Goal: Task Accomplishment & Management: Manage account settings

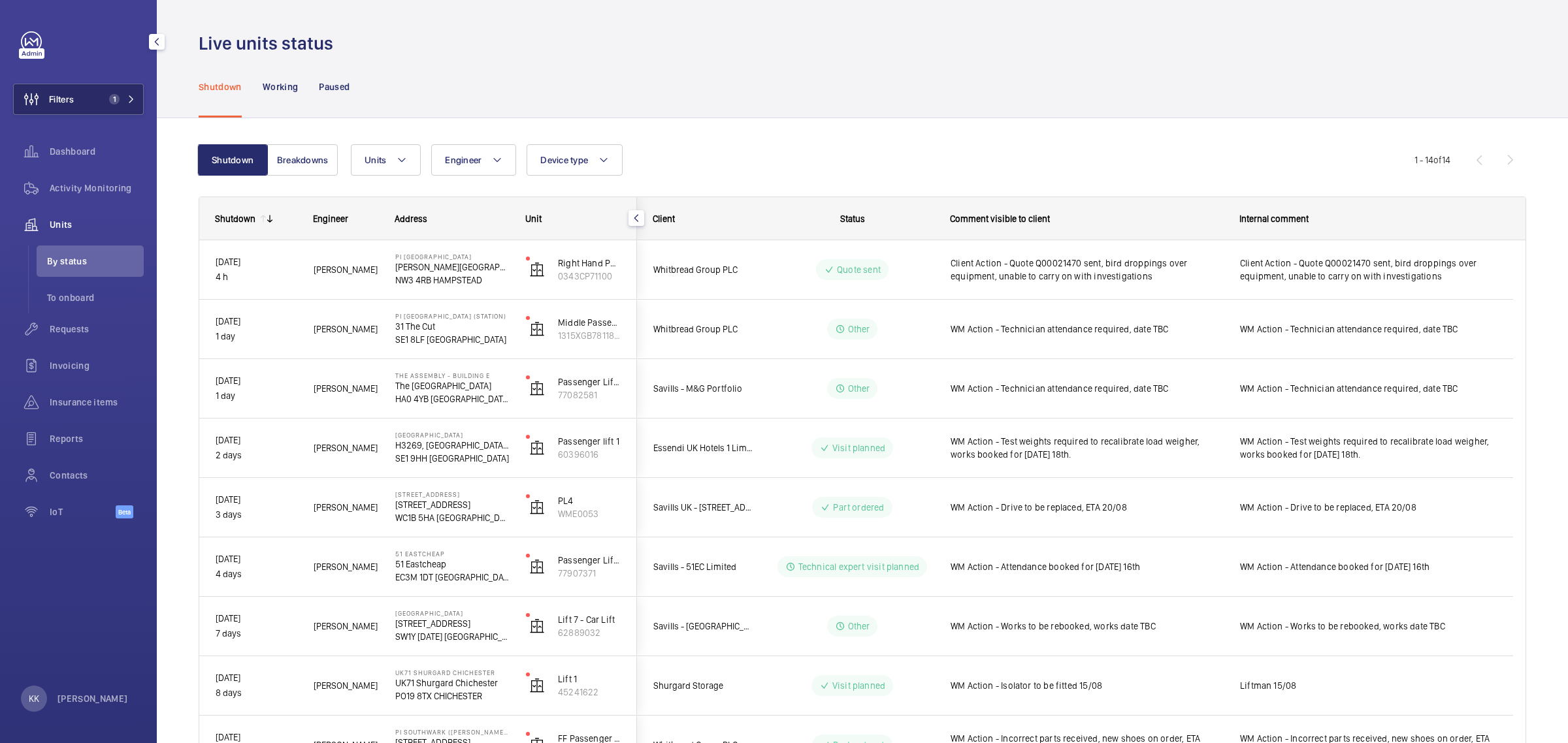
click at [109, 101] on span "1" at bounding box center [114, 99] width 10 height 10
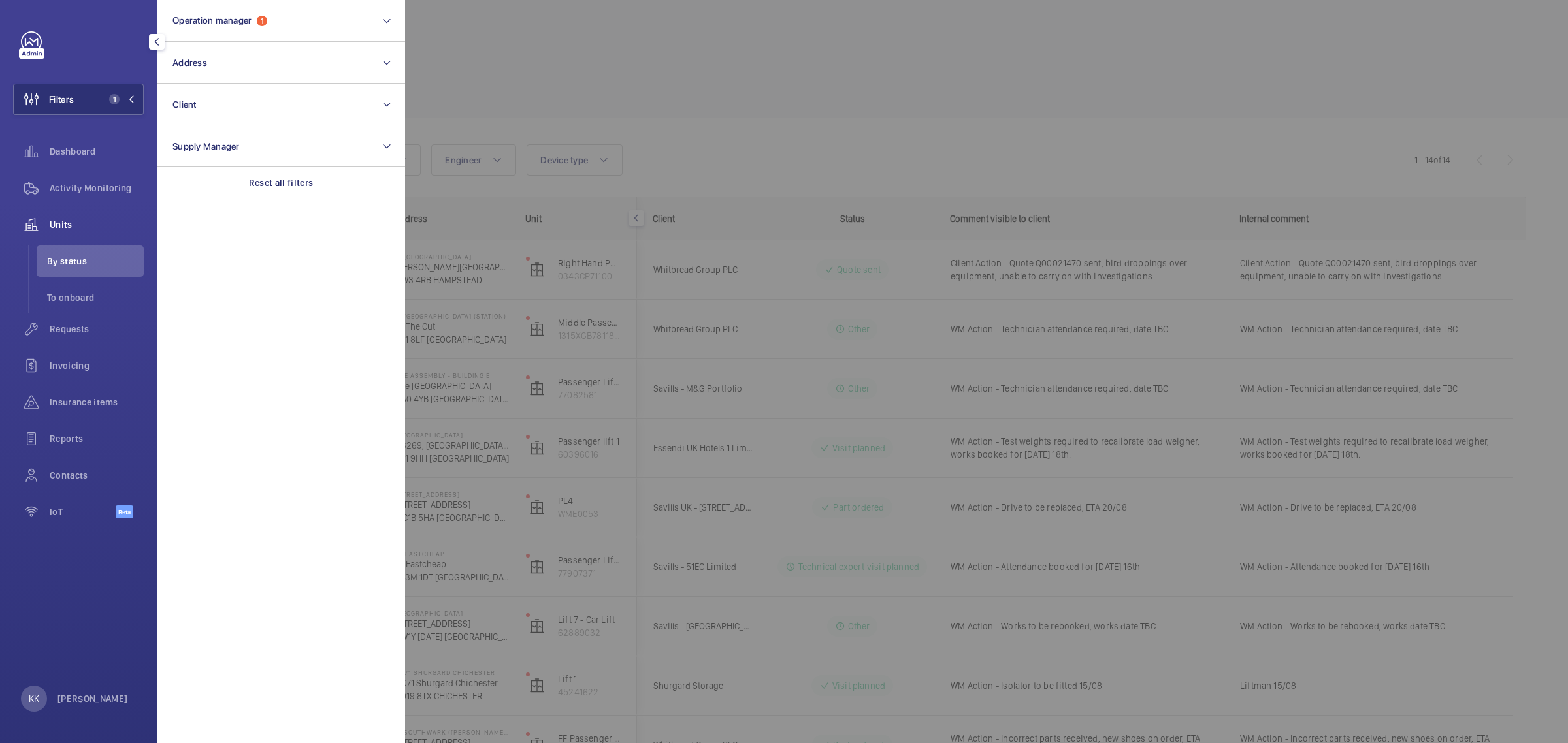
click at [578, 67] on div at bounding box center [1189, 372] width 1568 height 743
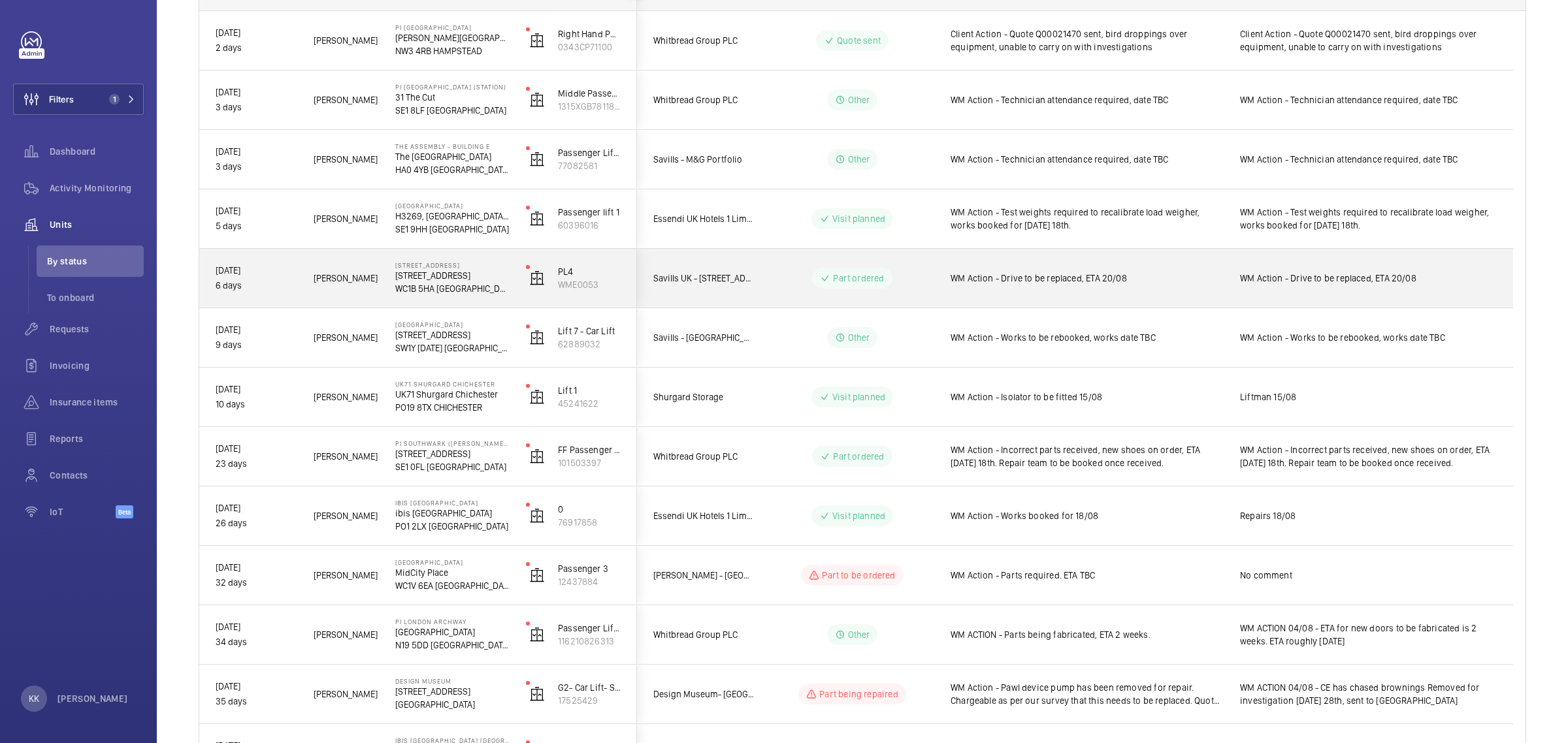
scroll to position [88, 0]
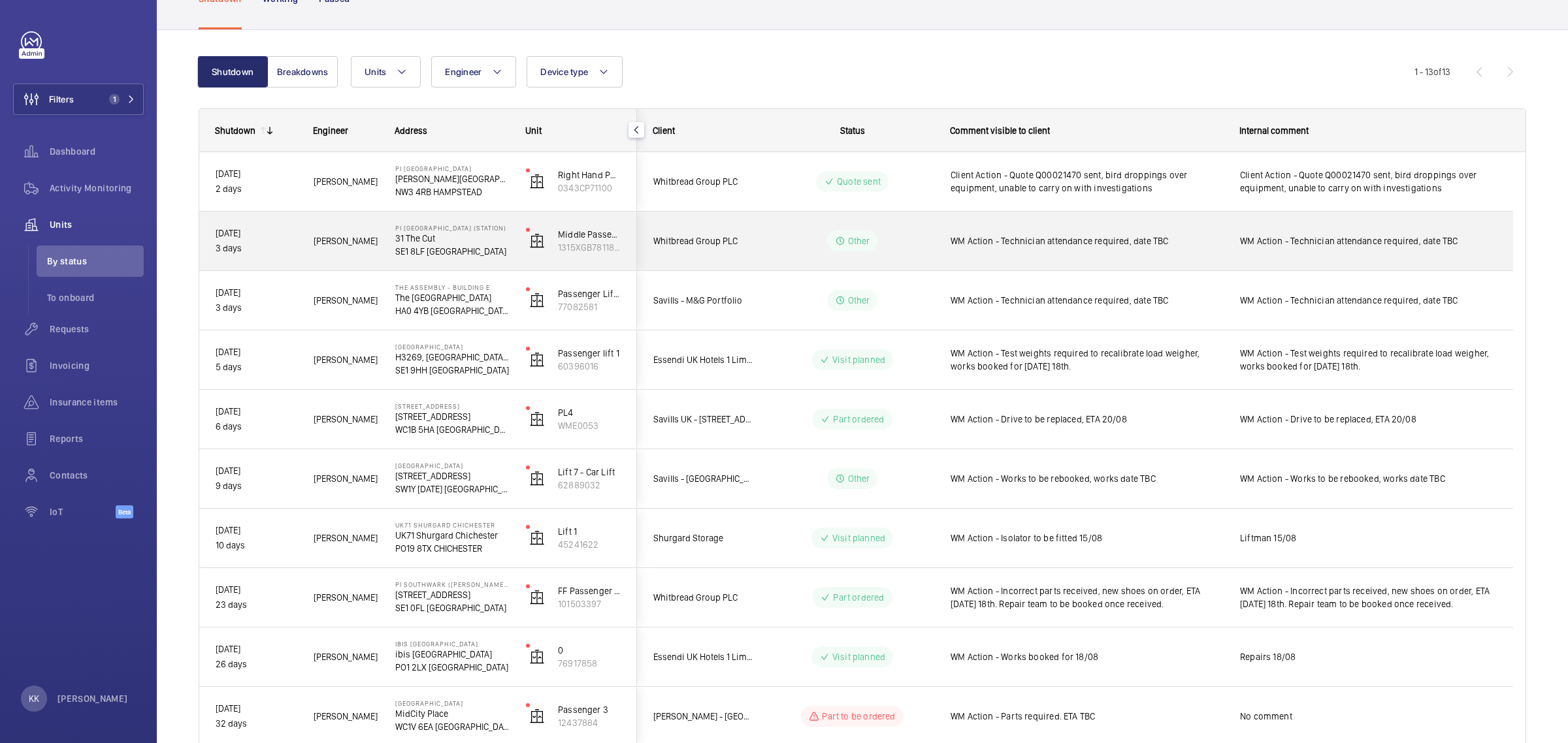
click at [1130, 243] on span "WM Action - Technician attendance required, date TBC" at bounding box center [1087, 241] width 273 height 13
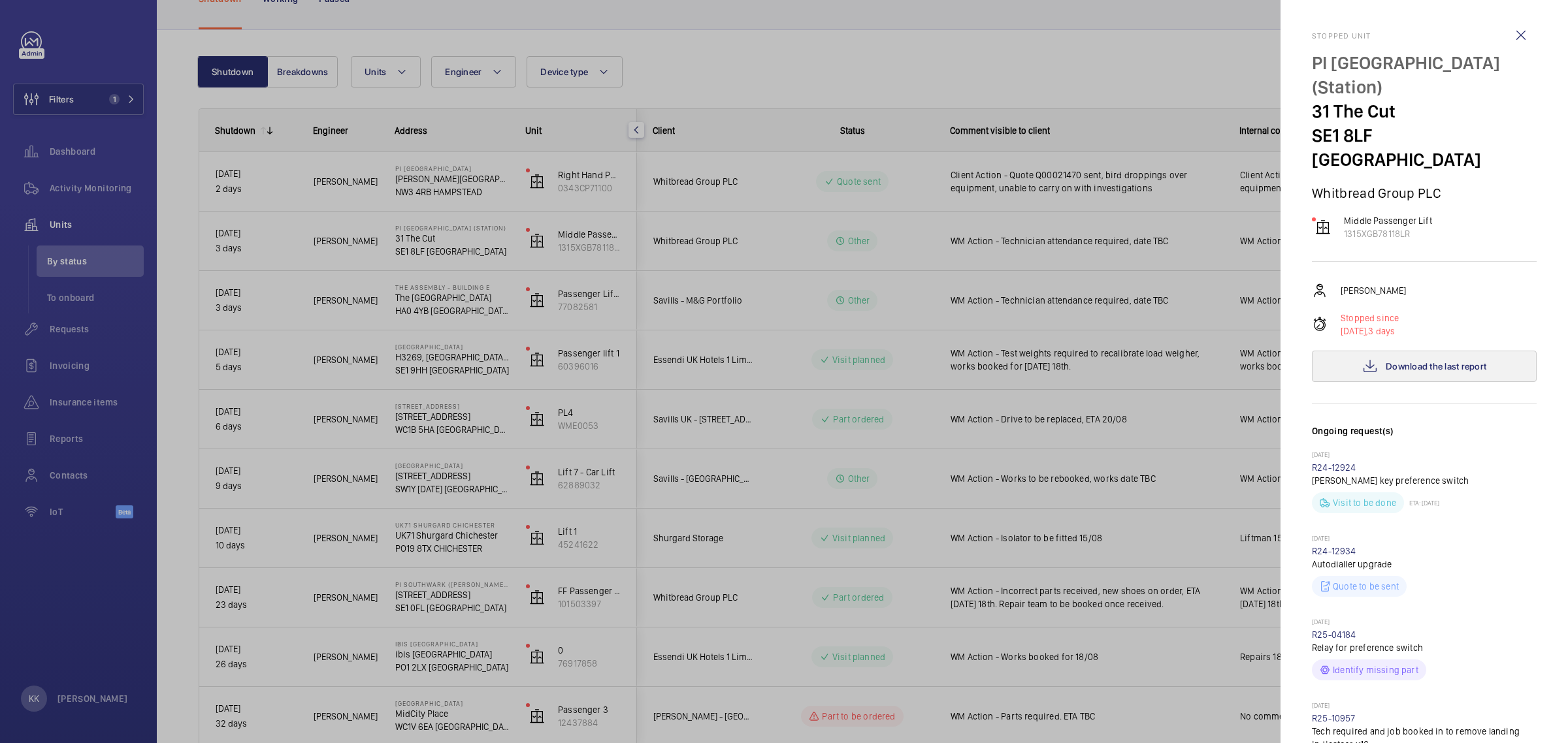
scroll to position [245, 0]
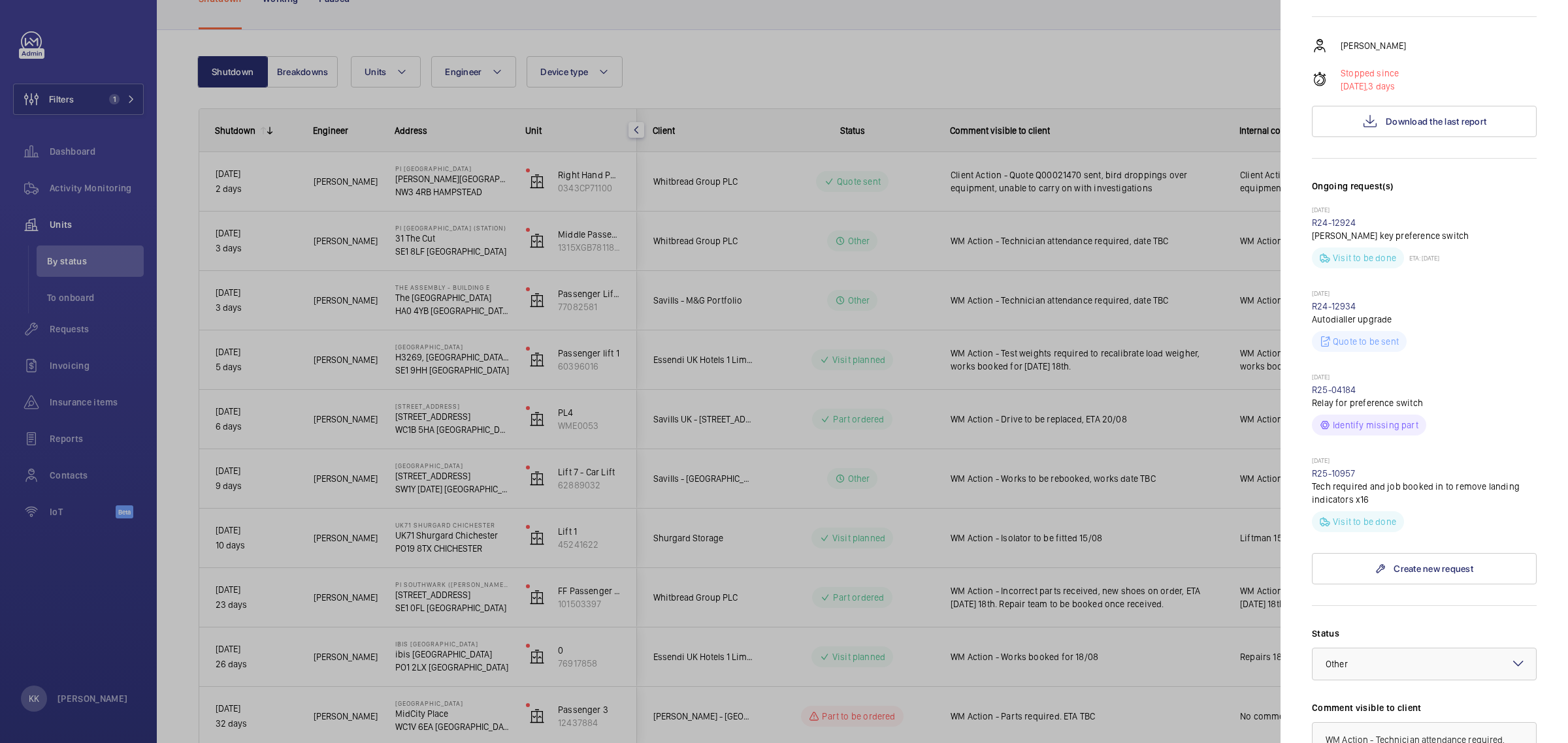
click at [1039, 82] on div at bounding box center [784, 372] width 1568 height 743
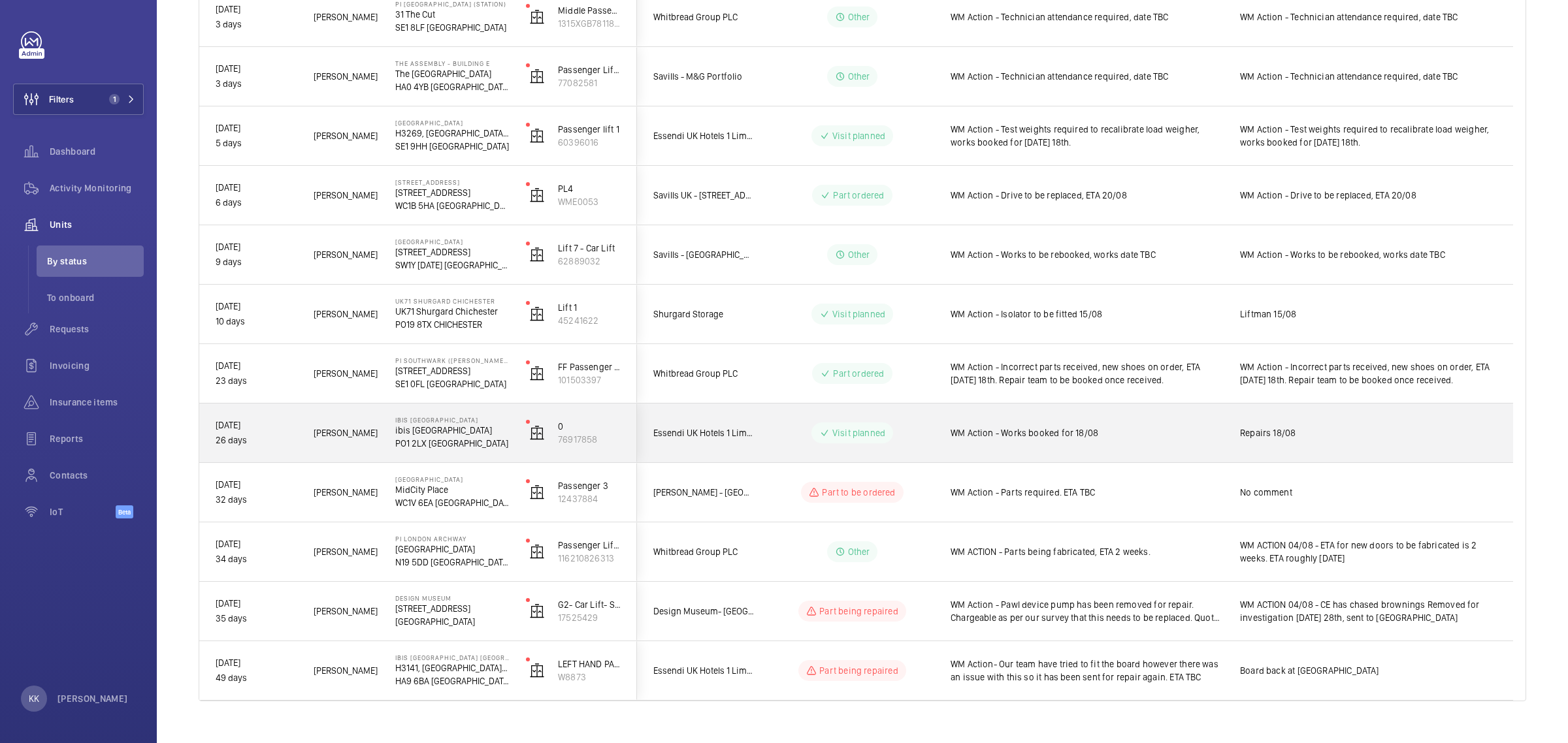
scroll to position [333, 0]
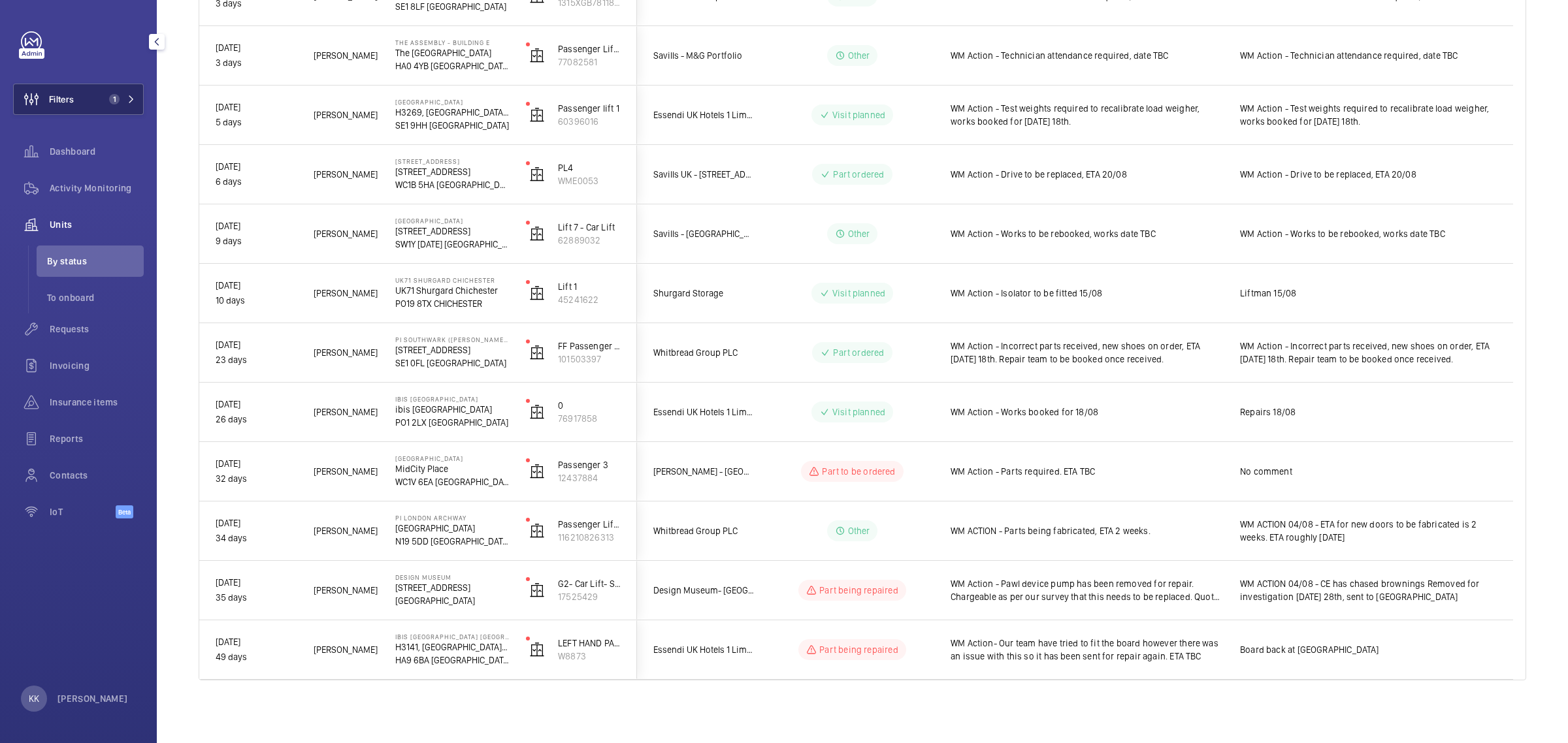
click at [111, 113] on button "Filters 1" at bounding box center [78, 99] width 130 height 32
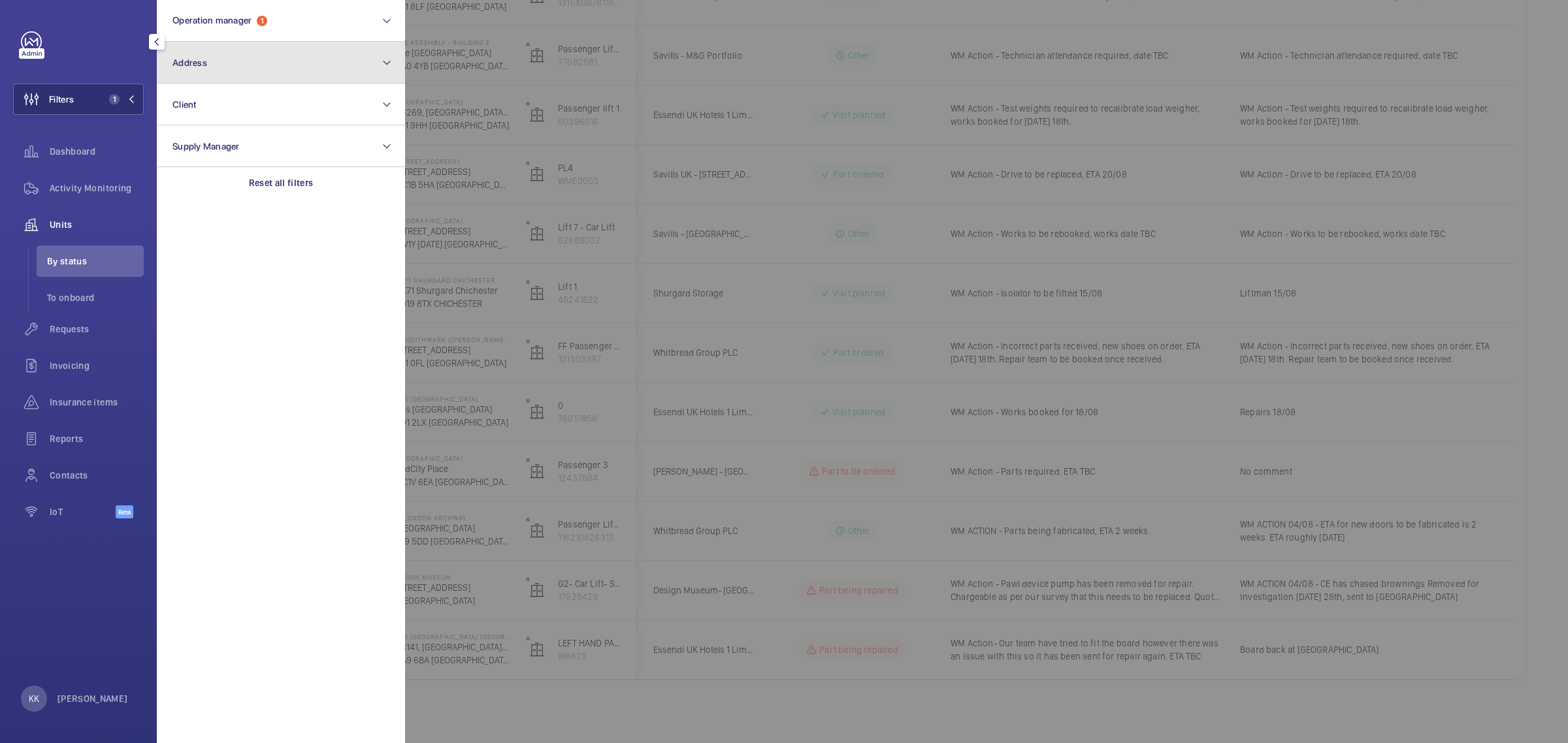
click at [301, 81] on button "Address" at bounding box center [281, 62] width 249 height 42
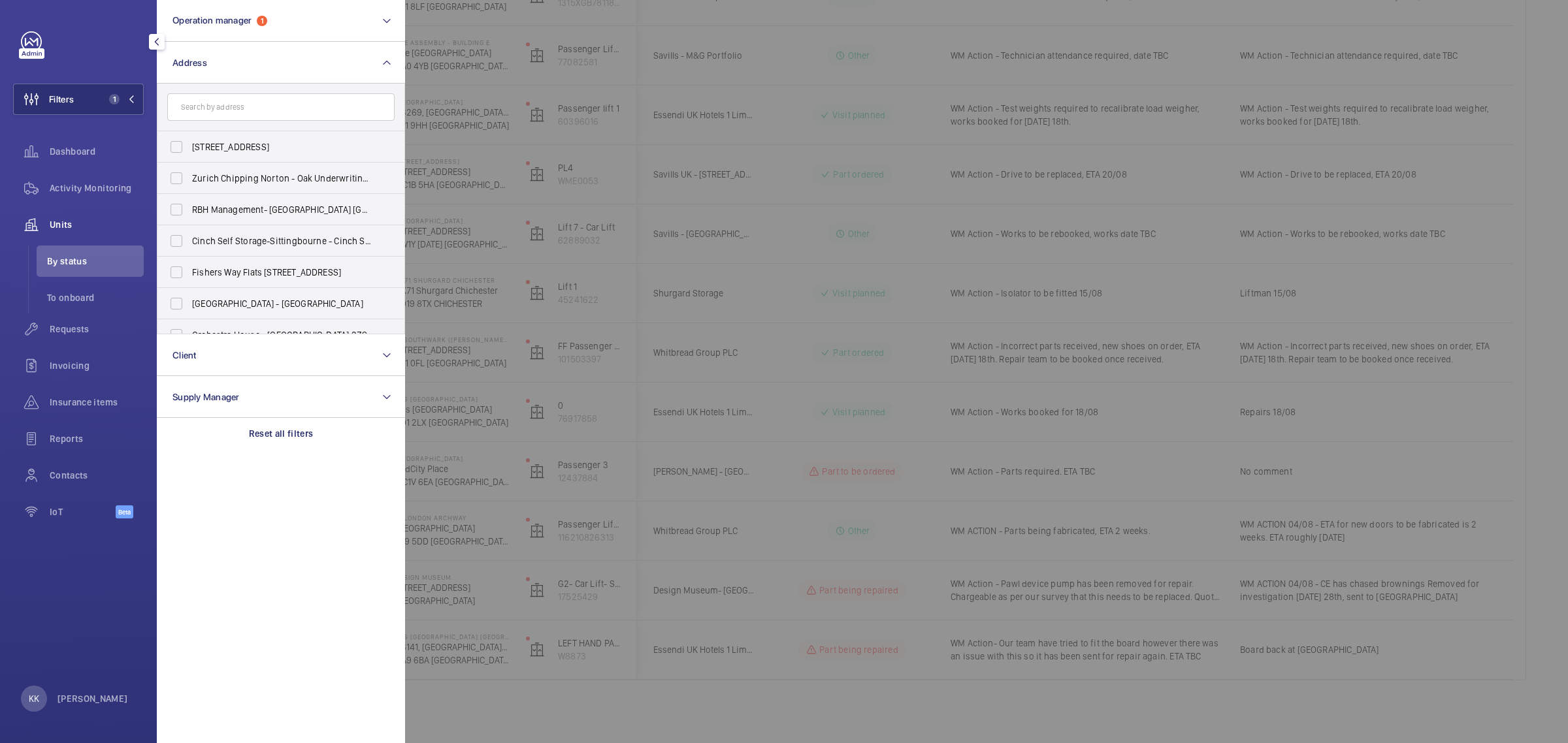
click at [310, 110] on input "text" at bounding box center [281, 106] width 227 height 27
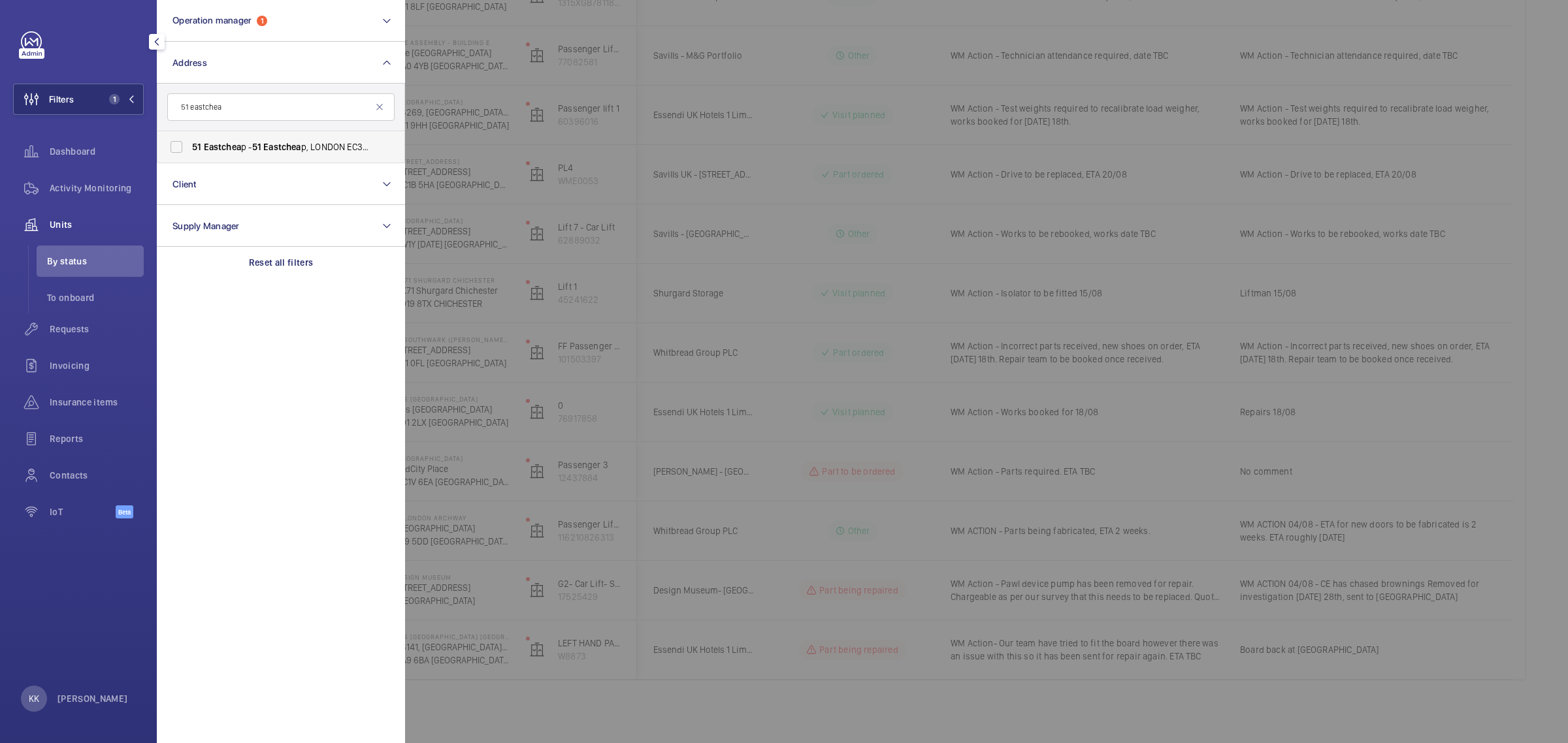
type input "51 eastchea"
click at [276, 154] on label "[STREET_ADDRESS]" at bounding box center [271, 147] width 227 height 32
click at [189, 154] on input "[STREET_ADDRESS]" at bounding box center [177, 147] width 26 height 26
checkbox input "true"
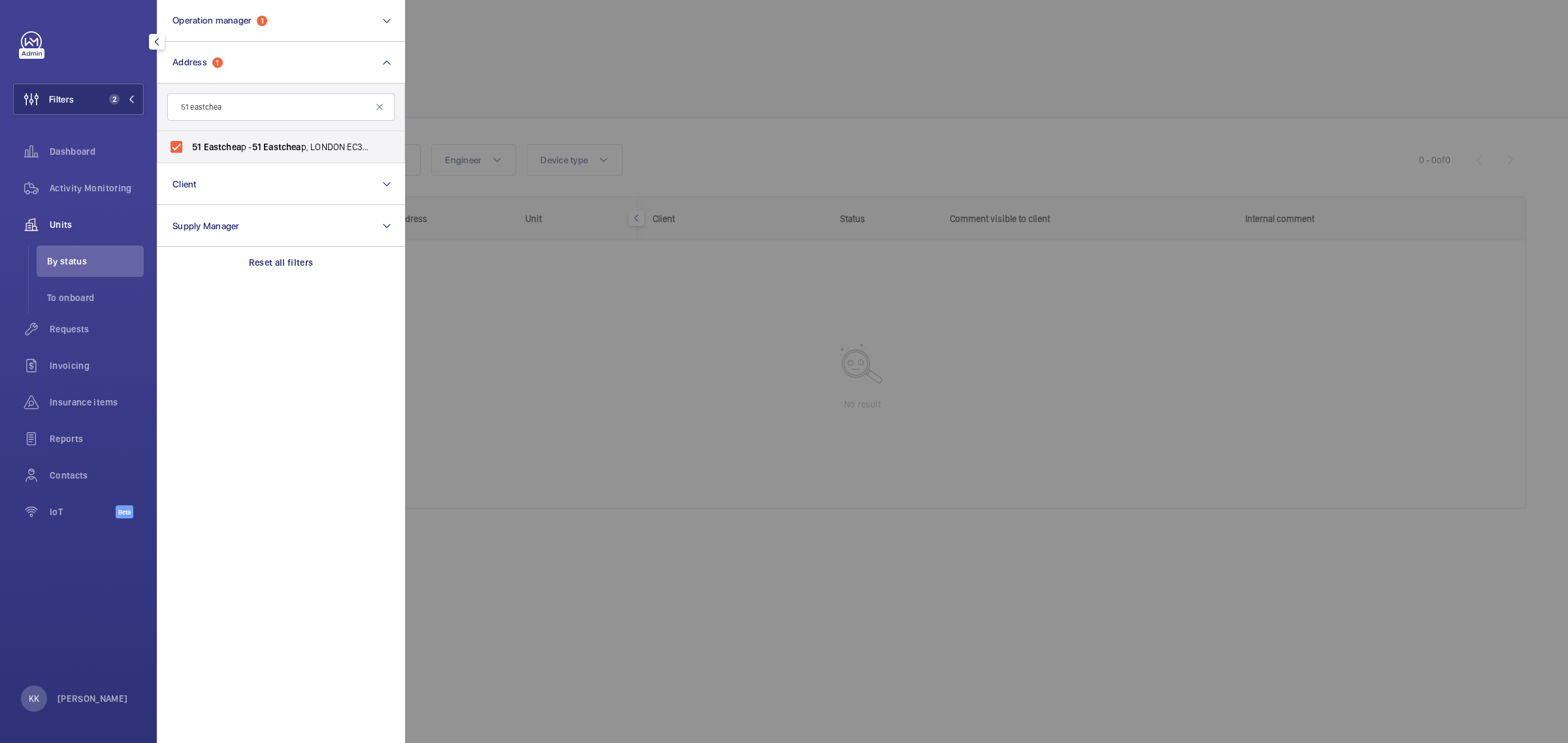
click at [606, 53] on div at bounding box center [1189, 372] width 1568 height 743
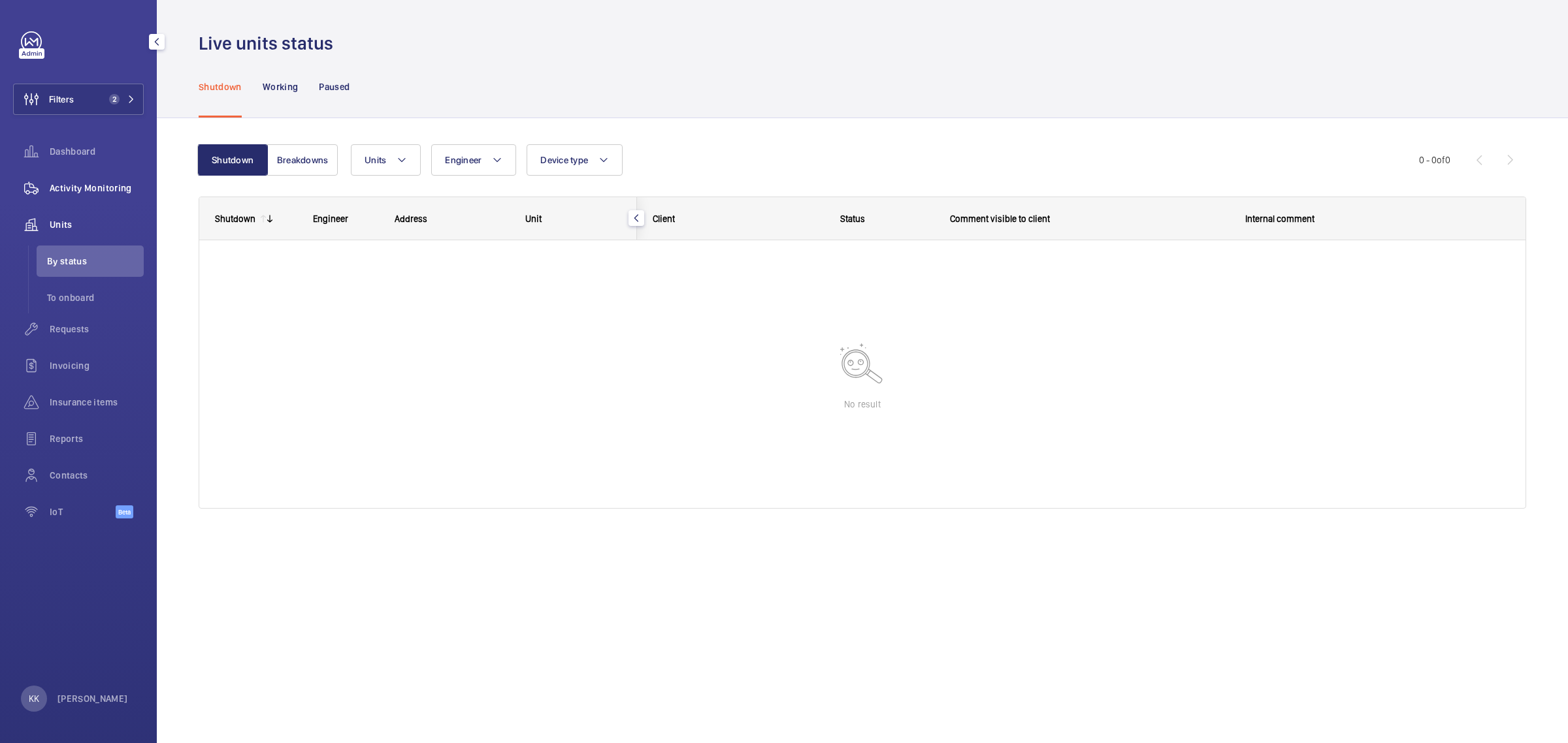
click at [95, 193] on span "Activity Monitoring" at bounding box center [97, 188] width 94 height 13
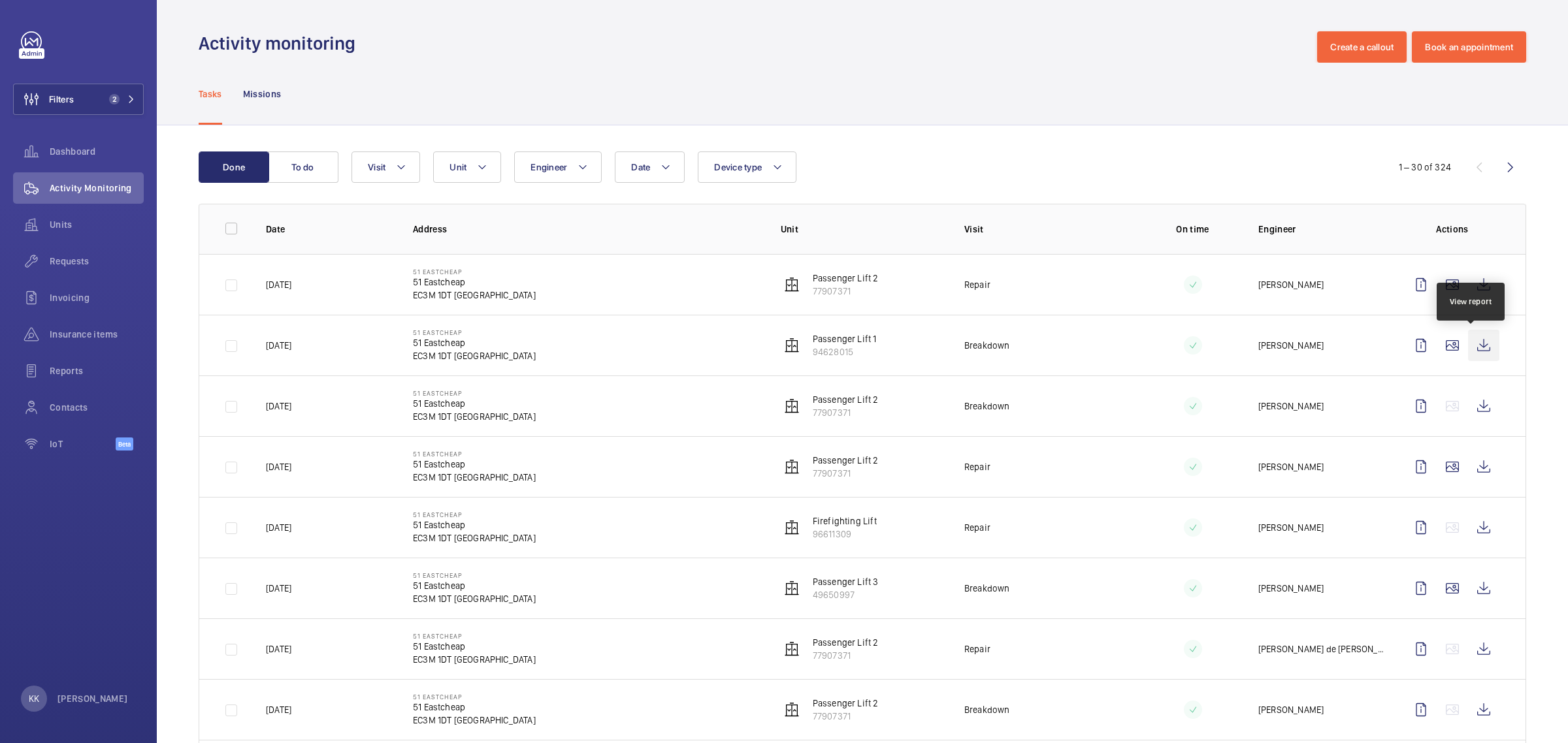
click at [1471, 345] on wm-front-icon-button at bounding box center [1484, 345] width 32 height 32
click at [1468, 403] on wm-front-icon-button at bounding box center [1484, 406] width 32 height 32
click at [1478, 474] on wm-front-icon-button at bounding box center [1484, 467] width 32 height 32
click at [139, 99] on button "Filters 2" at bounding box center [78, 99] width 130 height 32
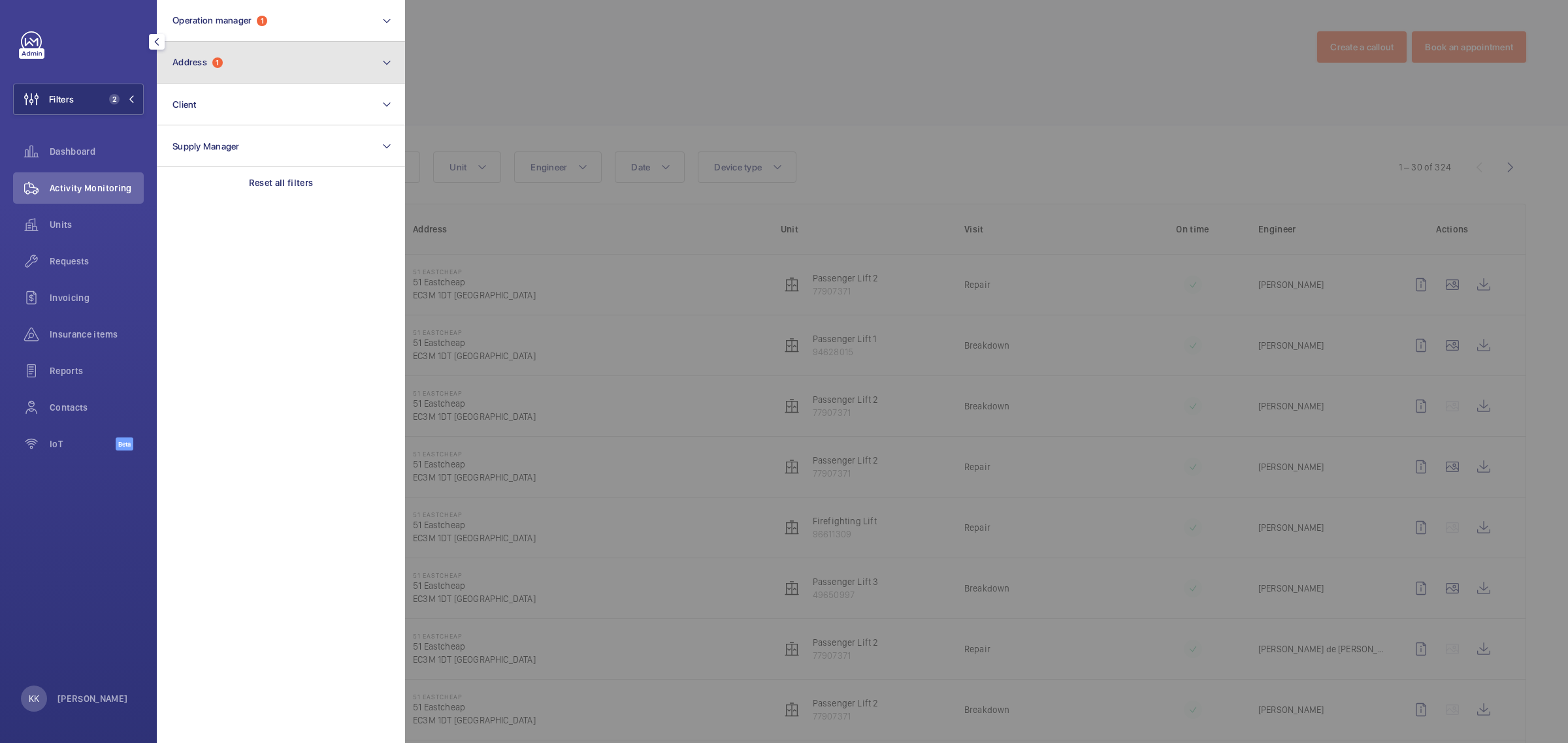
click at [233, 67] on button "Address 1" at bounding box center [281, 62] width 249 height 42
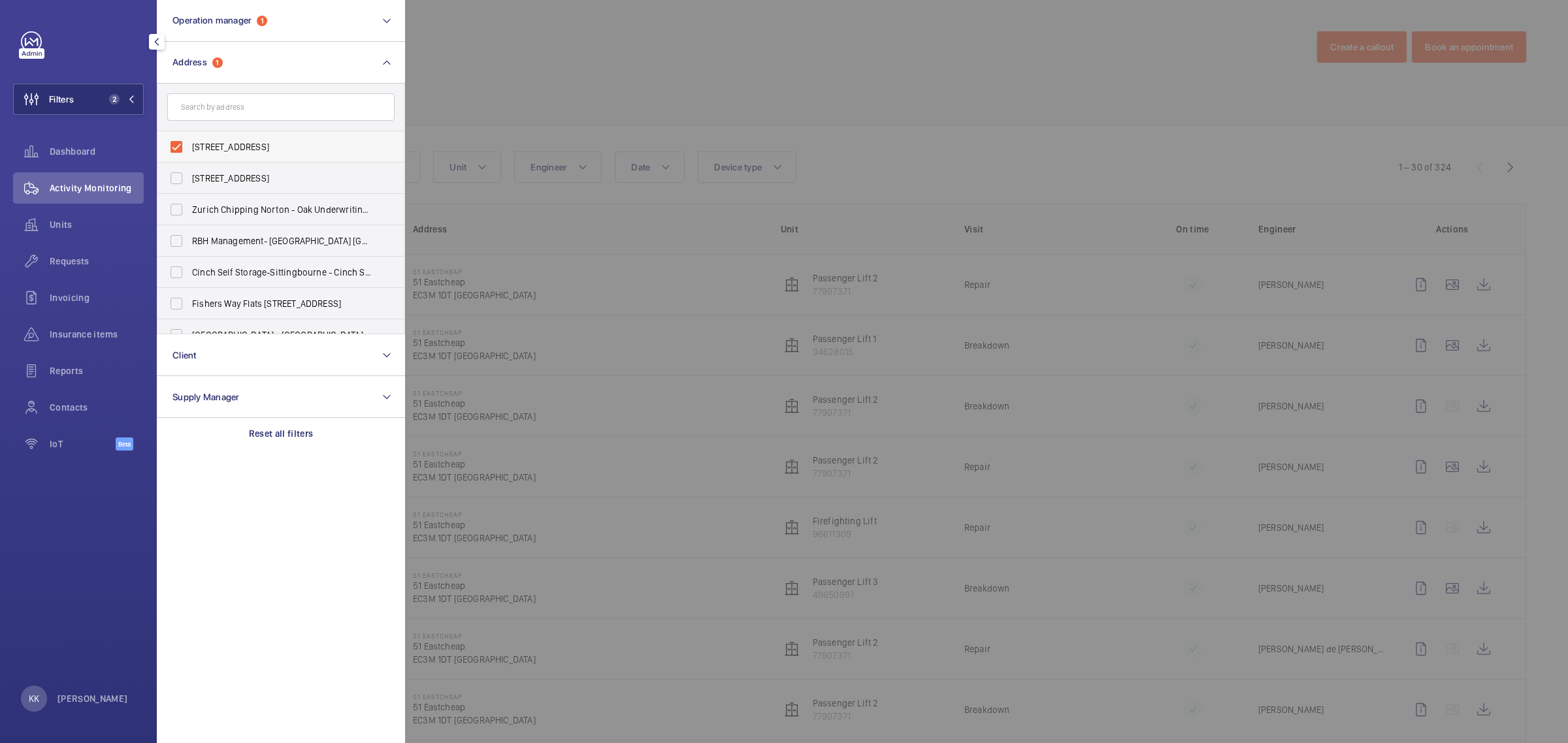
click at [258, 139] on label "[STREET_ADDRESS]" at bounding box center [271, 147] width 227 height 32
click at [189, 139] on input "[STREET_ADDRESS]" at bounding box center [177, 147] width 26 height 26
checkbox input "false"
click at [579, 81] on div at bounding box center [1189, 372] width 1568 height 743
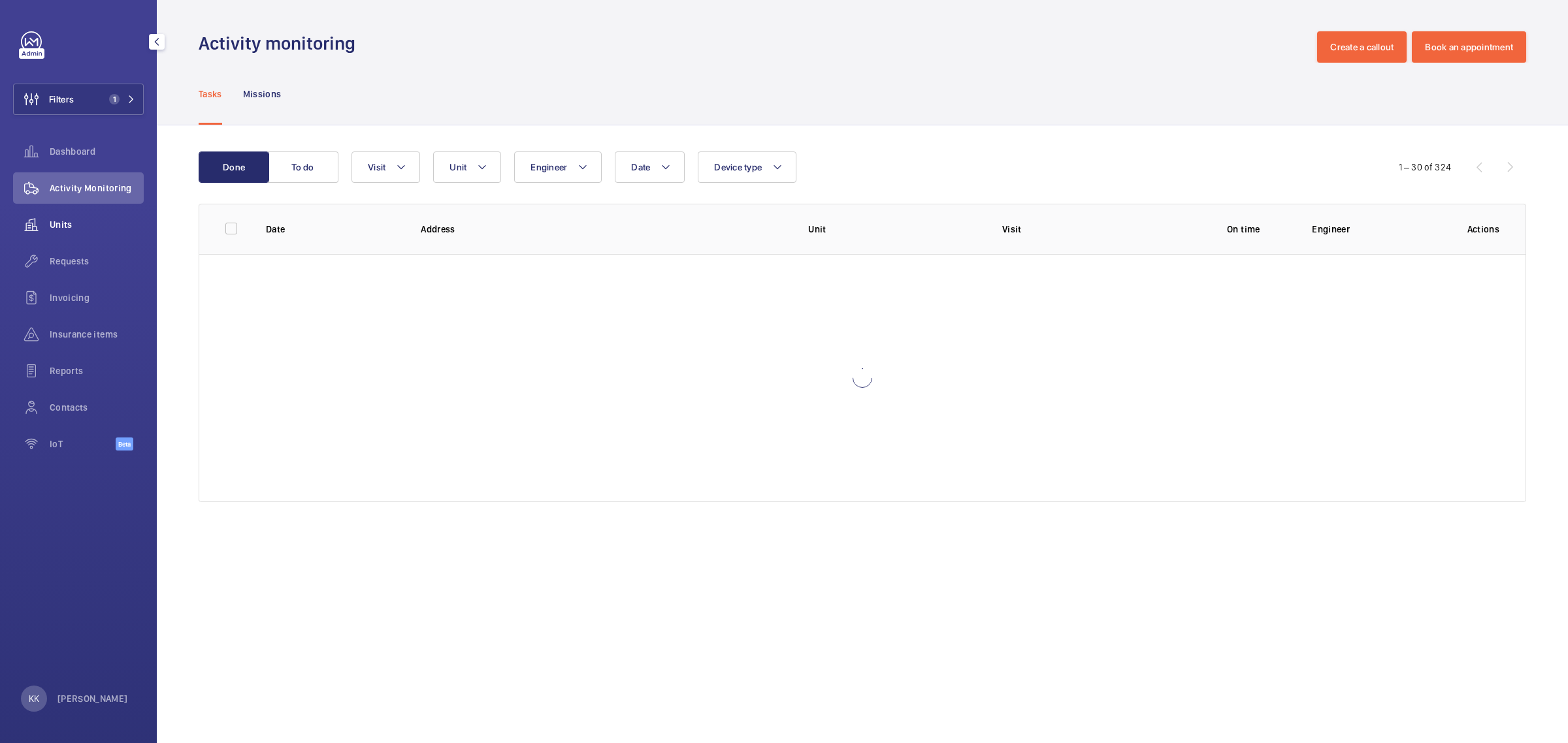
click at [59, 217] on div "Units" at bounding box center [78, 224] width 130 height 32
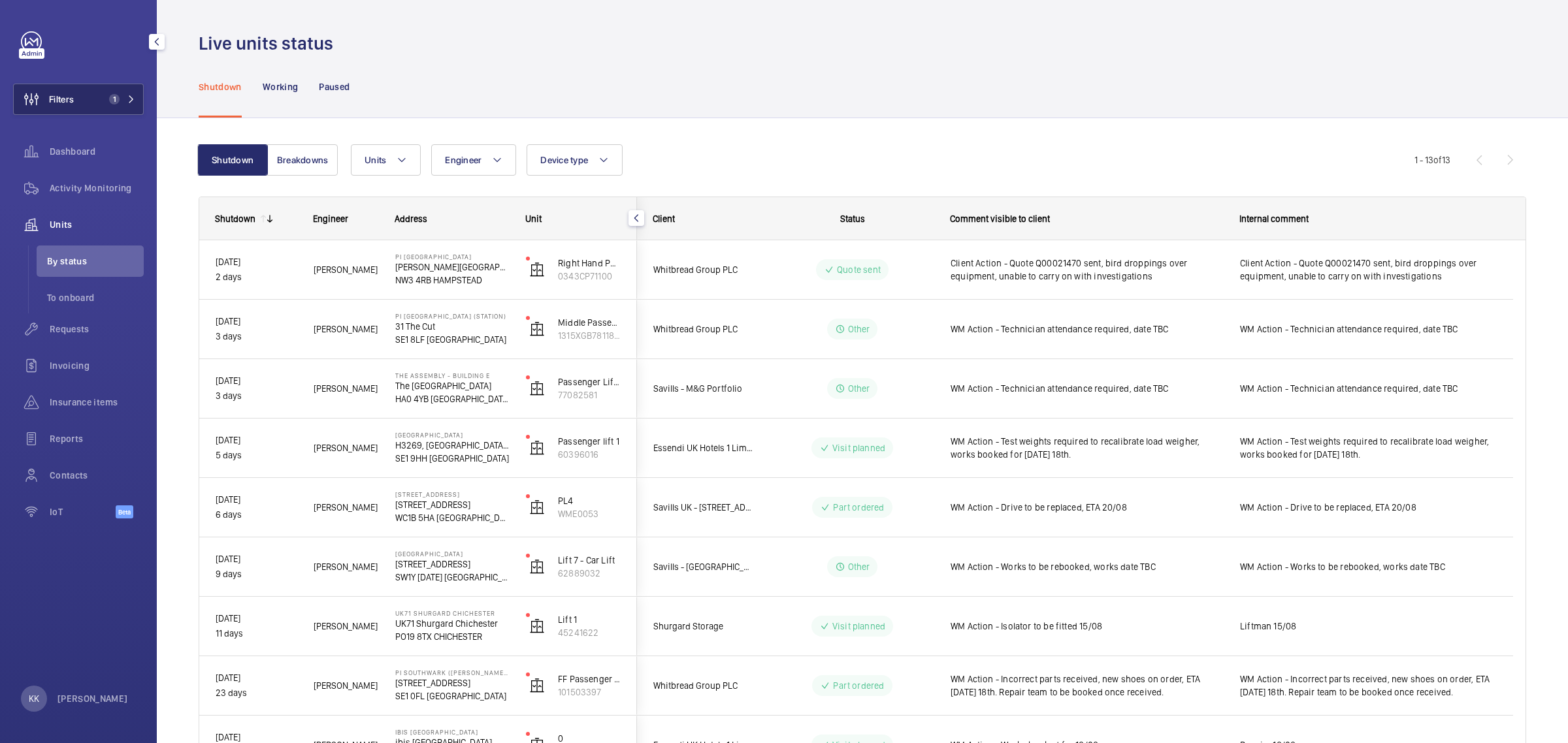
click at [123, 108] on button "Filters 1" at bounding box center [78, 99] width 130 height 32
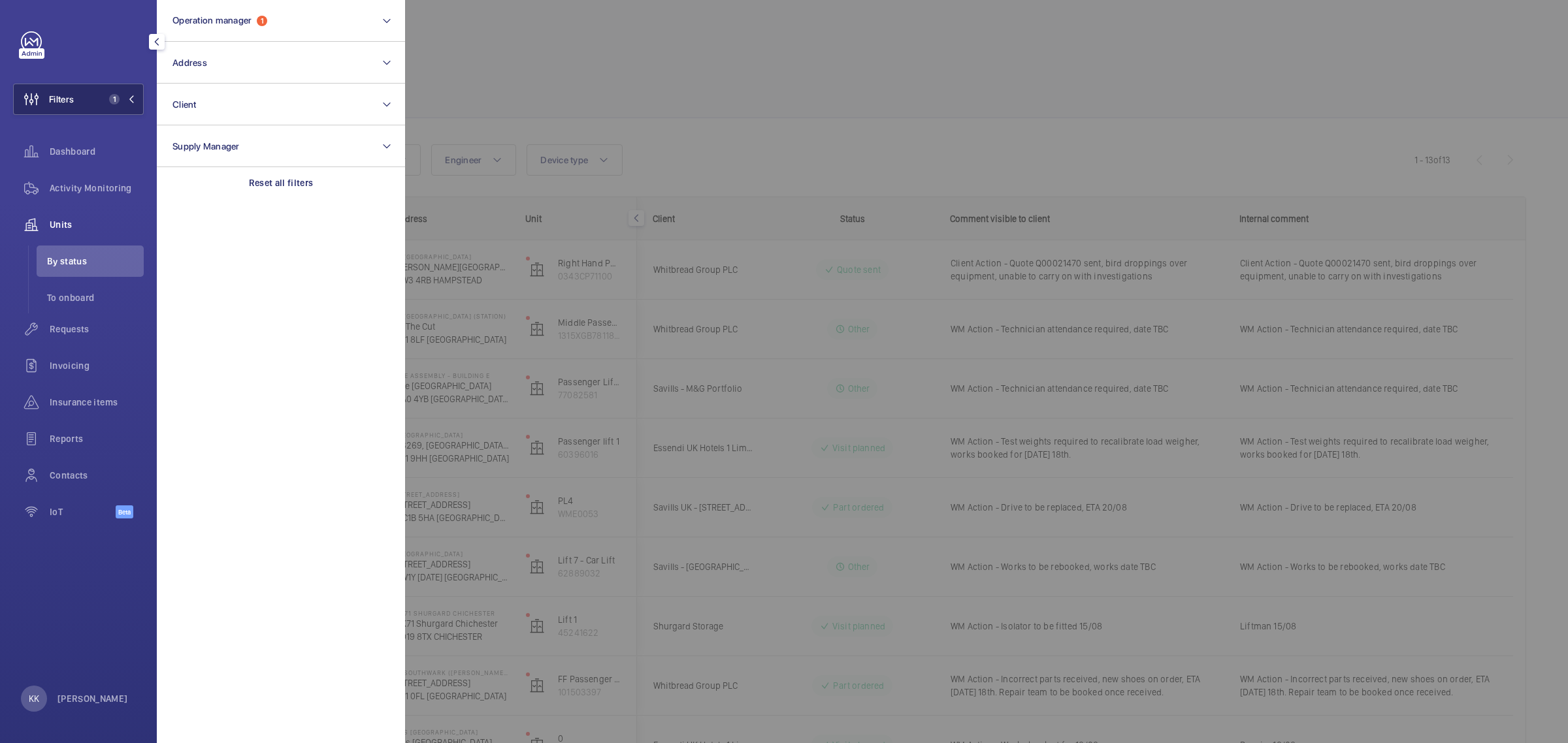
click at [123, 108] on button "Filters 1" at bounding box center [78, 99] width 130 height 32
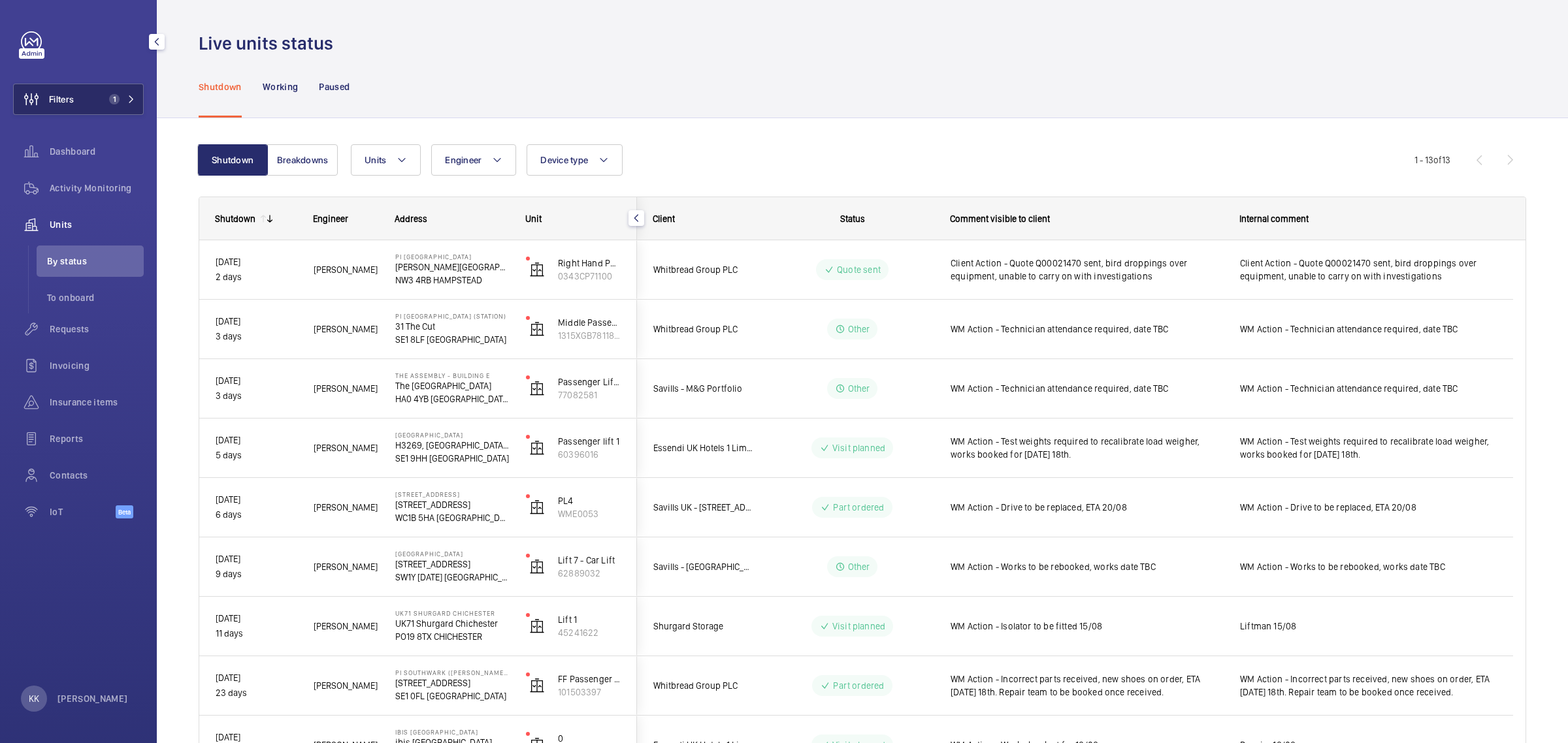
click at [111, 99] on span "1" at bounding box center [114, 99] width 10 height 10
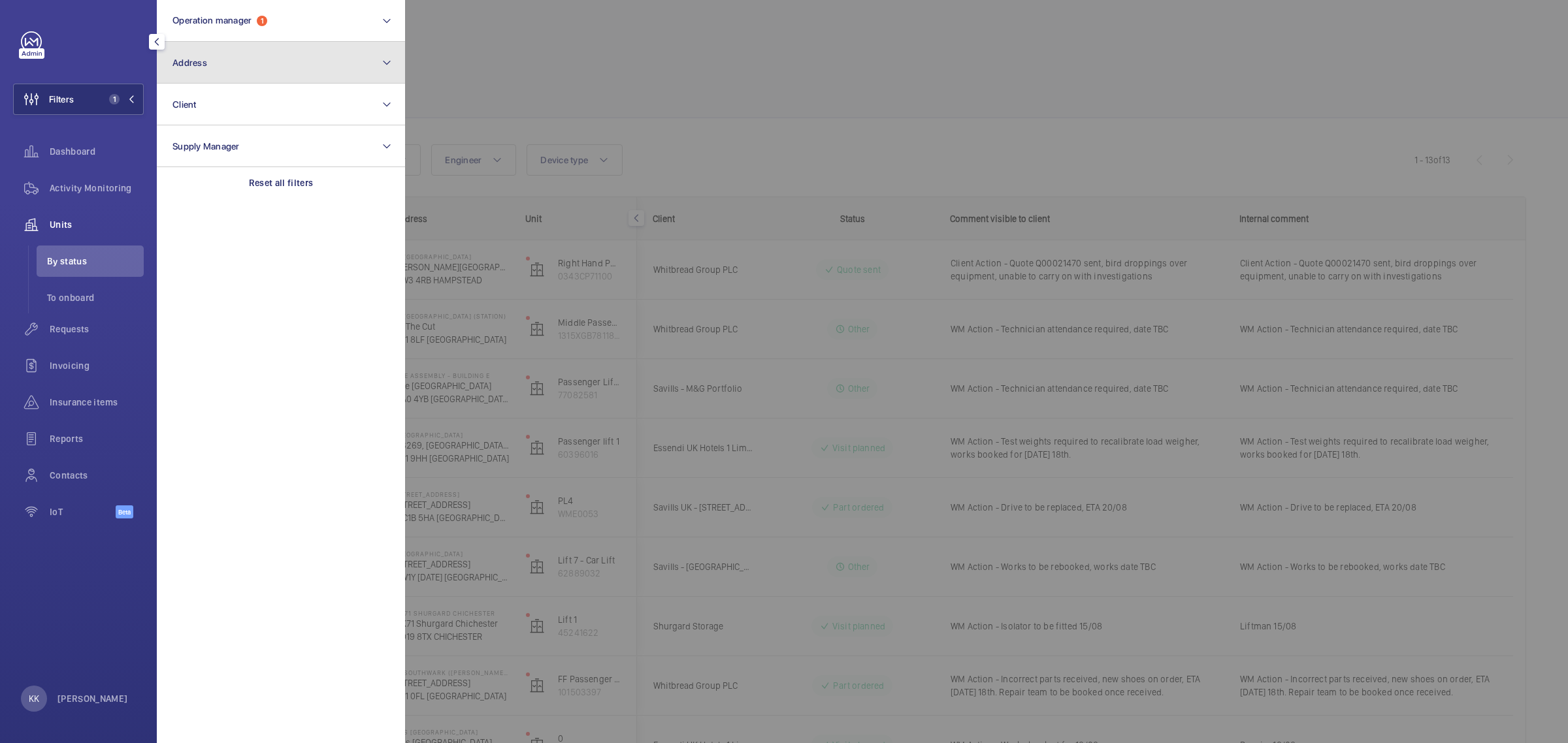
click at [260, 63] on button "Address" at bounding box center [281, 62] width 249 height 42
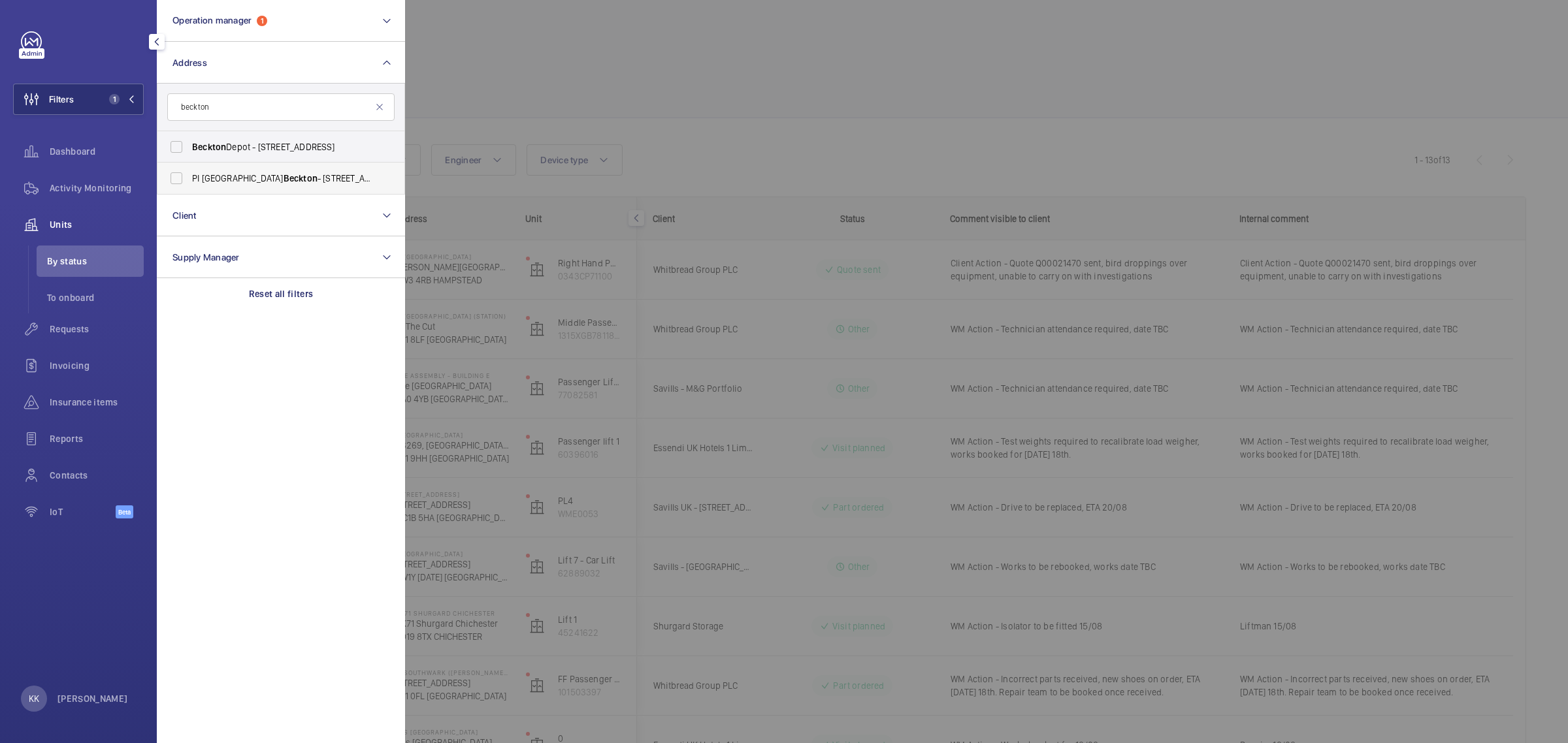
type input "beckton"
click at [284, 175] on span "Beckton" at bounding box center [301, 178] width 34 height 10
click at [189, 175] on input "PI [GEOGRAPHIC_DATA] - [STREET_ADDRESS]" at bounding box center [177, 179] width 26 height 26
checkbox input "true"
click at [600, 32] on div at bounding box center [1189, 372] width 1568 height 743
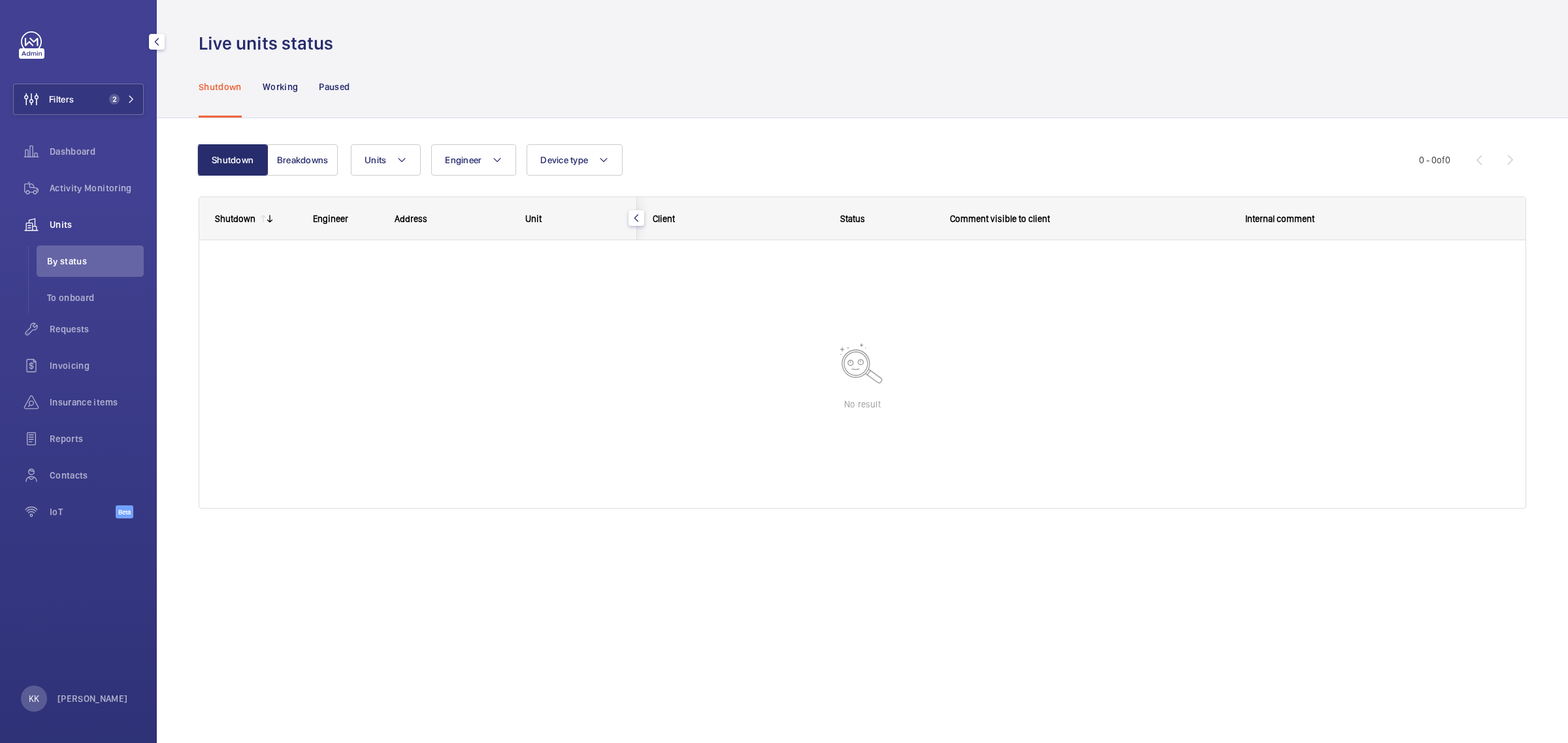
click at [969, 149] on div "Units Engineer Device type More filters Reset all filters" at bounding box center [885, 160] width 1068 height 32
click at [899, 89] on div "Shutdown Working Paused" at bounding box center [862, 86] width 1328 height 62
click at [119, 190] on span "Activity Monitoring" at bounding box center [97, 188] width 94 height 13
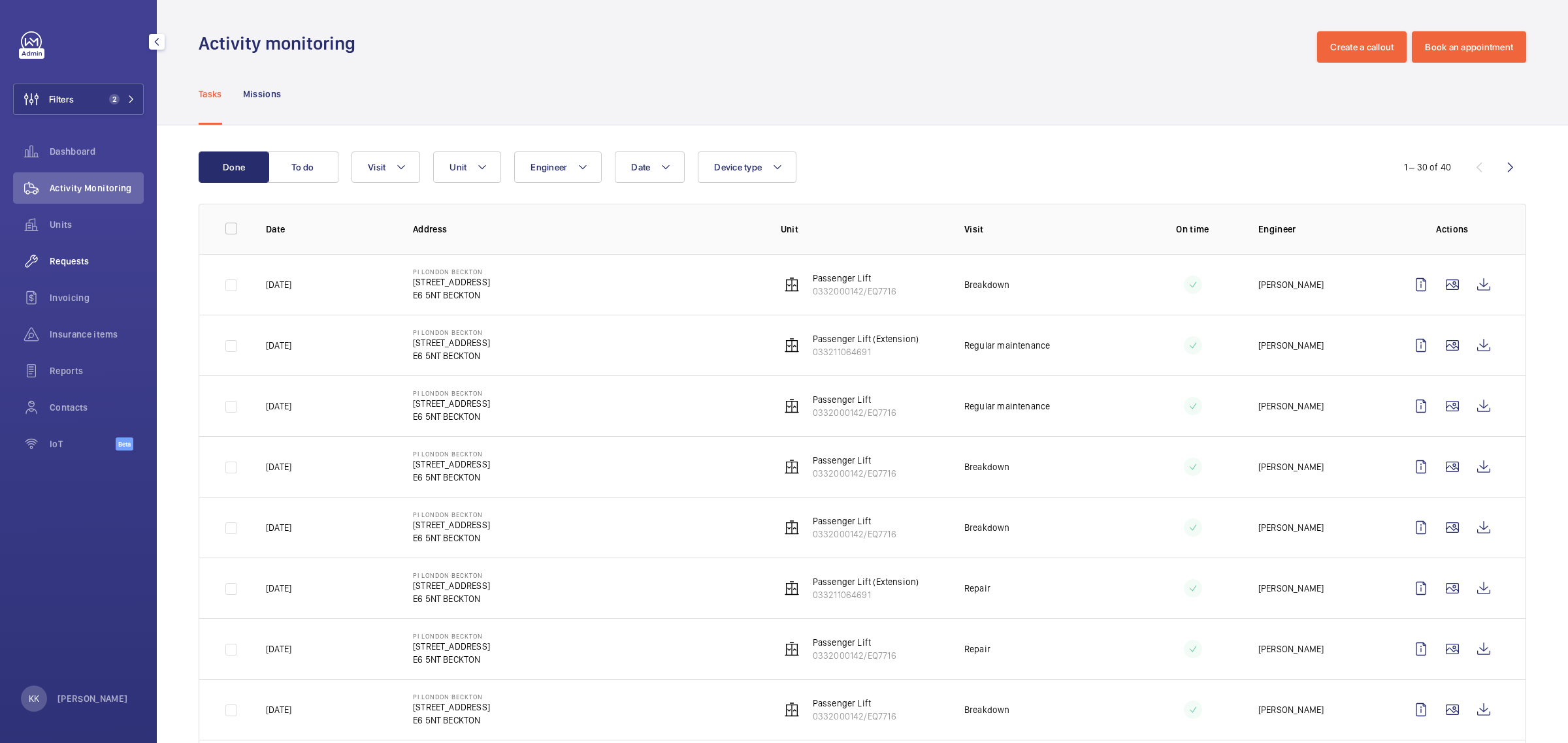
click at [90, 267] on div "Requests" at bounding box center [78, 261] width 130 height 32
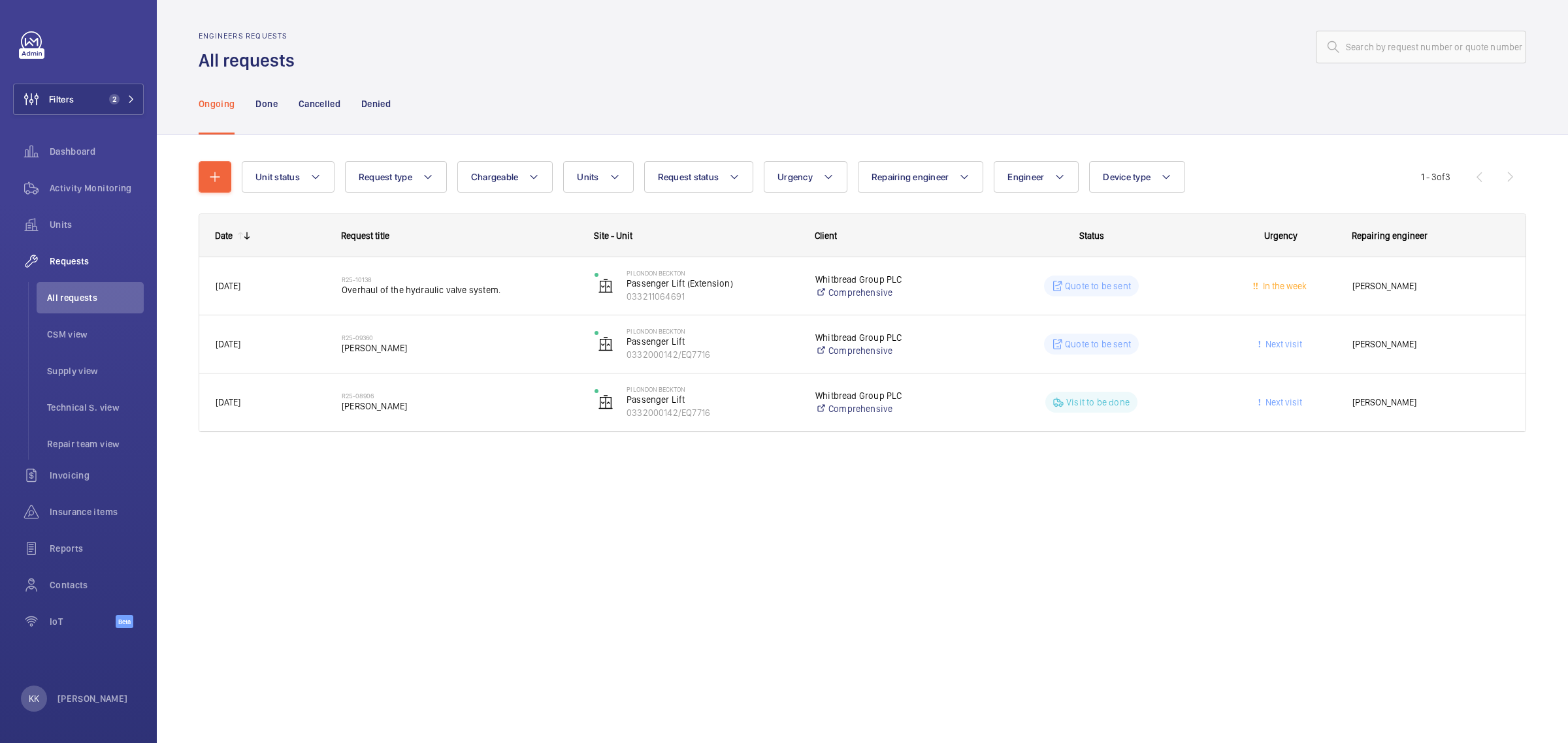
click at [772, 589] on div "Engineers requests All requests Ongoing Done Cancelled Denied Unit status Reque…" at bounding box center [862, 372] width 1411 height 743
click at [529, 53] on div at bounding box center [915, 47] width 1224 height 32
click at [625, 83] on div "Ongoing Done Cancelled Denied" at bounding box center [862, 103] width 1328 height 62
click at [658, 484] on div "Unit status Request type Chargeable Units Request status Urgency Repairing engi…" at bounding box center [862, 315] width 1411 height 360
click at [877, 580] on div "Engineers requests All requests Ongoing Done Cancelled Denied Unit status Reque…" at bounding box center [862, 372] width 1411 height 743
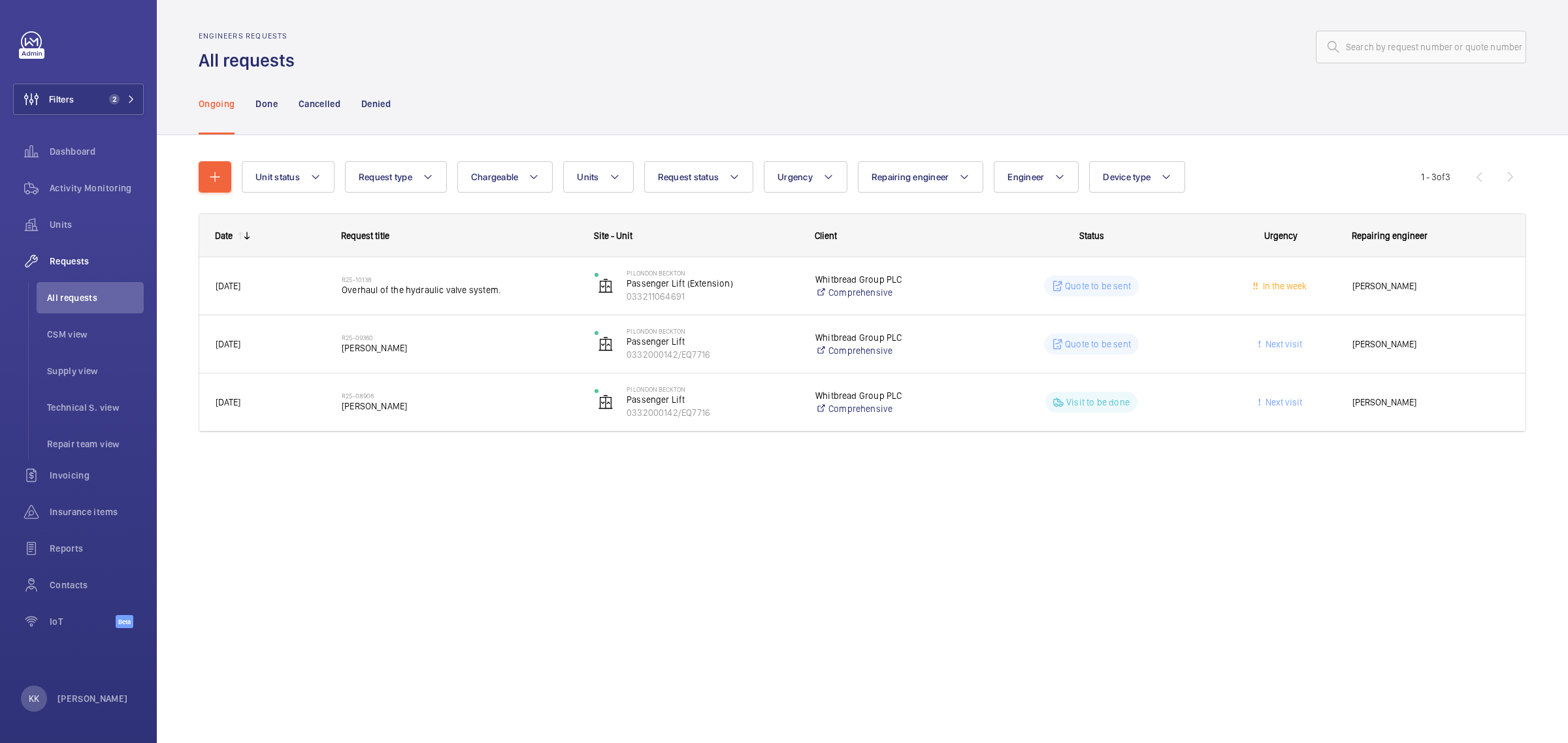
click at [376, 616] on div "Engineers requests All requests Ongoing Done Cancelled Denied Unit status Reque…" at bounding box center [862, 372] width 1411 height 743
click at [661, 97] on div "Ongoing Done Cancelled Denied" at bounding box center [862, 103] width 1328 height 62
click at [641, 646] on div "Engineers requests All requests Ongoing Done Cancelled Denied Unit status Reque…" at bounding box center [862, 372] width 1411 height 743
click at [938, 500] on div "Engineers requests All requests Ongoing Done Cancelled Denied Unit status Reque…" at bounding box center [862, 372] width 1411 height 743
click at [122, 183] on span "Activity Monitoring" at bounding box center [97, 188] width 94 height 13
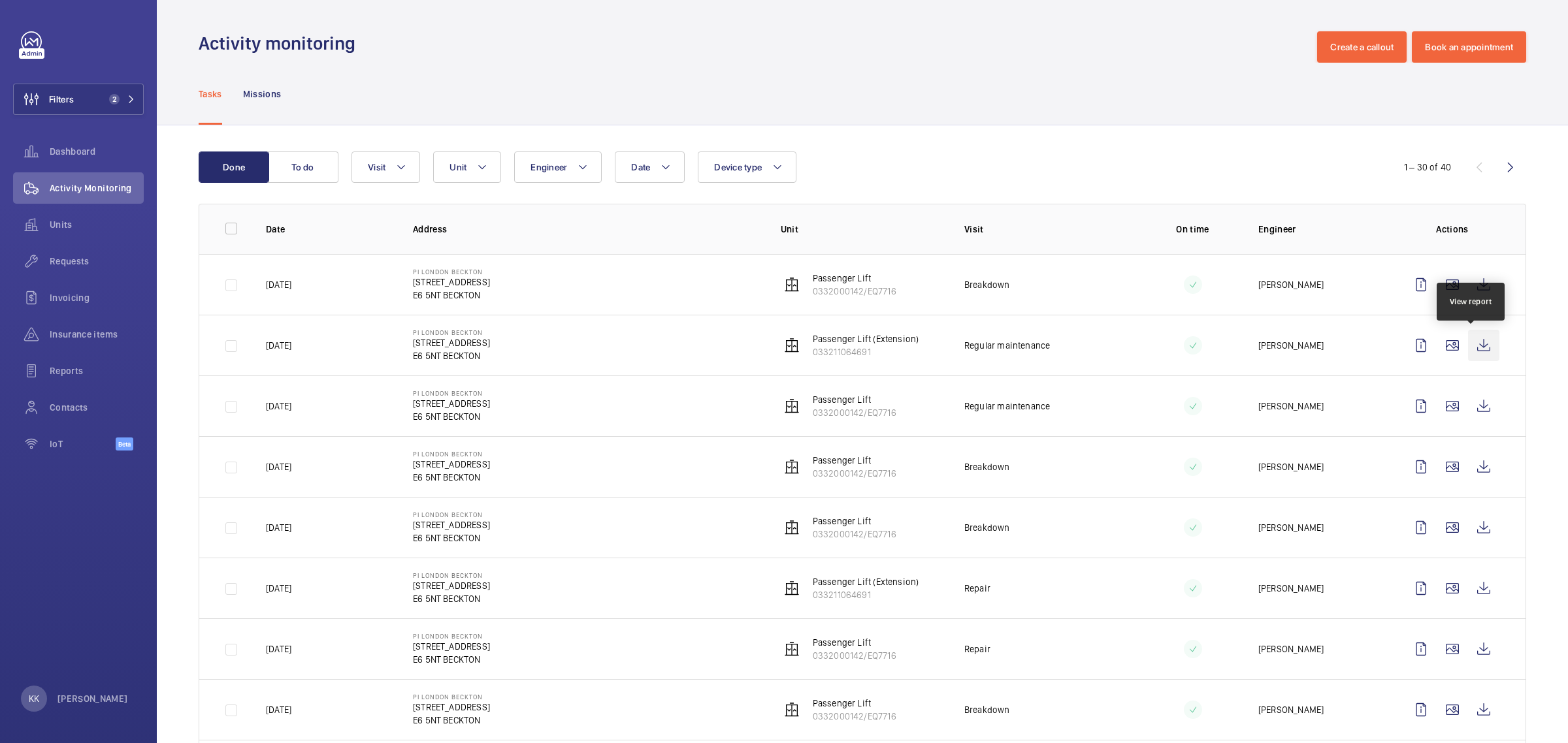
click at [1475, 344] on wm-front-icon-button at bounding box center [1484, 345] width 32 height 32
click at [969, 119] on div "Tasks Missions" at bounding box center [862, 94] width 1328 height 62
click at [41, 256] on wm-front-icon-button at bounding box center [32, 261] width 37 height 32
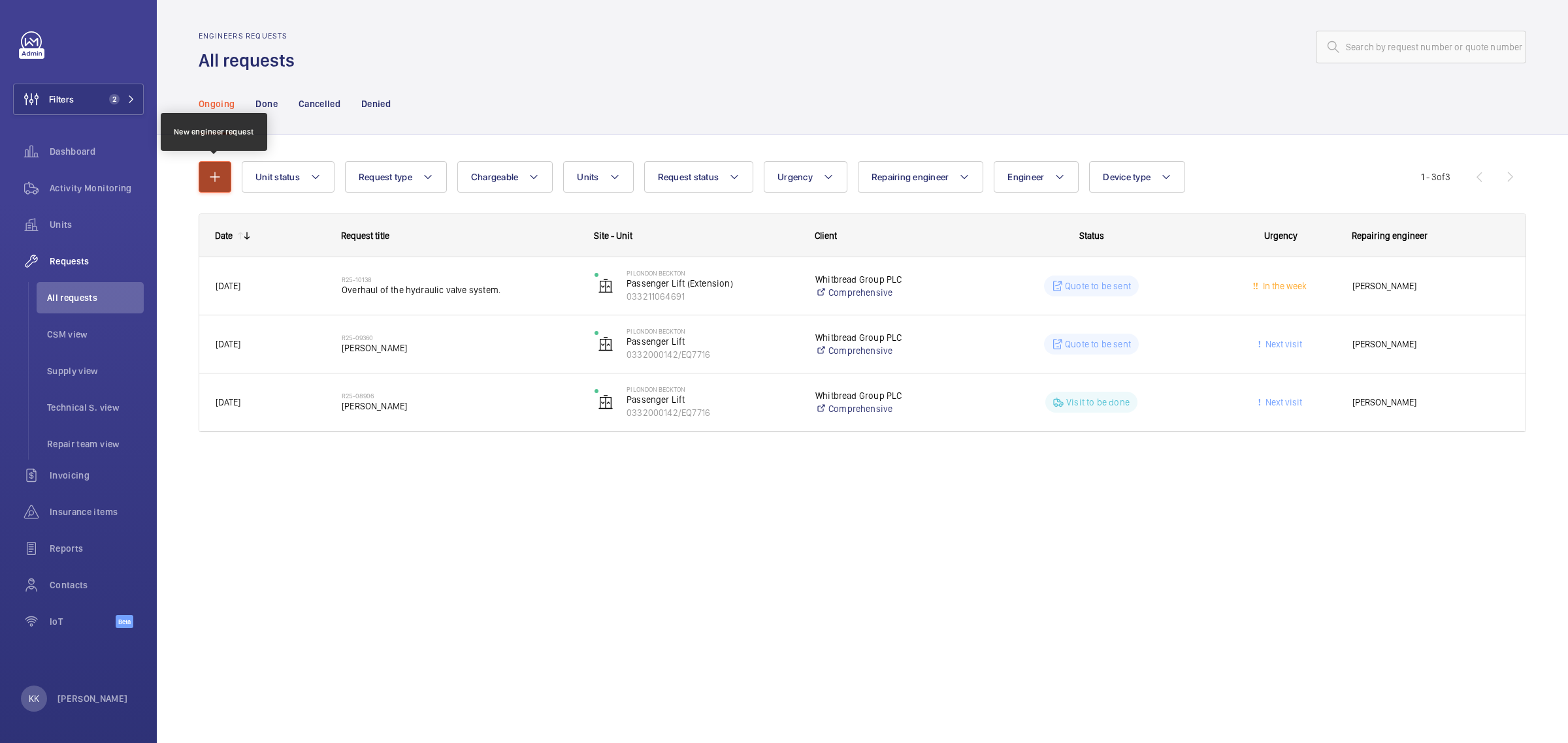
click at [213, 181] on mat-icon "button" at bounding box center [215, 177] width 15 height 15
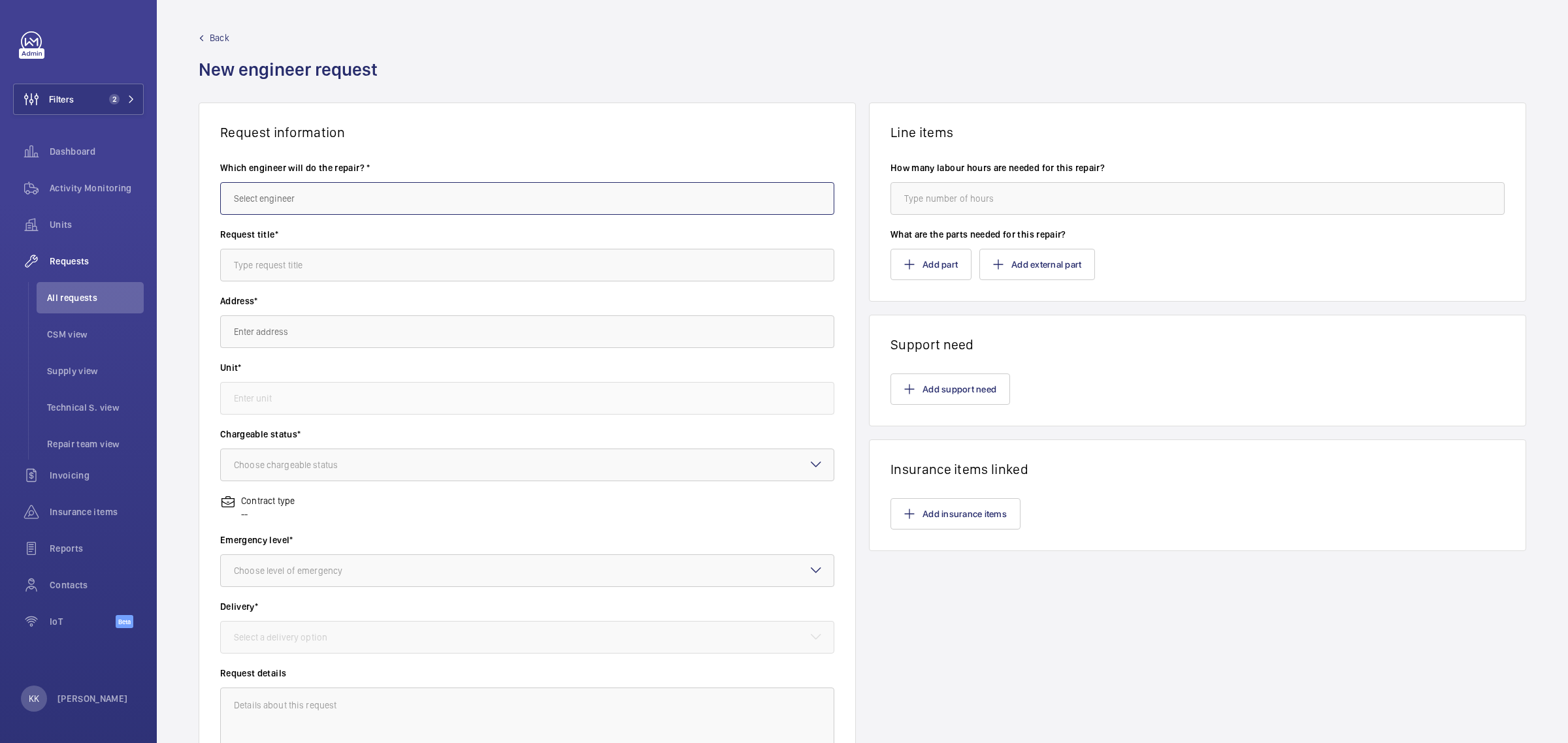
click at [472, 198] on input "text" at bounding box center [527, 199] width 614 height 33
click at [452, 227] on mat-option "[PERSON_NAME]" at bounding box center [523, 237] width 606 height 32
type input "[PERSON_NAME]"
click at [439, 249] on input "text" at bounding box center [527, 265] width 614 height 33
click at [224, 256] on input "LED" at bounding box center [527, 265] width 614 height 33
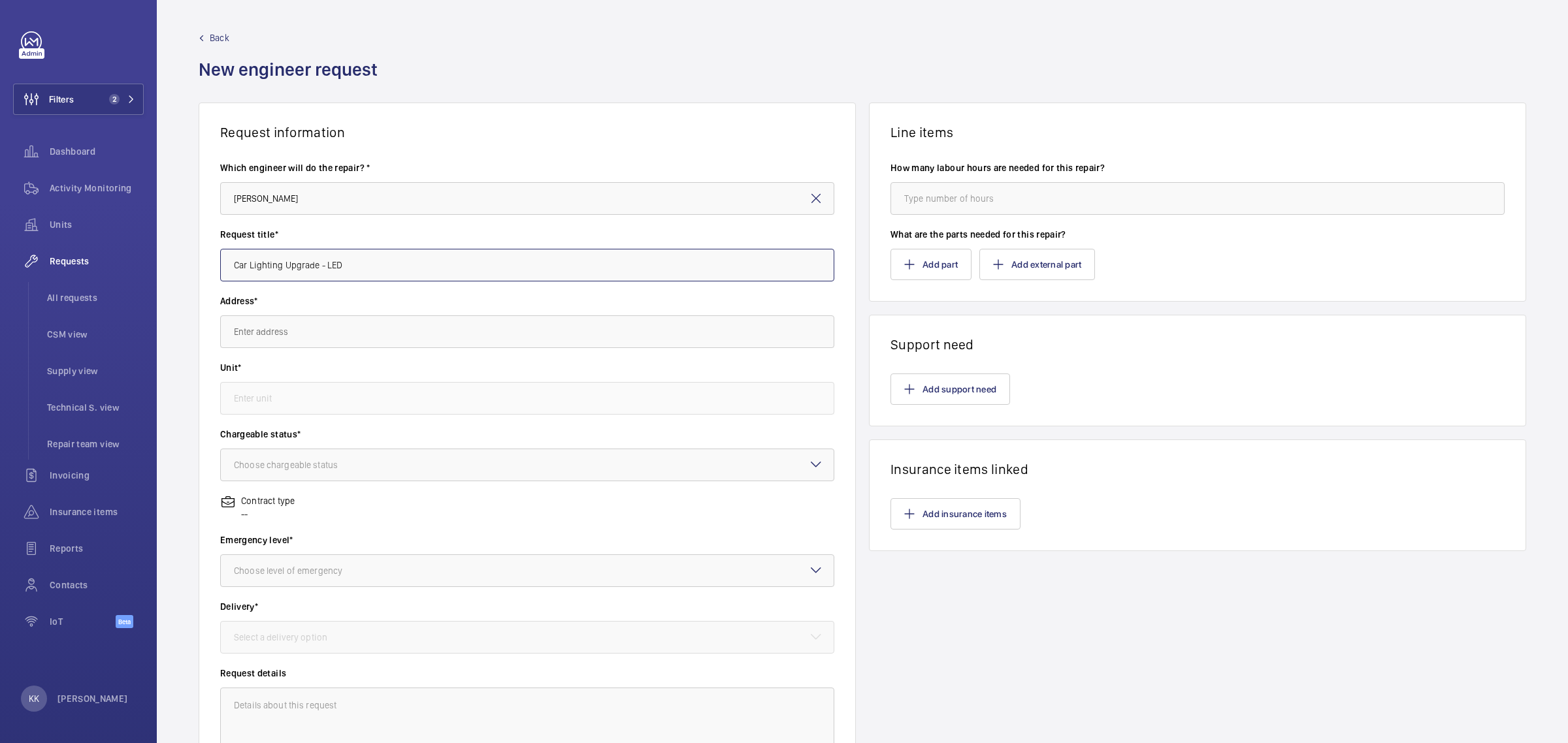
type input "Car Lighting Upgrade - LED"
click at [242, 332] on input "text" at bounding box center [527, 332] width 614 height 33
paste input "Beckton"
click at [308, 406] on span "PI [GEOGRAPHIC_DATA] [STREET_ADDRESS]" at bounding box center [319, 403] width 171 height 13
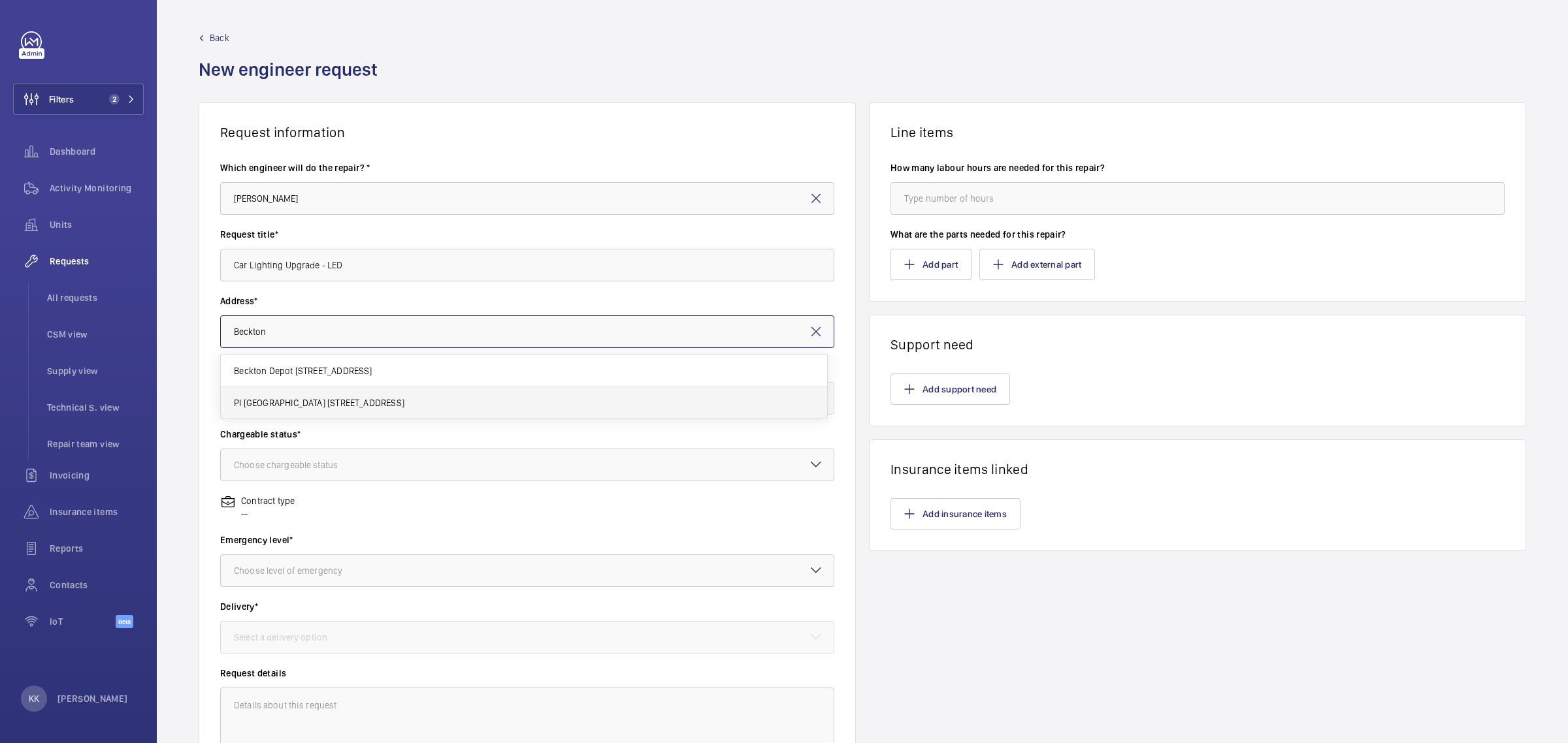
type input "PI [GEOGRAPHIC_DATA] [STREET_ADDRESS]"
click at [356, 397] on input "text" at bounding box center [527, 398] width 614 height 33
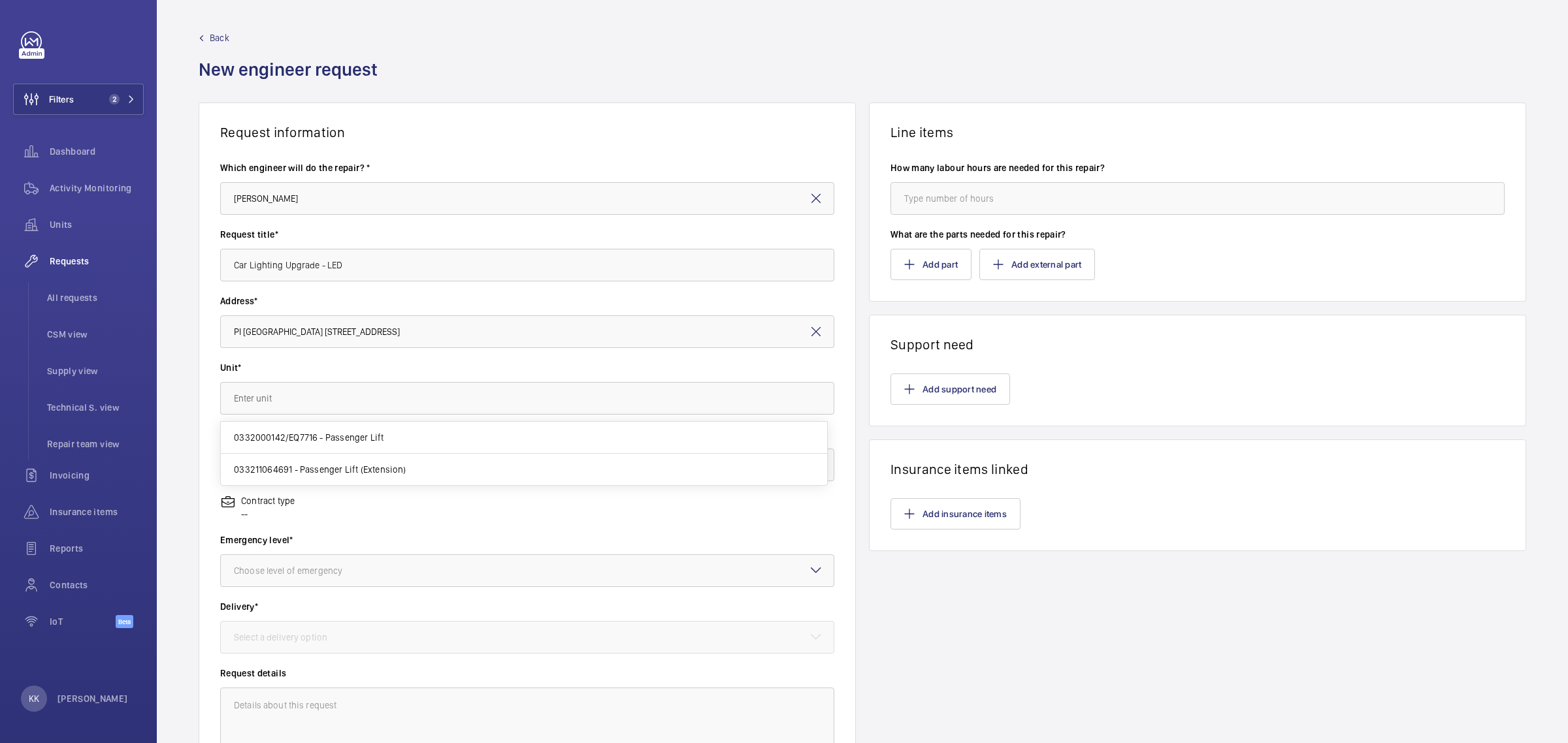
click at [370, 443] on span "0332000142/EQ7716 - Passenger Lift" at bounding box center [309, 437] width 150 height 13
type input "0332000142/EQ7716 - Passenger Lift"
click at [417, 441] on label "Chargeable status*" at bounding box center [527, 435] width 614 height 13
click at [418, 443] on wm-front-input-dropdown "Chargeable status* Choose chargeable status" at bounding box center [527, 454] width 614 height 53
click at [438, 473] on div at bounding box center [527, 465] width 613 height 32
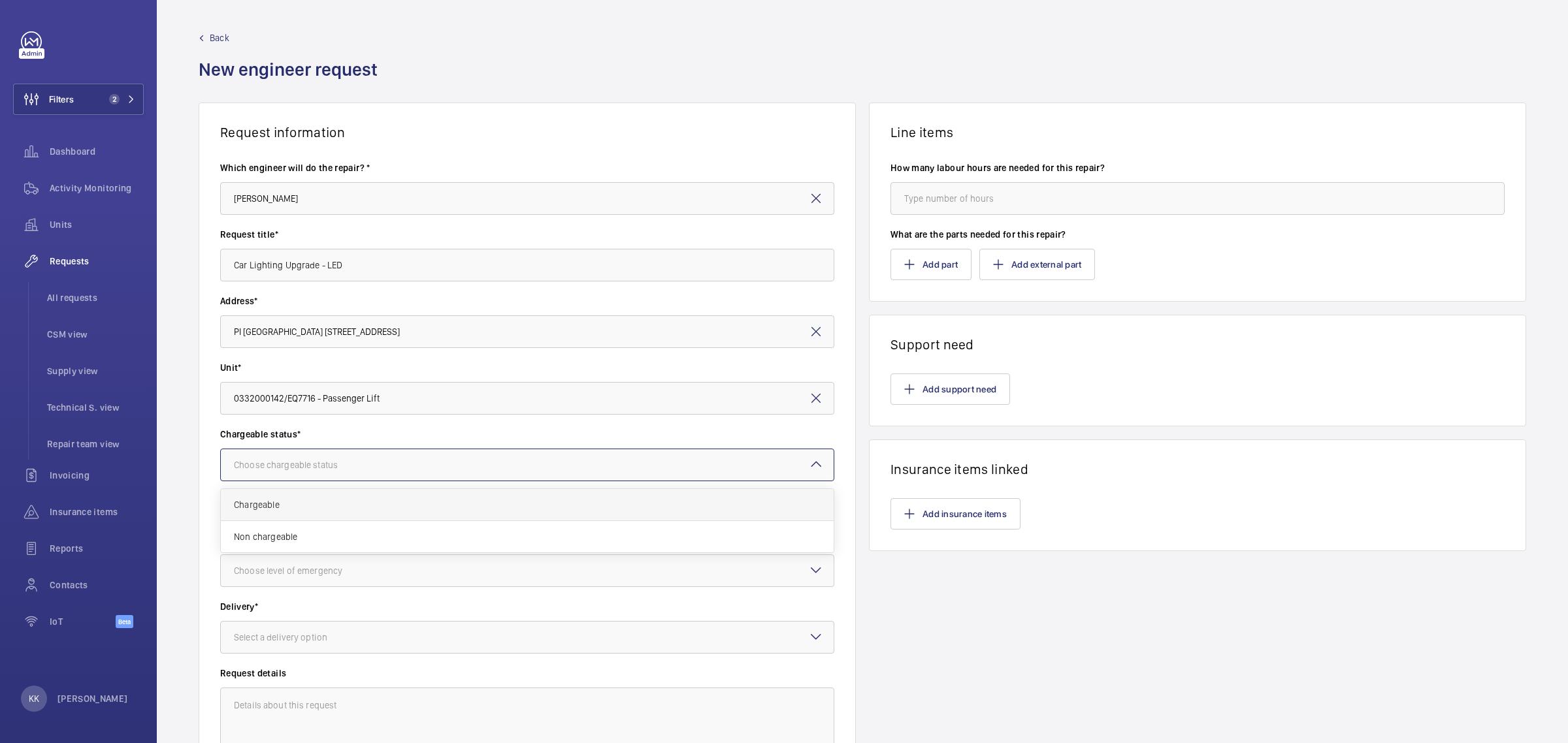
click at [527, 517] on div "Chargeable" at bounding box center [527, 506] width 613 height 32
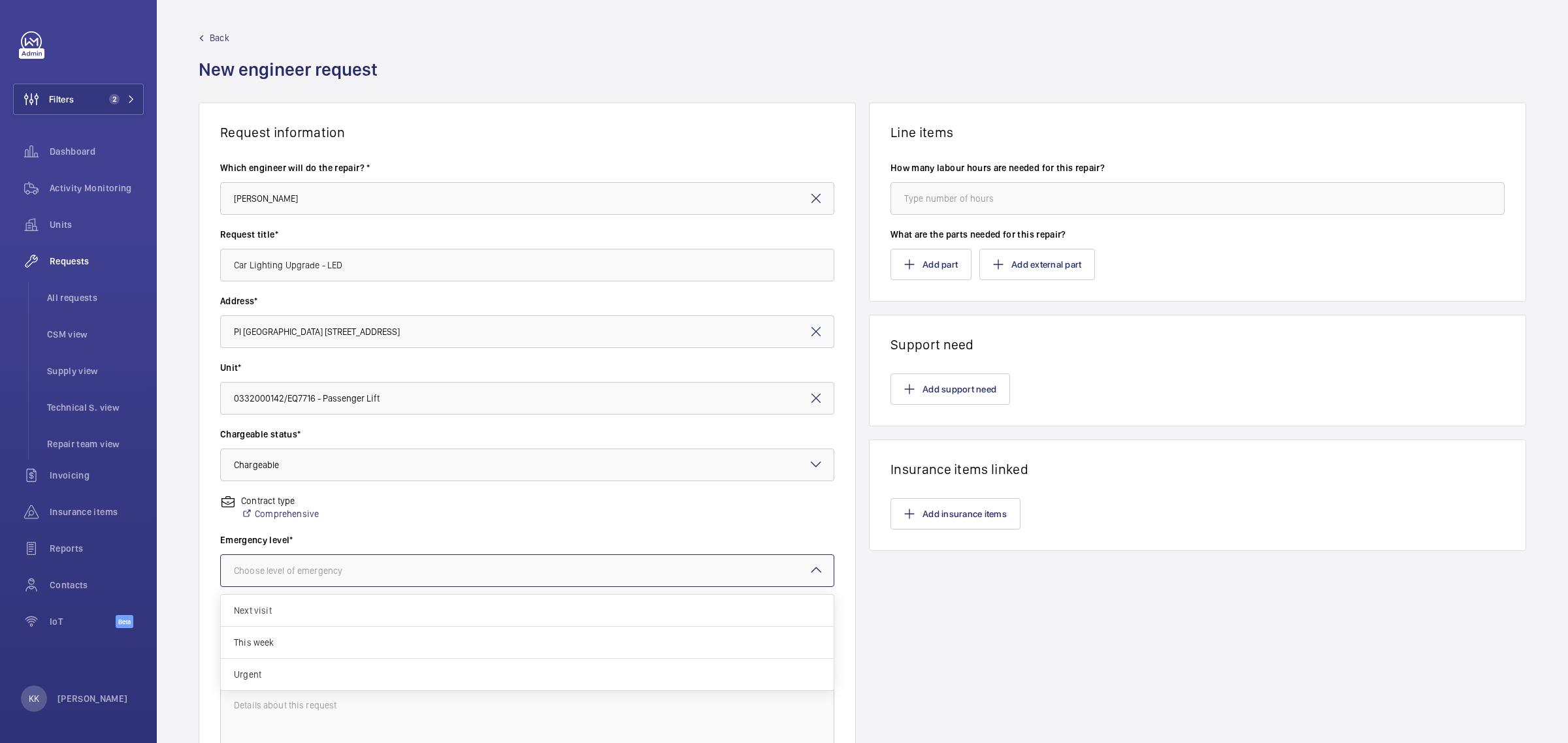
click at [325, 567] on div "Choose level of emergency" at bounding box center [304, 571] width 141 height 13
click at [381, 602] on div "Next visit" at bounding box center [527, 611] width 613 height 32
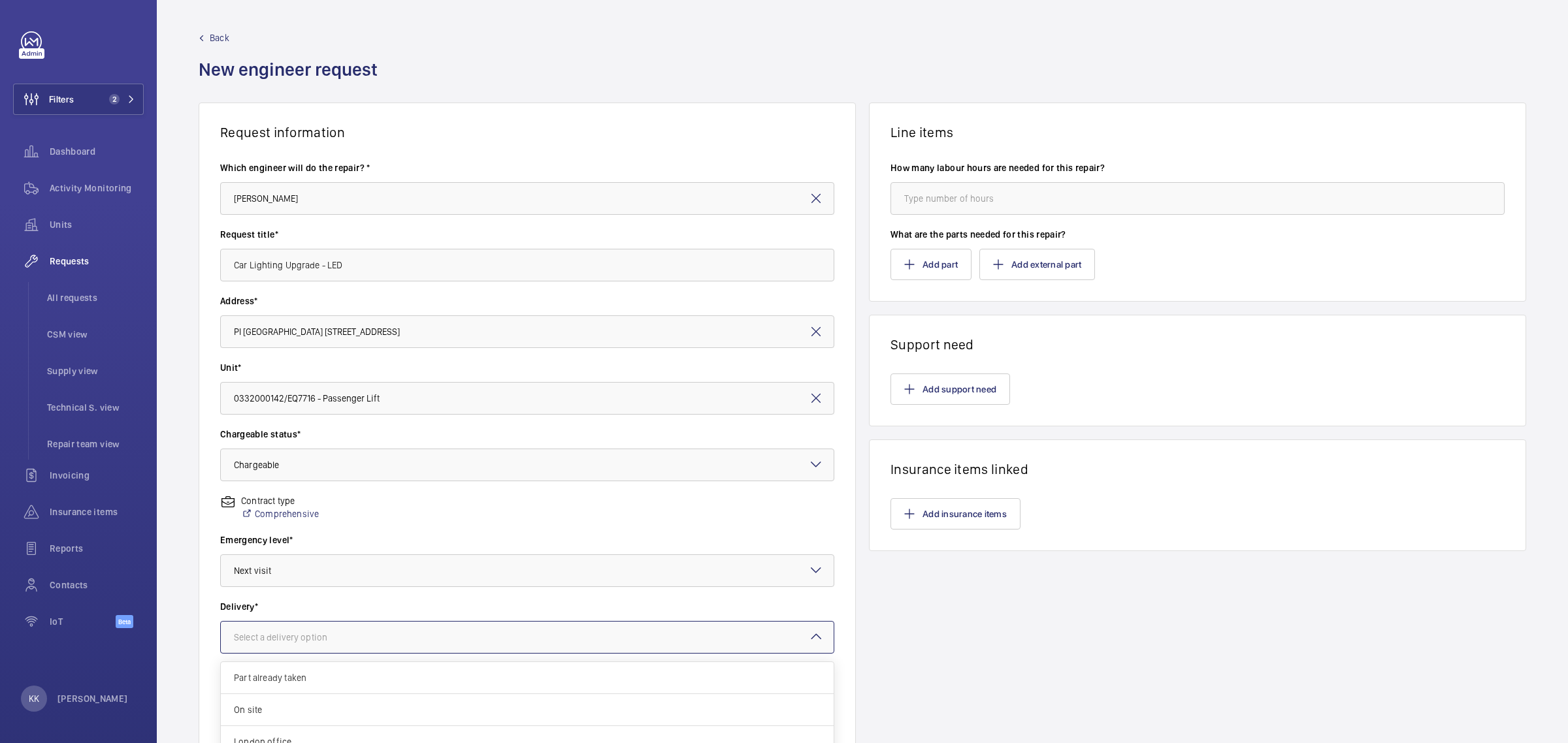
drag, startPoint x: 275, startPoint y: 651, endPoint x: 266, endPoint y: 648, distance: 9.5
click at [275, 650] on div at bounding box center [527, 637] width 613 height 32
click at [413, 697] on span "London office" at bounding box center [527, 695] width 586 height 13
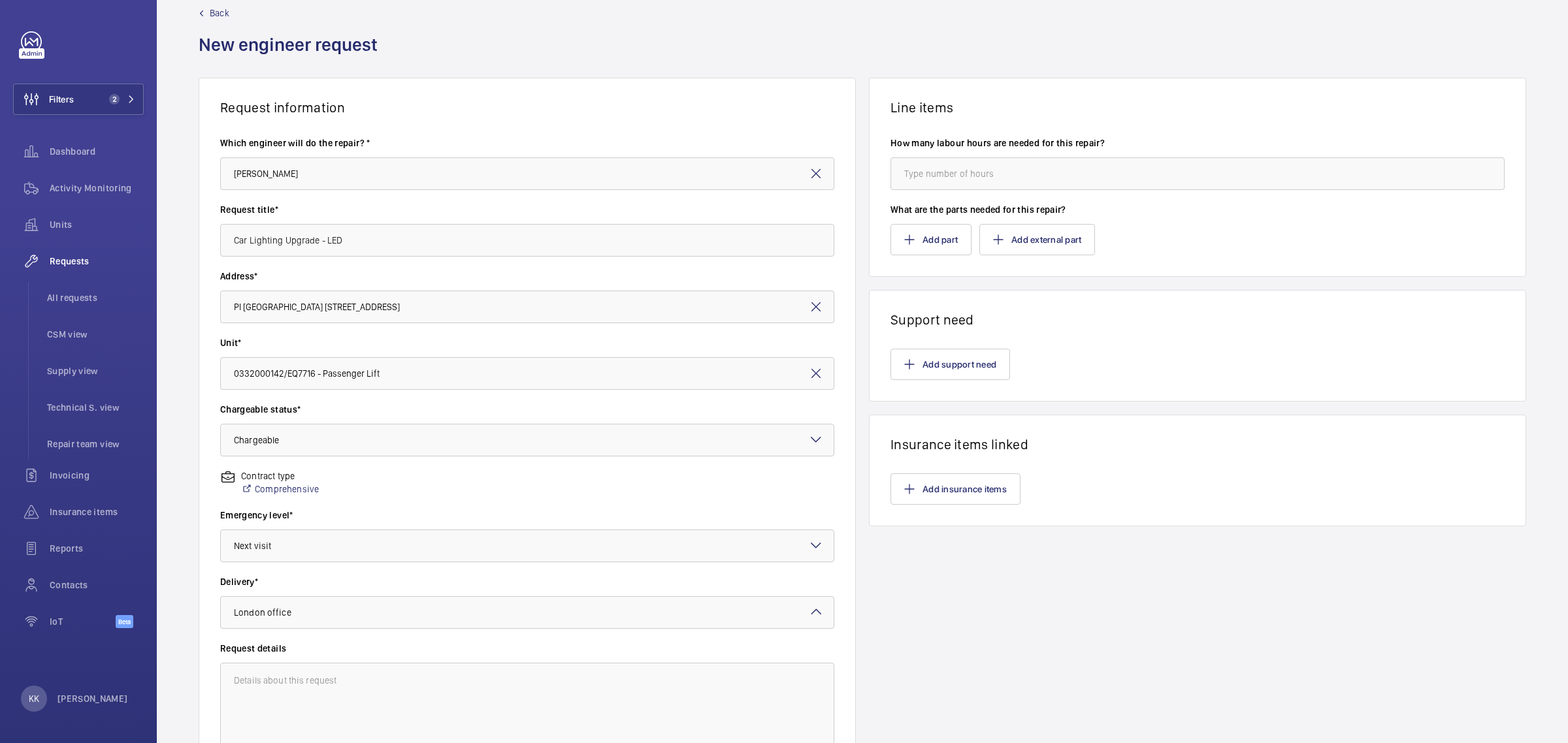
scroll to position [0, 0]
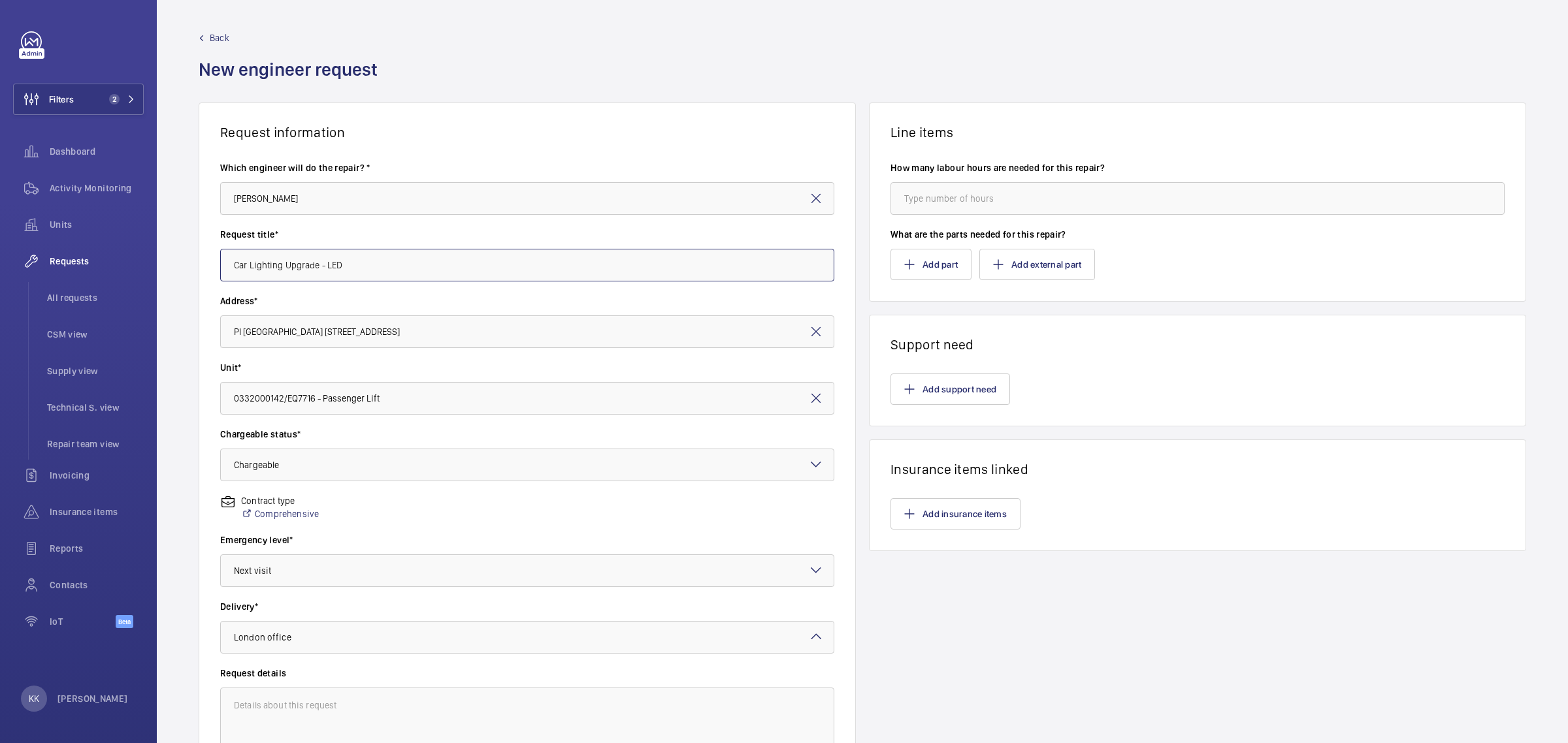
drag, startPoint x: 389, startPoint y: 265, endPoint x: 173, endPoint y: 266, distance: 216.0
click at [173, 266] on div "Request information Which engineer will do the repair? * [PERSON_NAME] Request …" at bounding box center [862, 460] width 1411 height 715
drag, startPoint x: 273, startPoint y: 270, endPoint x: 440, endPoint y: 178, distance: 190.7
click at [440, 178] on wm-front-autocomplete-dropdown-select "Which engineer will do the repair? * [PERSON_NAME]" at bounding box center [527, 188] width 614 height 53
click at [405, 148] on wm-front-card-body "Which engineer will do the repair? * [PERSON_NAME] Request title* Car Lighting …" at bounding box center [527, 468] width 656 height 656
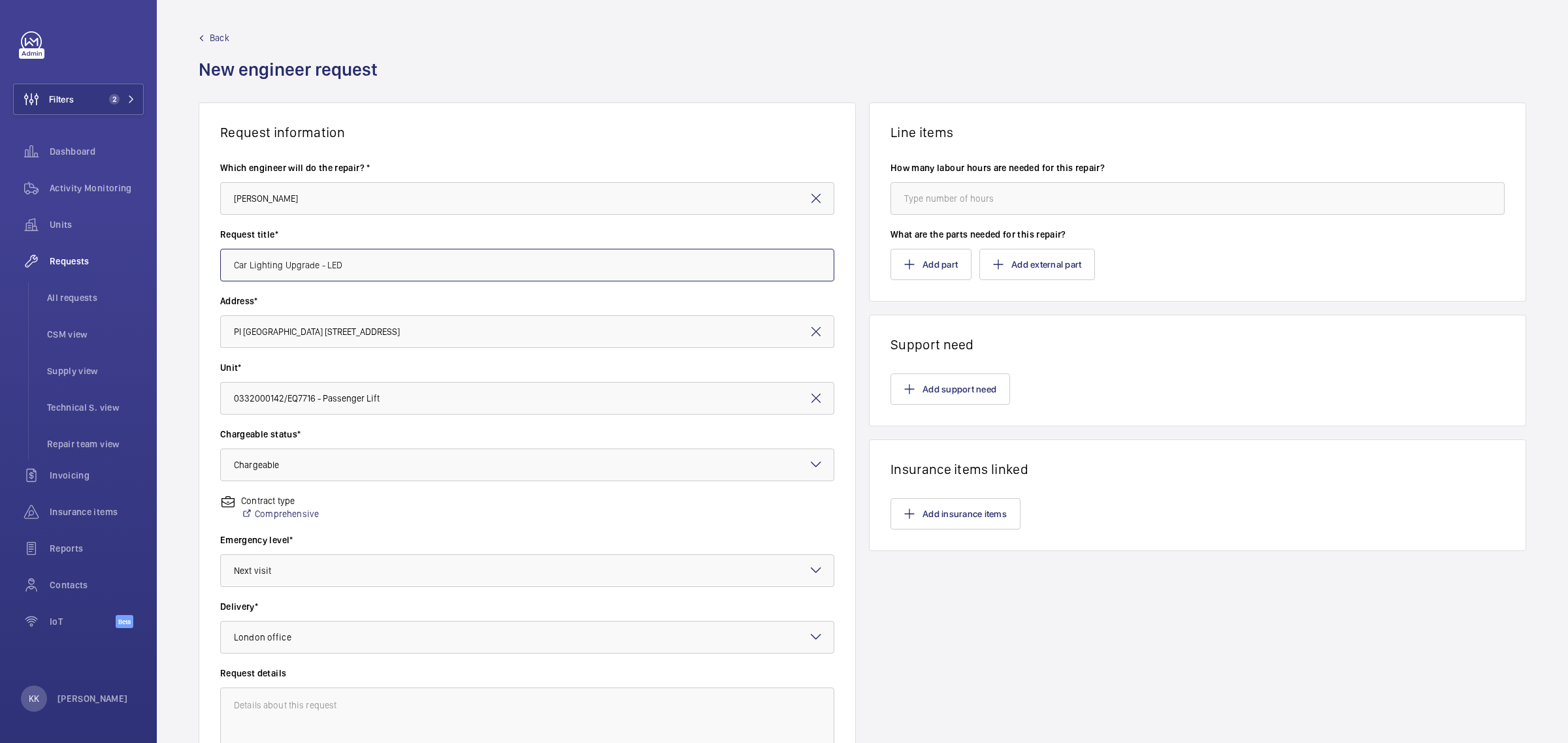
drag, startPoint x: 317, startPoint y: 268, endPoint x: 158, endPoint y: 260, distance: 159.2
click at [158, 260] on div "Request information Which engineer will do the repair? * [PERSON_NAME] Request …" at bounding box center [862, 460] width 1411 height 715
click at [1119, 340] on h1 "Support need" at bounding box center [1198, 344] width 614 height 16
click at [962, 382] on button "Add support need" at bounding box center [950, 389] width 119 height 32
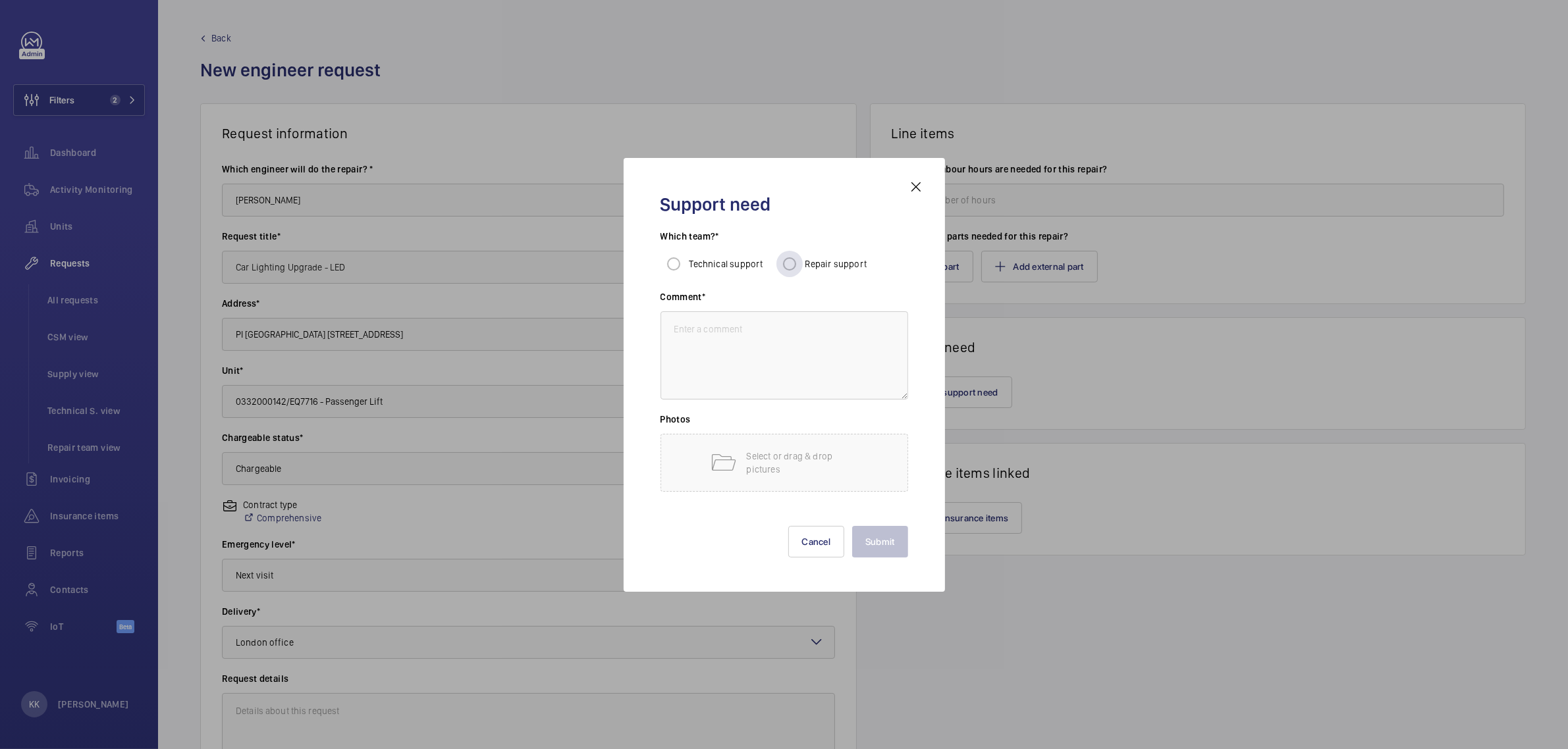
click at [810, 264] on span "Repair support" at bounding box center [836, 264] width 62 height 10
click at [803, 264] on input "Repair support" at bounding box center [790, 264] width 27 height 27
radio input "true"
click at [774, 329] on textarea at bounding box center [784, 355] width 248 height 88
paste textarea "Car Lighting Upgrade"
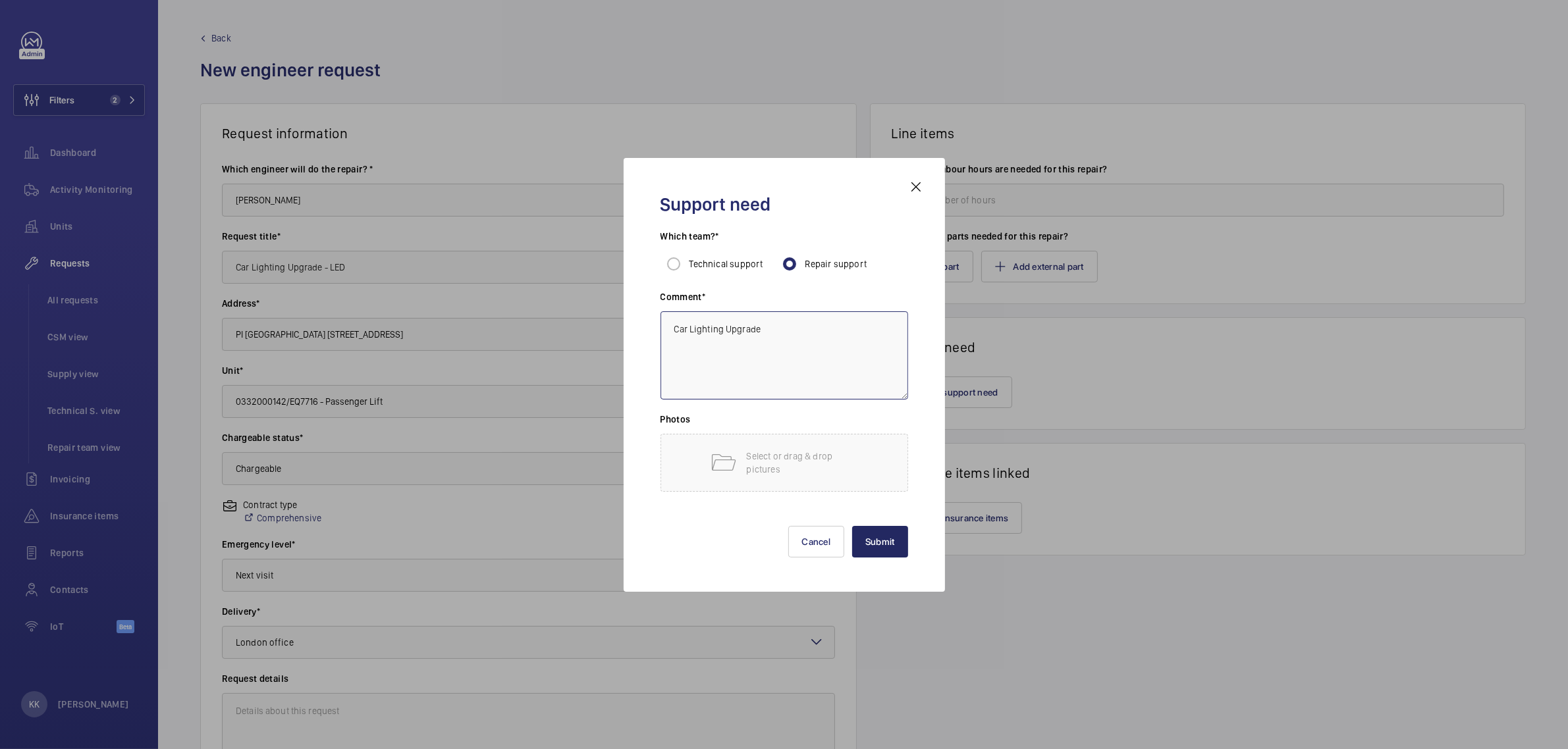
type textarea "Car Lighting Upgrade"
click at [886, 532] on button "Submit" at bounding box center [880, 541] width 56 height 32
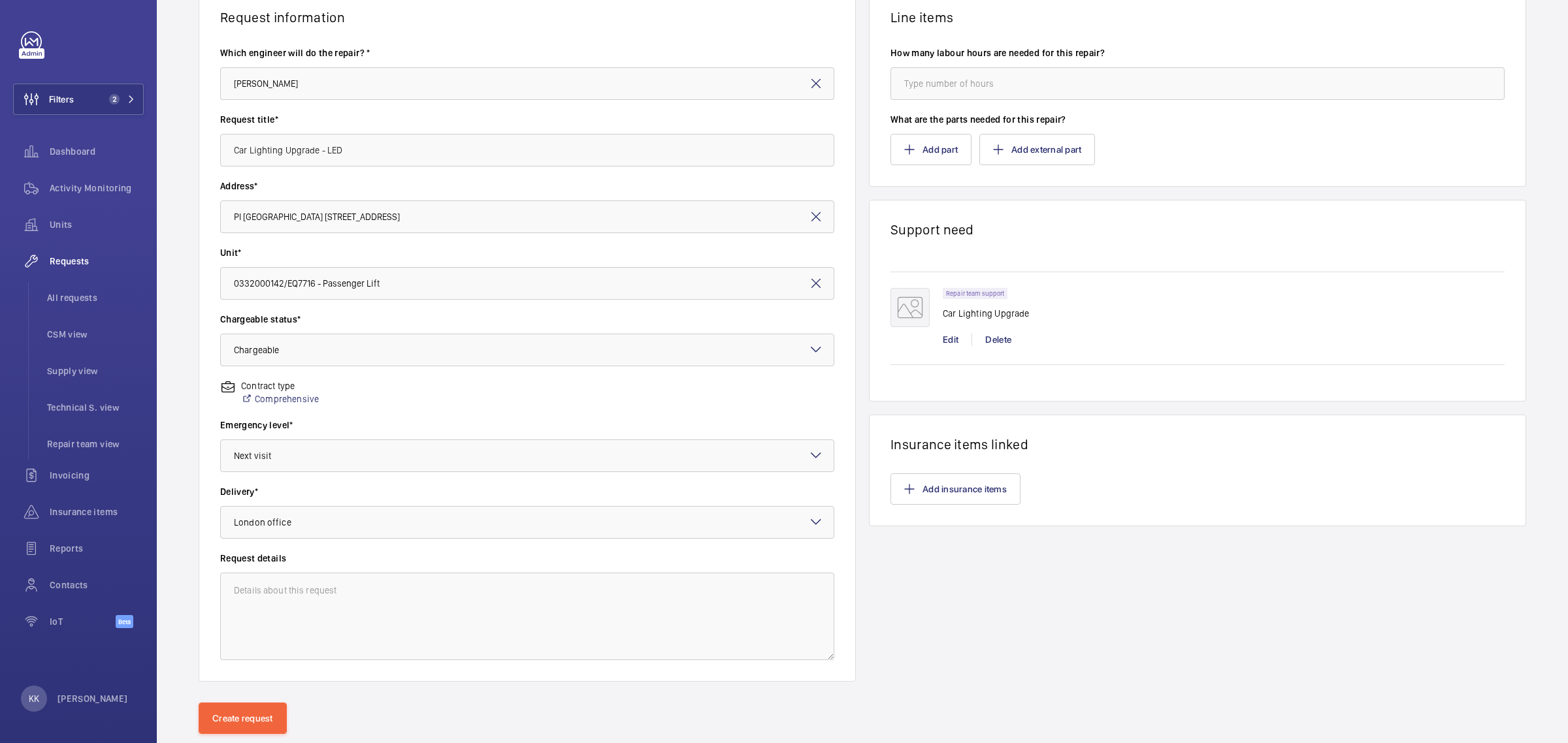
scroll to position [147, 0]
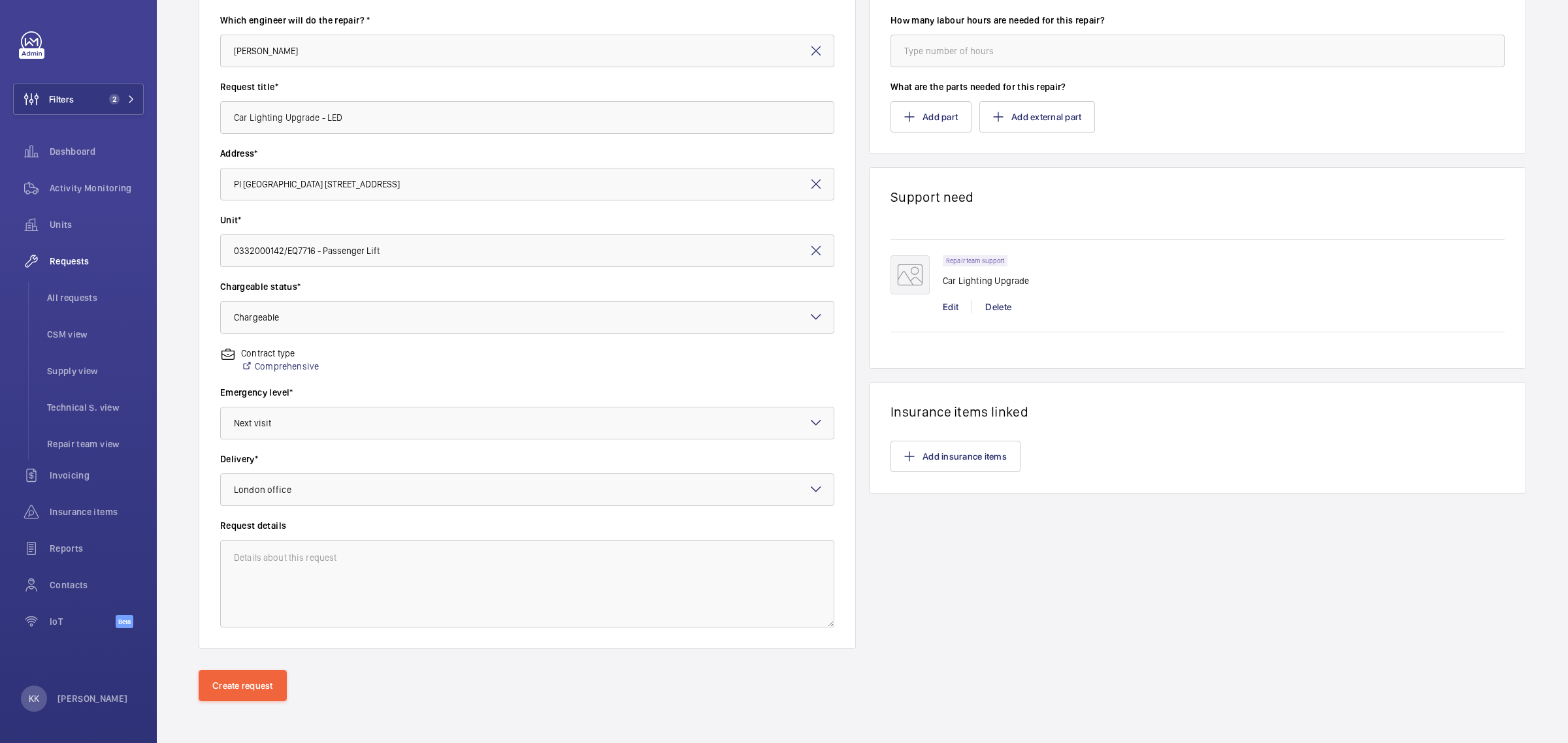
click at [252, 706] on div "Create request" at bounding box center [862, 707] width 1411 height 73
click at [255, 687] on button "Create request" at bounding box center [243, 686] width 88 height 32
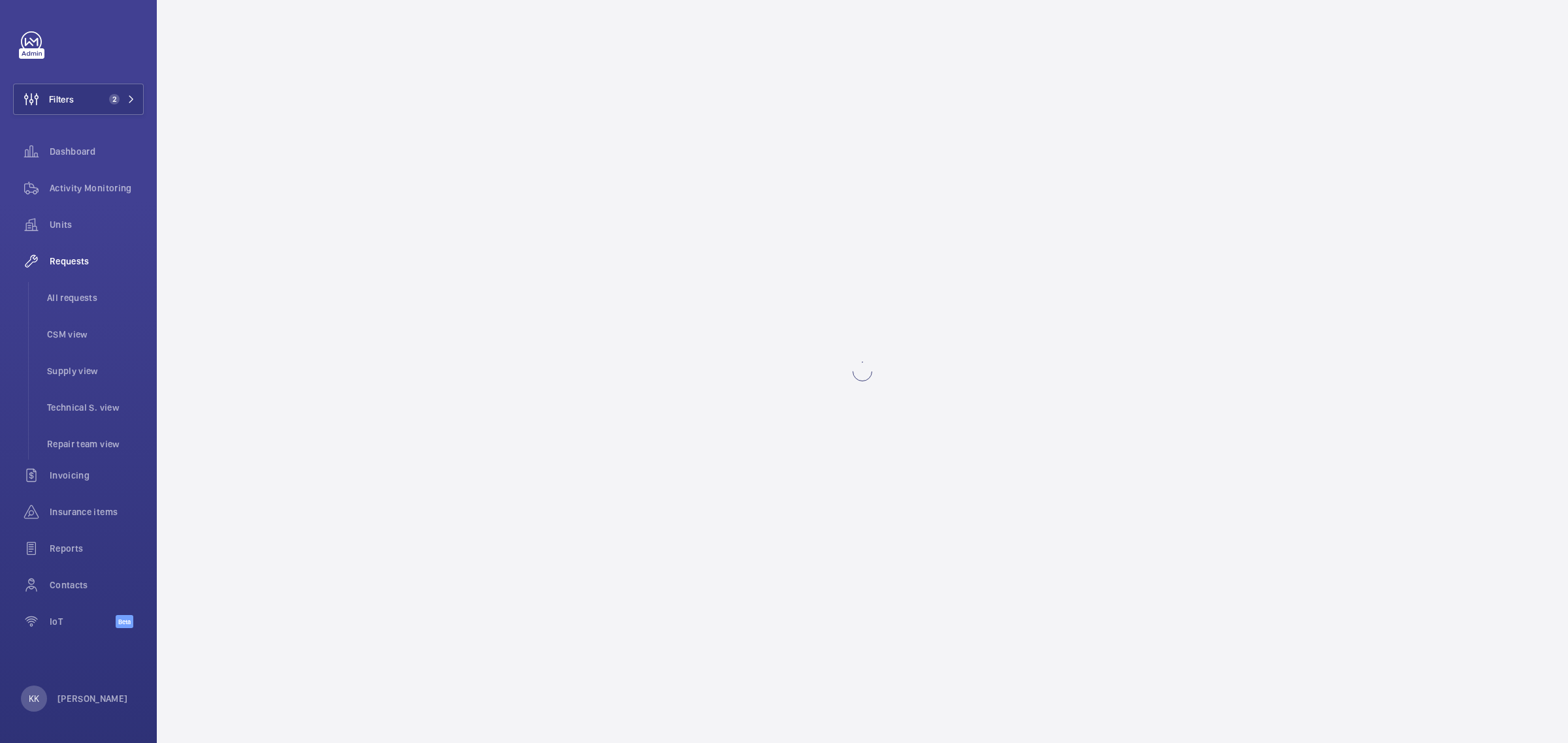
scroll to position [0, 0]
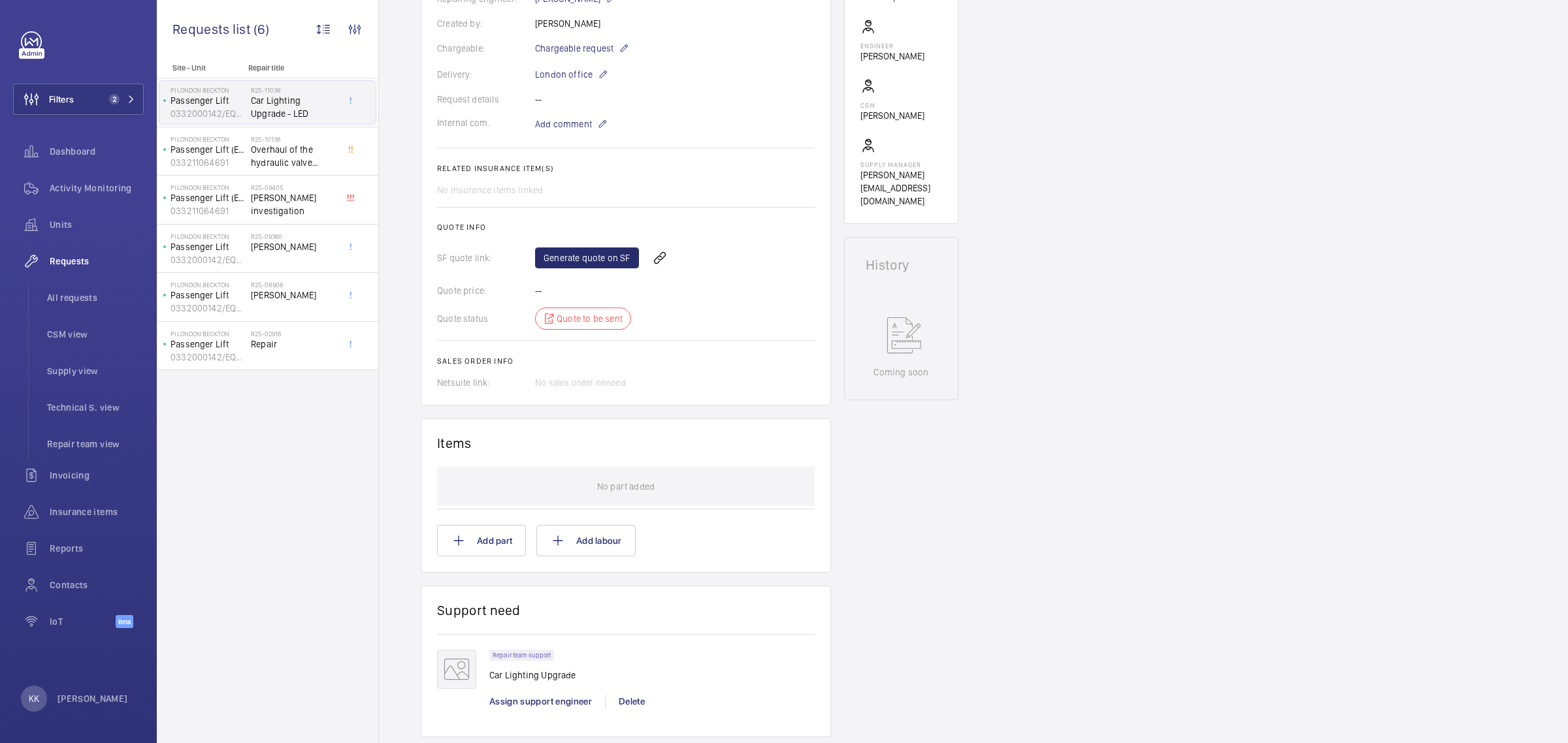
scroll to position [296, 0]
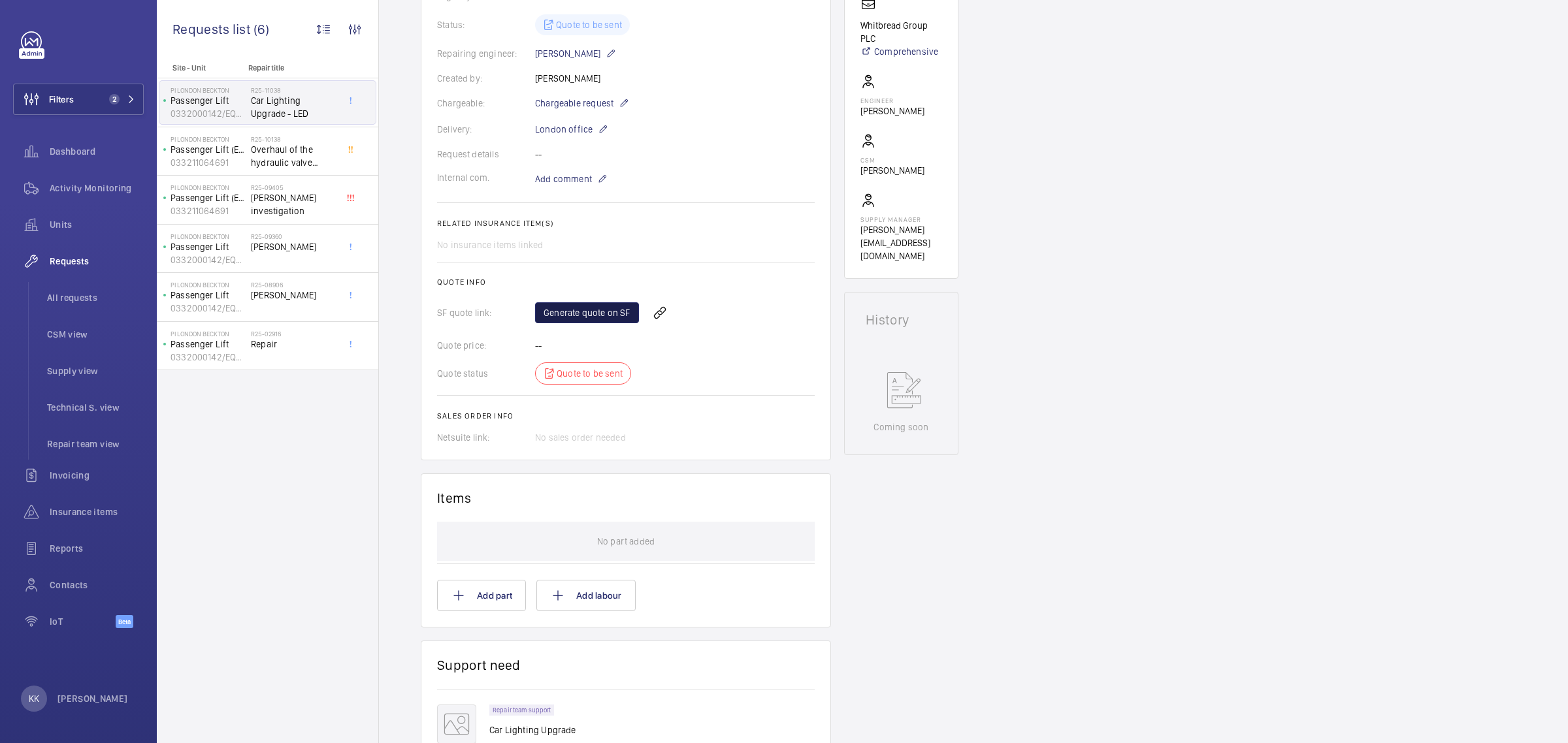
click at [551, 315] on link "Generate quote on SF" at bounding box center [587, 313] width 104 height 21
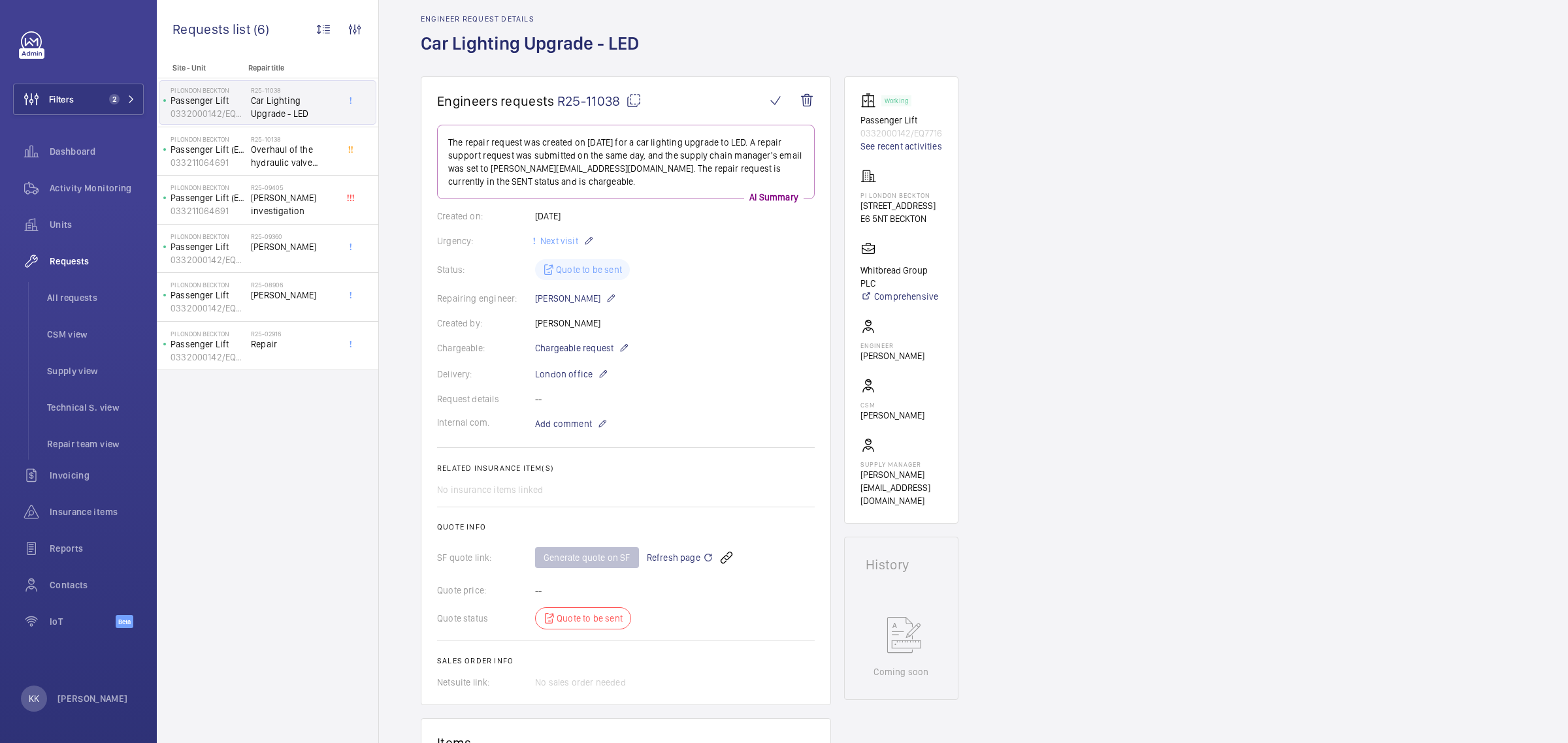
drag, startPoint x: 924, startPoint y: 122, endPoint x: 857, endPoint y: 117, distance: 67.2
click at [857, 117] on wm-front-card "Working Passenger Lift 0332000142/EQ7716 See recent activities PI [GEOGRAPHIC_D…" at bounding box center [902, 300] width 114 height 448
drag, startPoint x: 946, startPoint y: 134, endPoint x: 857, endPoint y: 122, distance: 89.8
click at [857, 122] on wm-front-card "Working Passenger Lift 0332000142/EQ7716 See recent activities PI [GEOGRAPHIC_D…" at bounding box center [902, 300] width 114 height 448
copy div "Passenger Lift 0332000142/EQ7716"
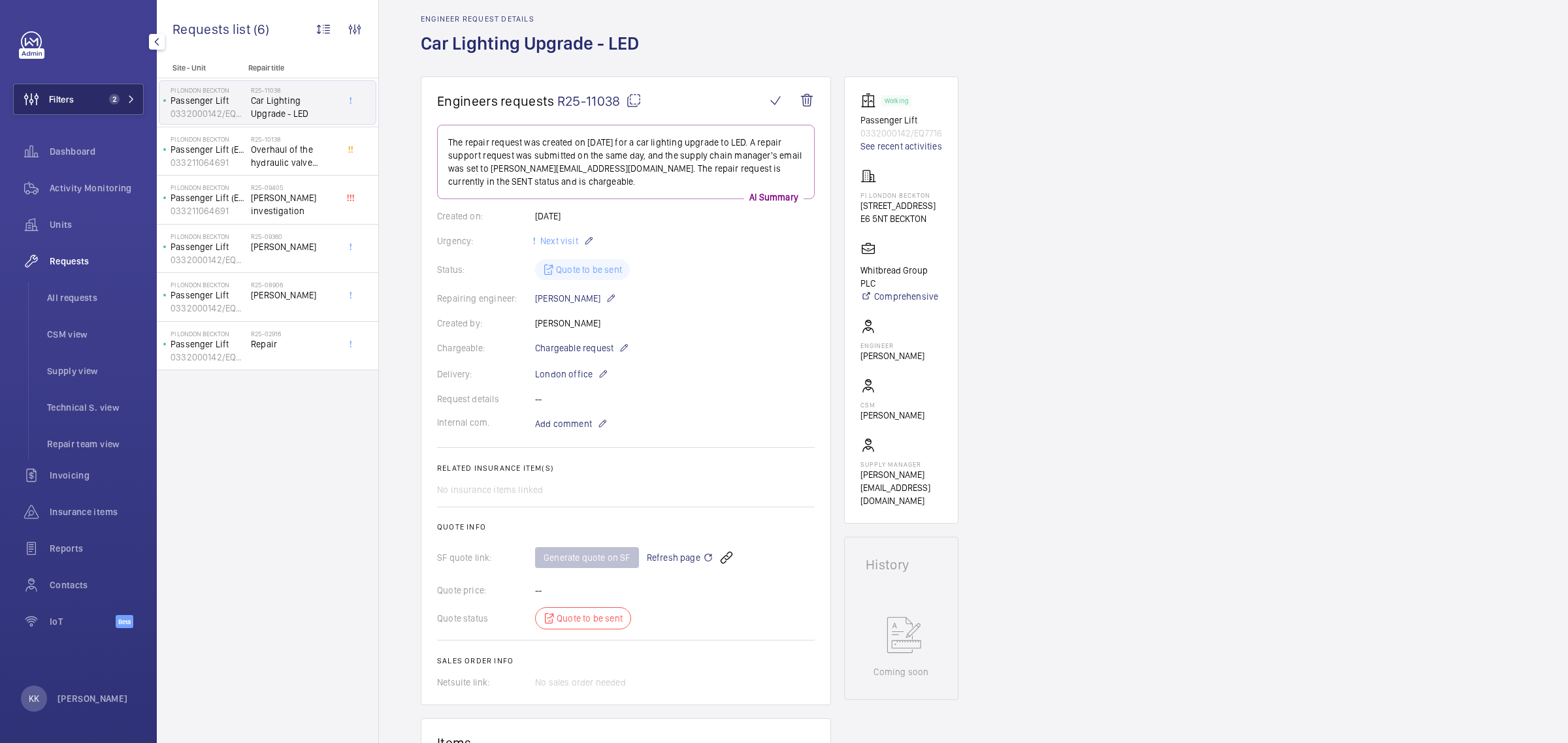
click at [118, 95] on span "2" at bounding box center [111, 99] width 15 height 10
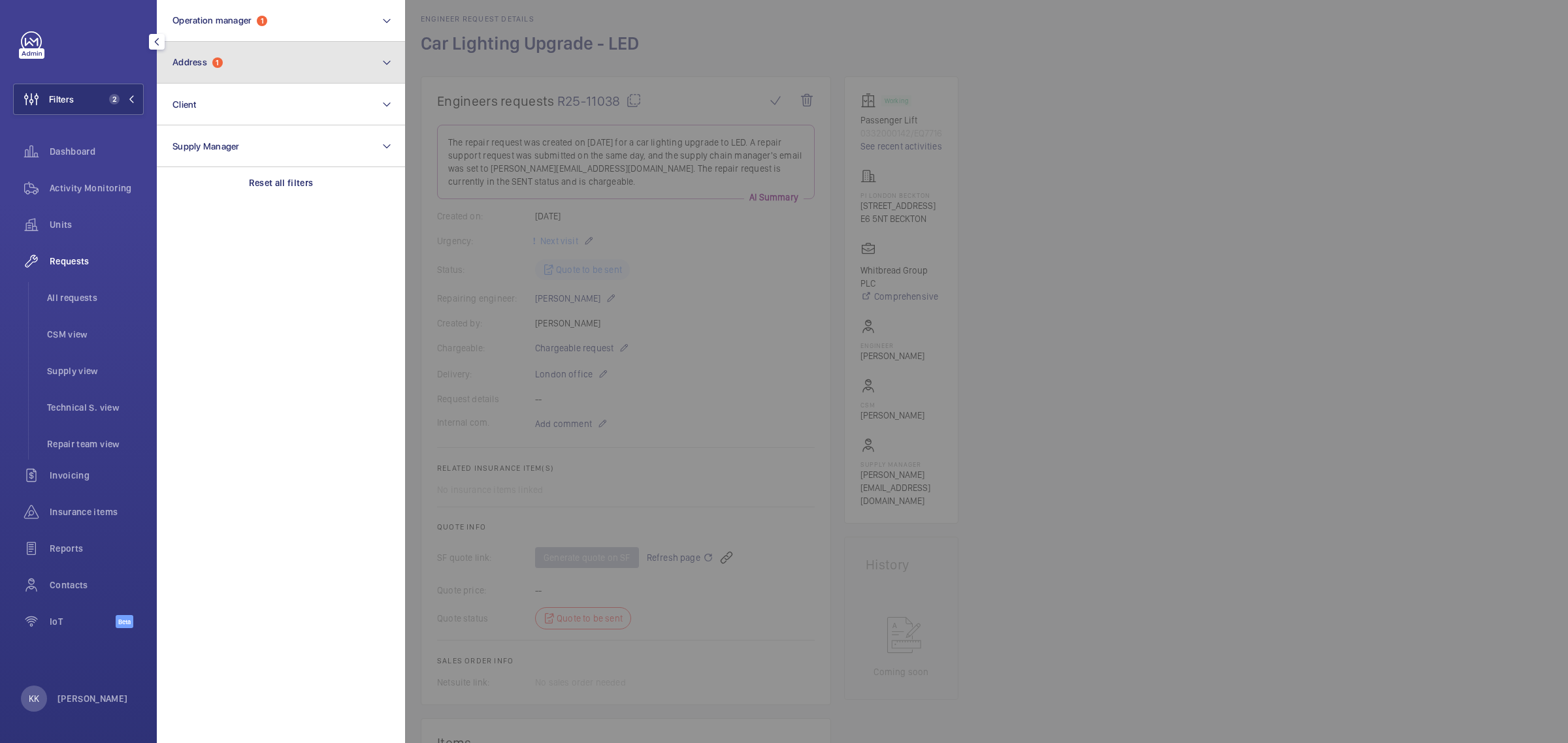
click at [251, 60] on button "Address 1" at bounding box center [281, 62] width 249 height 42
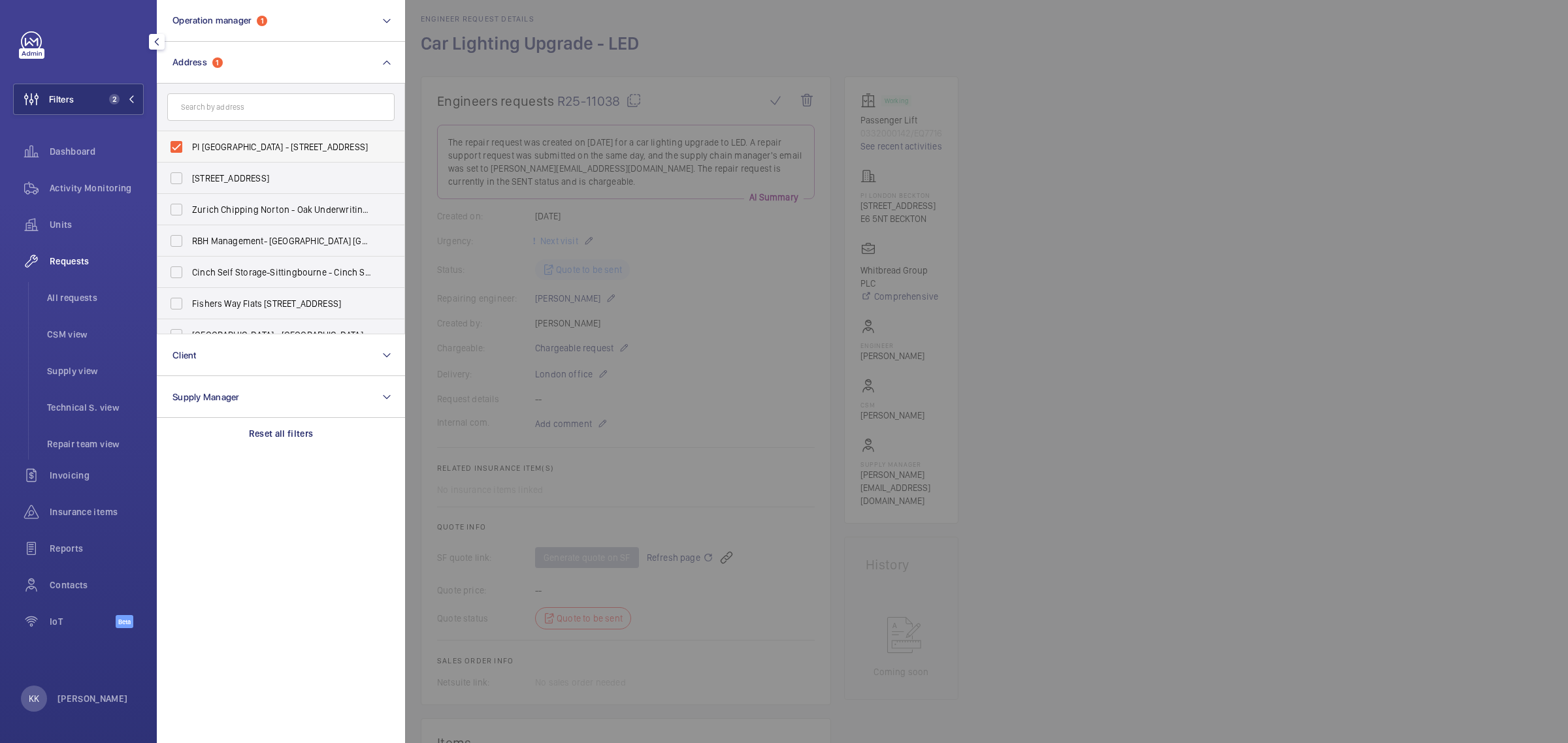
click at [211, 152] on span "PI [GEOGRAPHIC_DATA] - [STREET_ADDRESS]" at bounding box center [281, 147] width 180 height 13
click at [189, 152] on input "PI [GEOGRAPHIC_DATA] - [STREET_ADDRESS]" at bounding box center [177, 147] width 26 height 26
checkbox input "false"
click at [73, 230] on span "Units" at bounding box center [97, 225] width 94 height 13
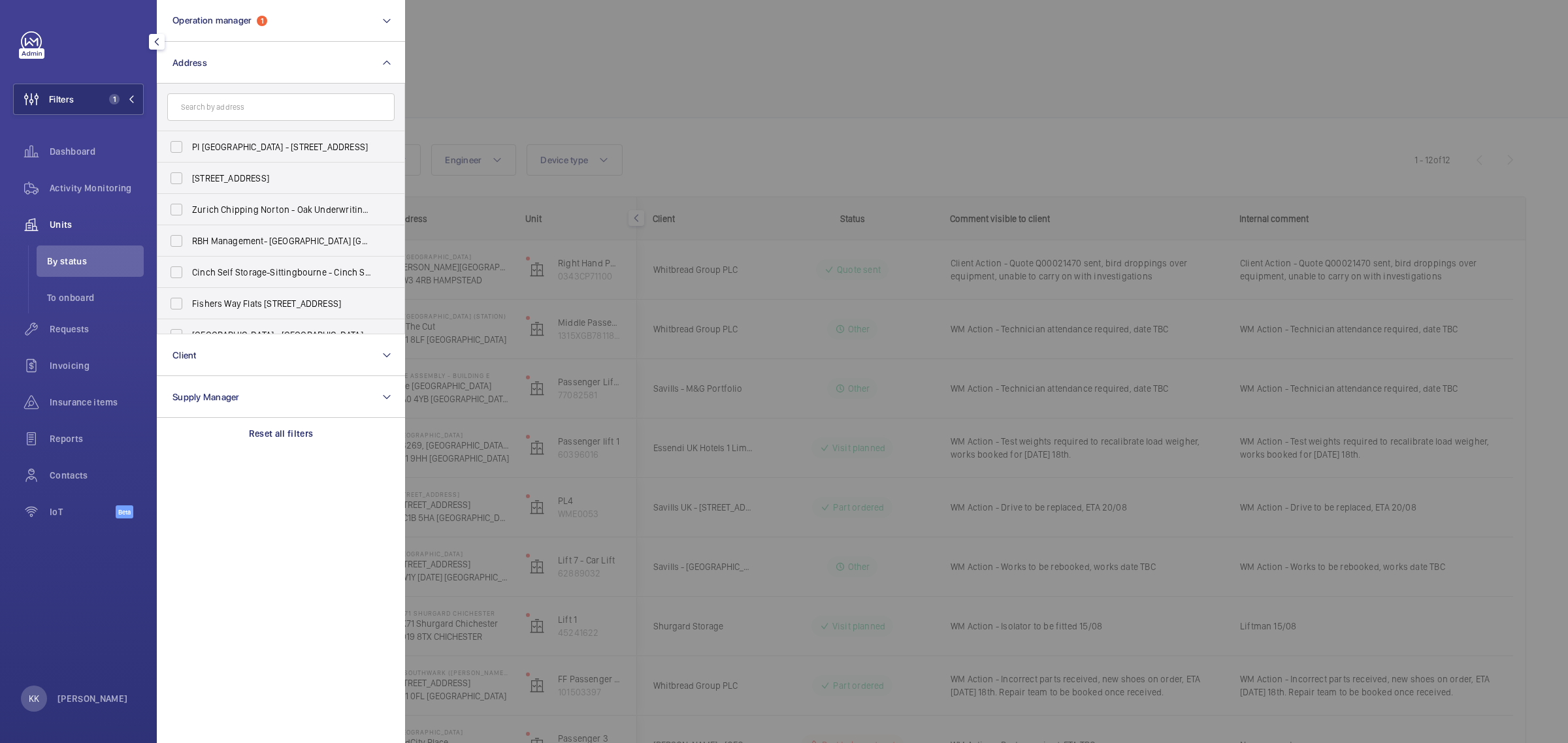
click at [489, 45] on div at bounding box center [1189, 372] width 1568 height 743
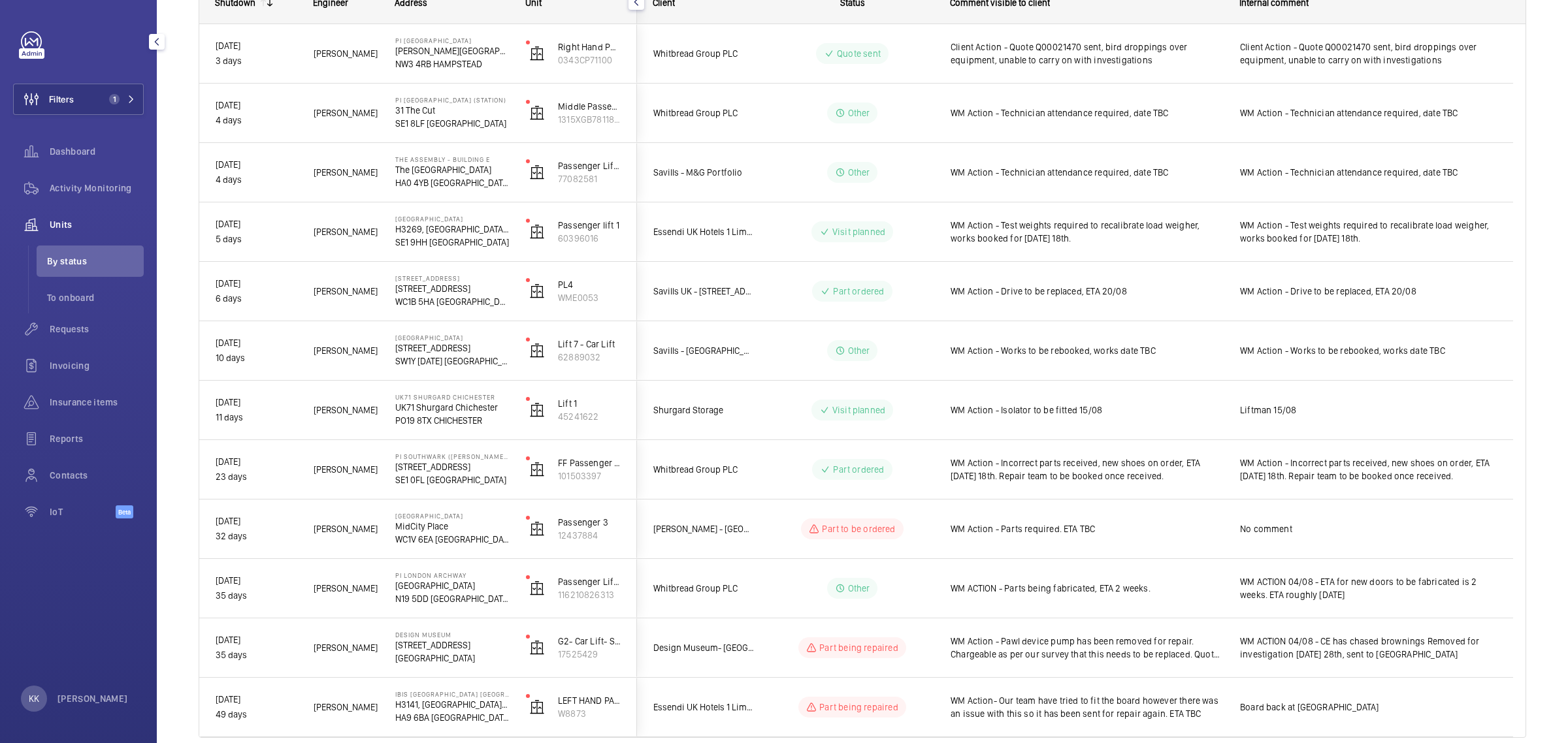
scroll to position [211, 0]
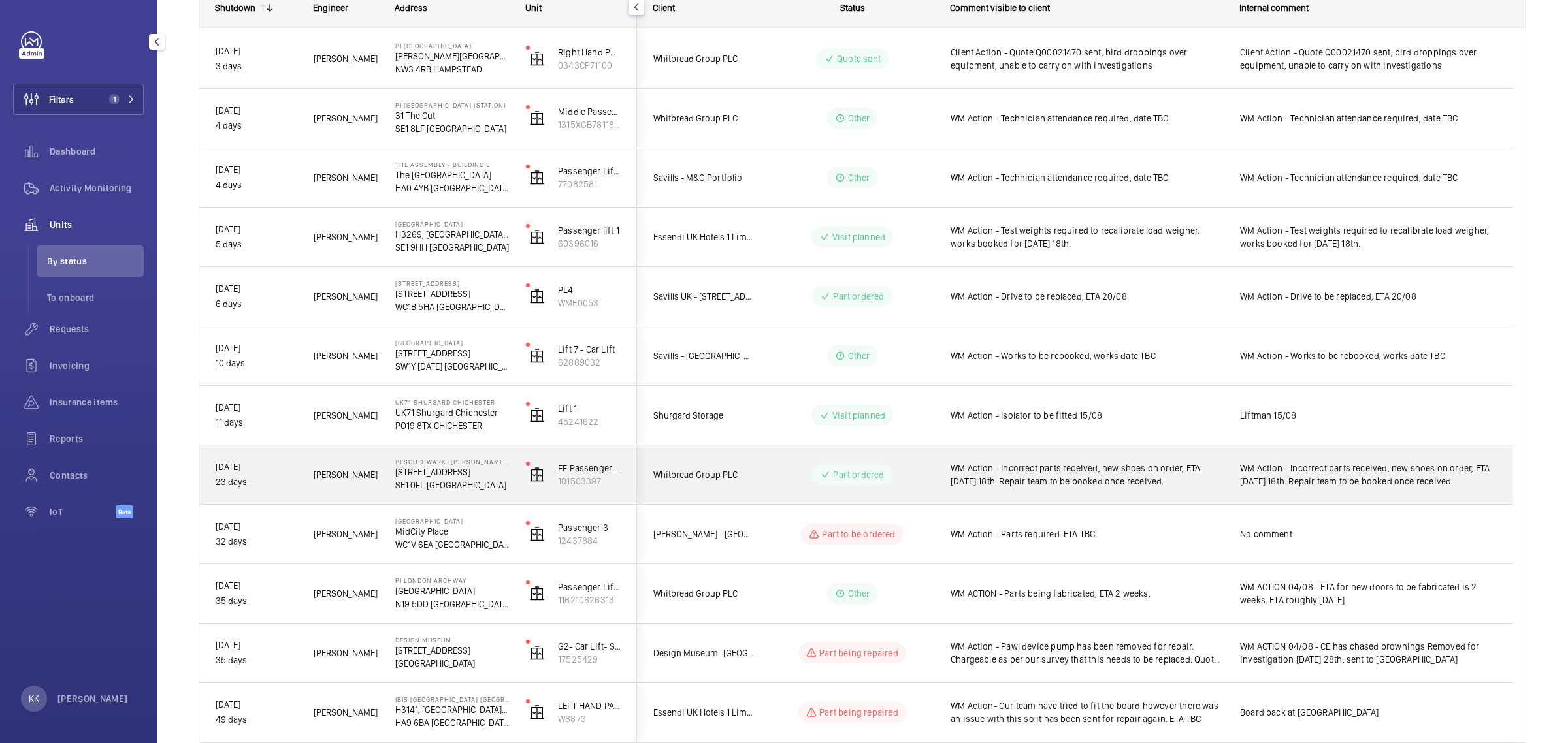
click at [1037, 468] on span "WM Action - Incorrect parts received, new shoes on order, ETA [DATE] 18th. Repa…" at bounding box center [1087, 475] width 273 height 26
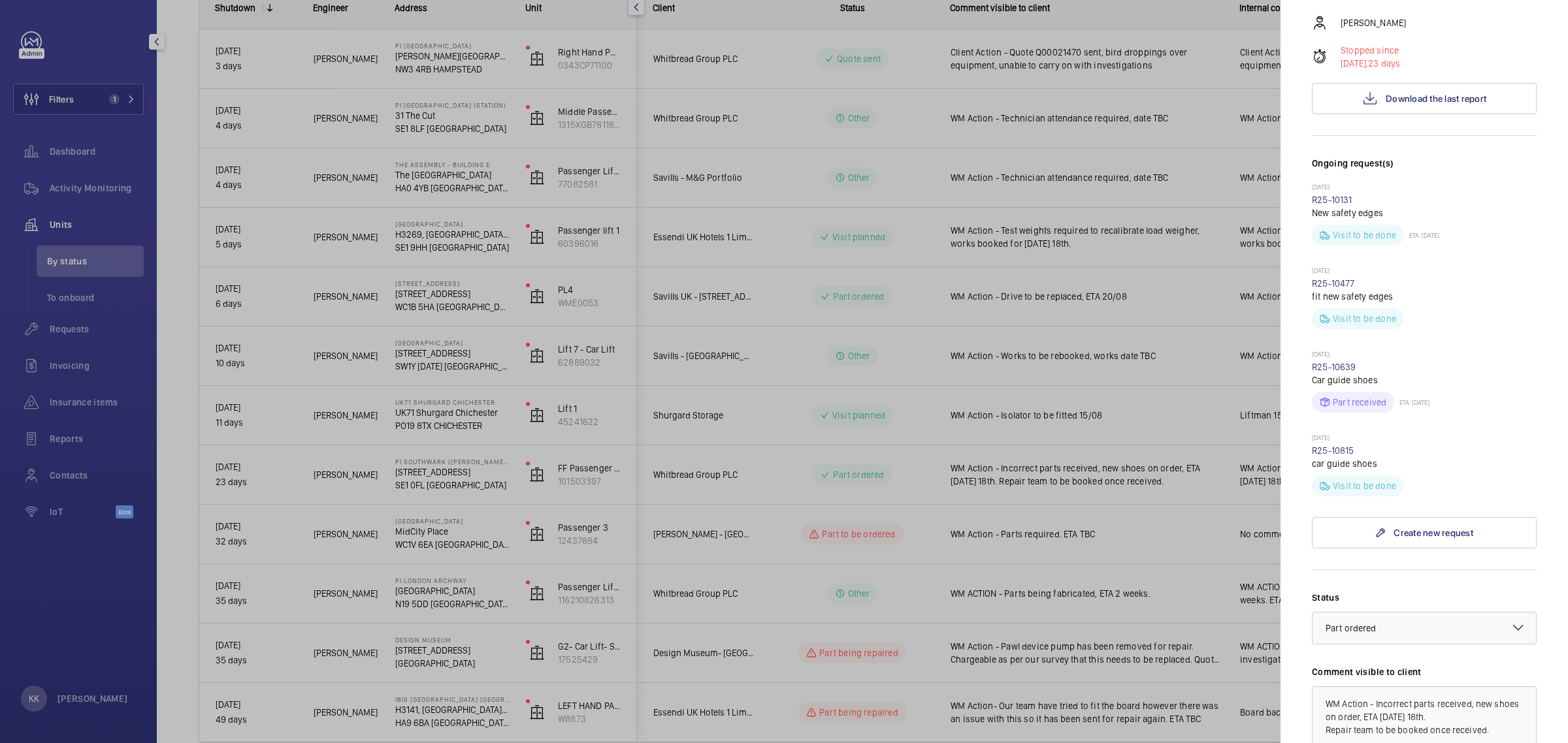
scroll to position [327, 0]
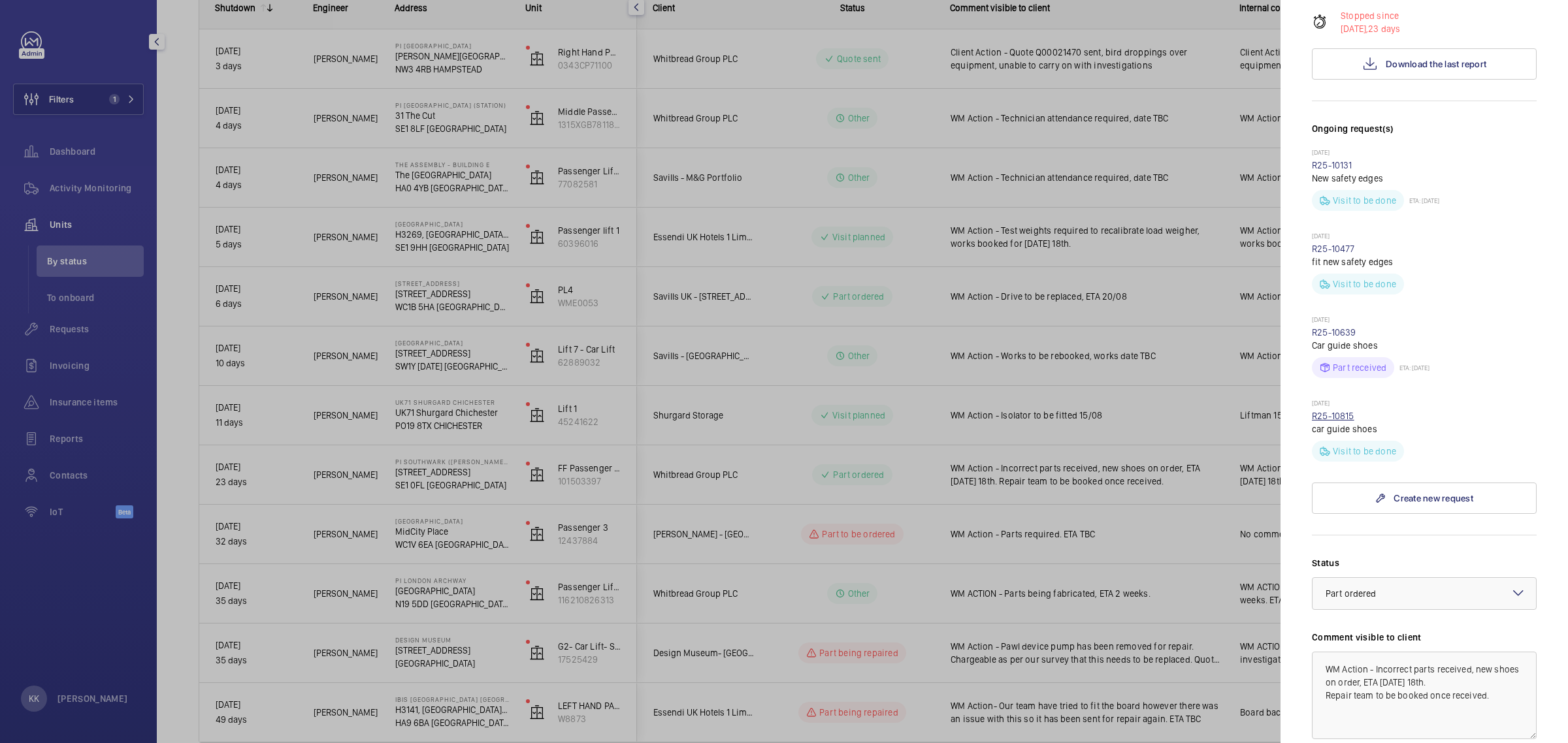
click at [1344, 411] on link "R25-10815" at bounding box center [1333, 416] width 43 height 10
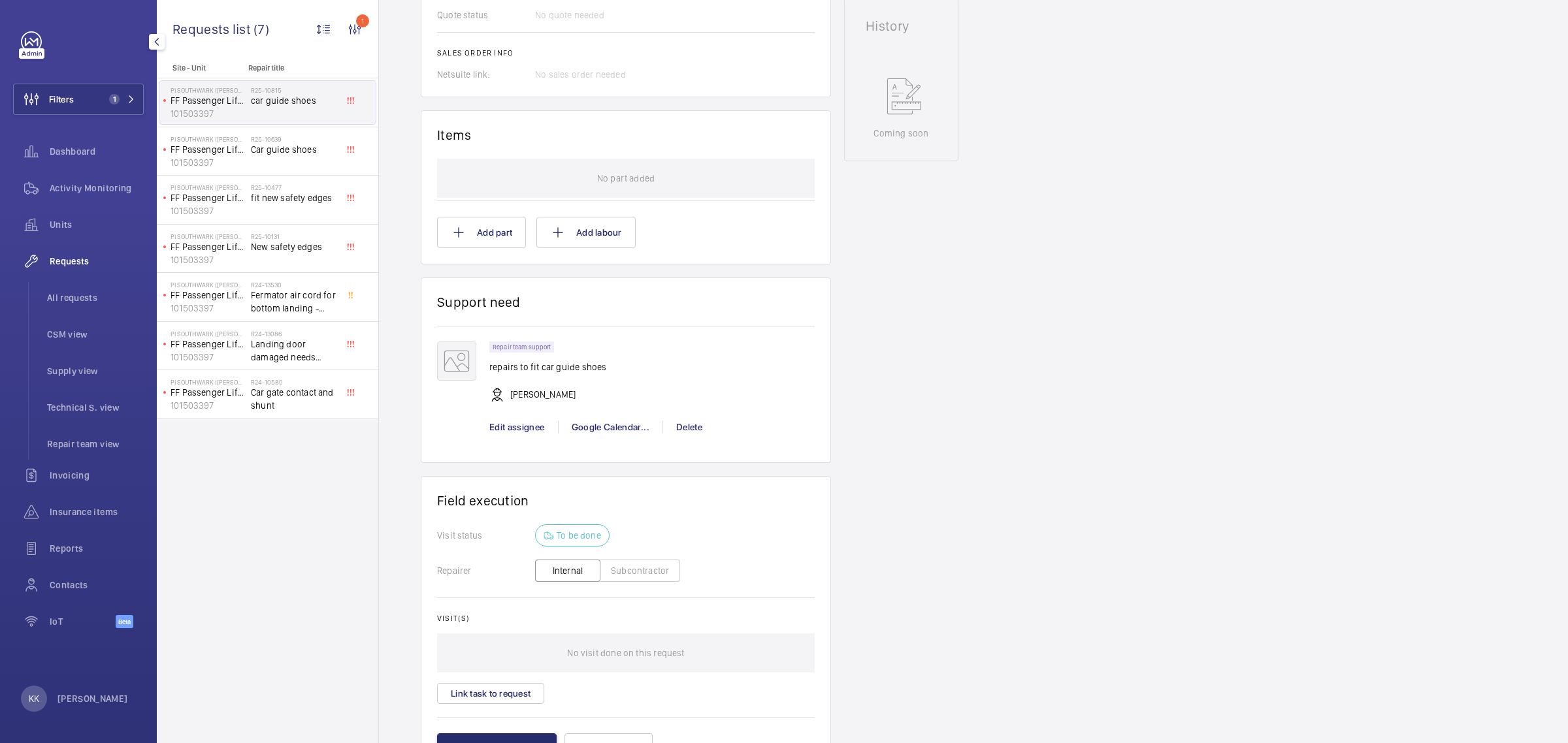
scroll to position [561, 0]
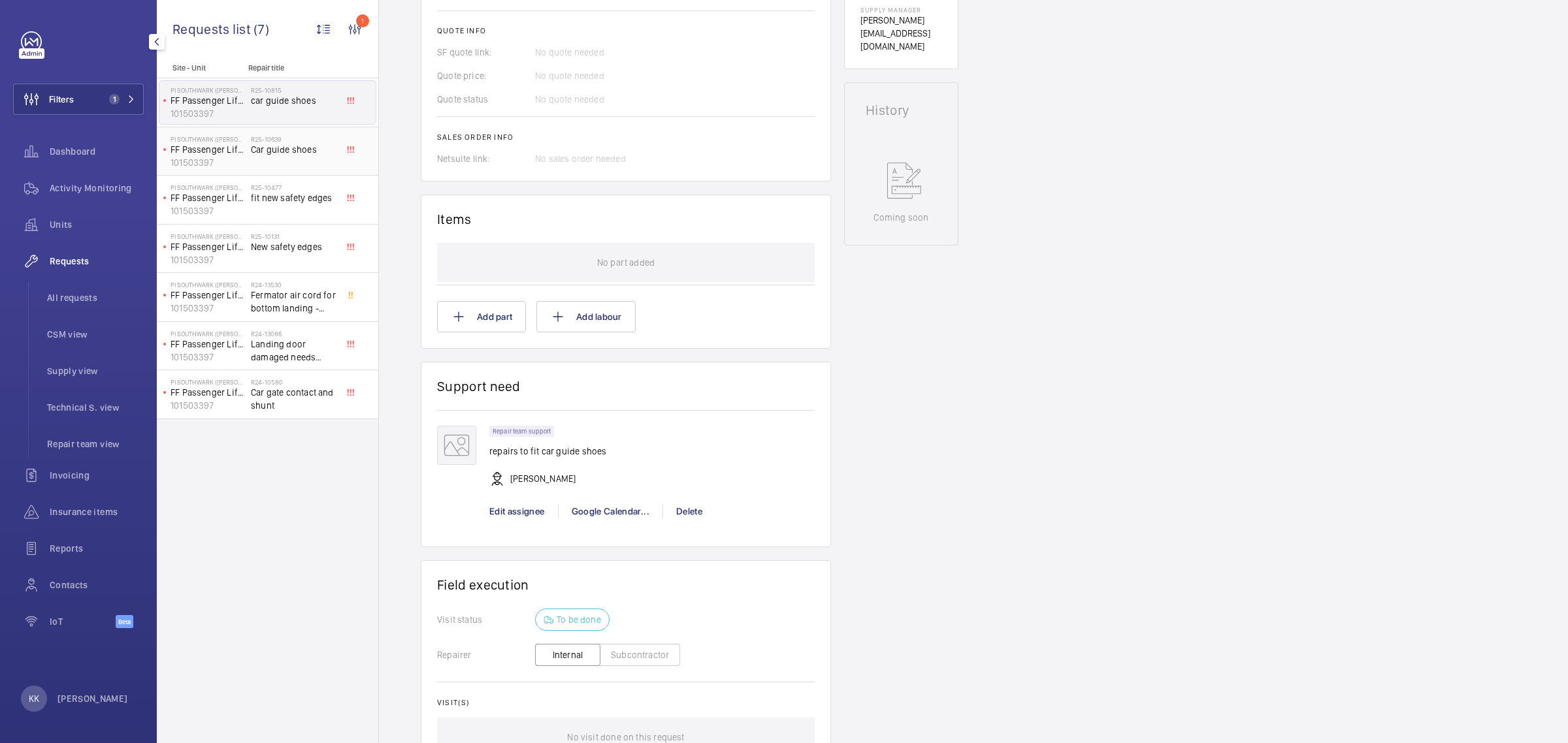
click at [281, 161] on div "R25-10639 Car guide shoes" at bounding box center [294, 155] width 87 height 38
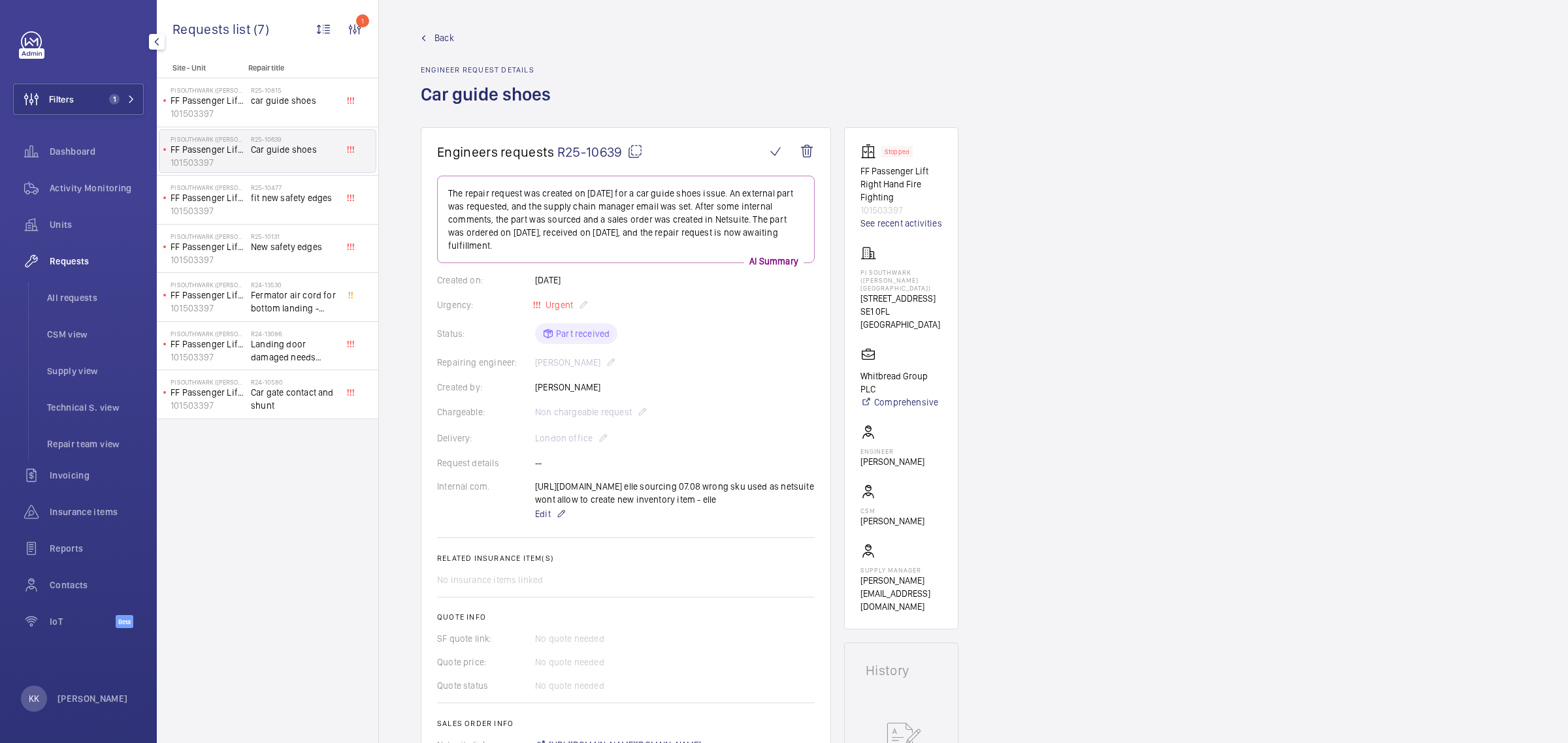
click at [444, 37] on span "Back" at bounding box center [444, 38] width 20 height 13
click at [304, 95] on span "car guide shoes" at bounding box center [294, 100] width 87 height 13
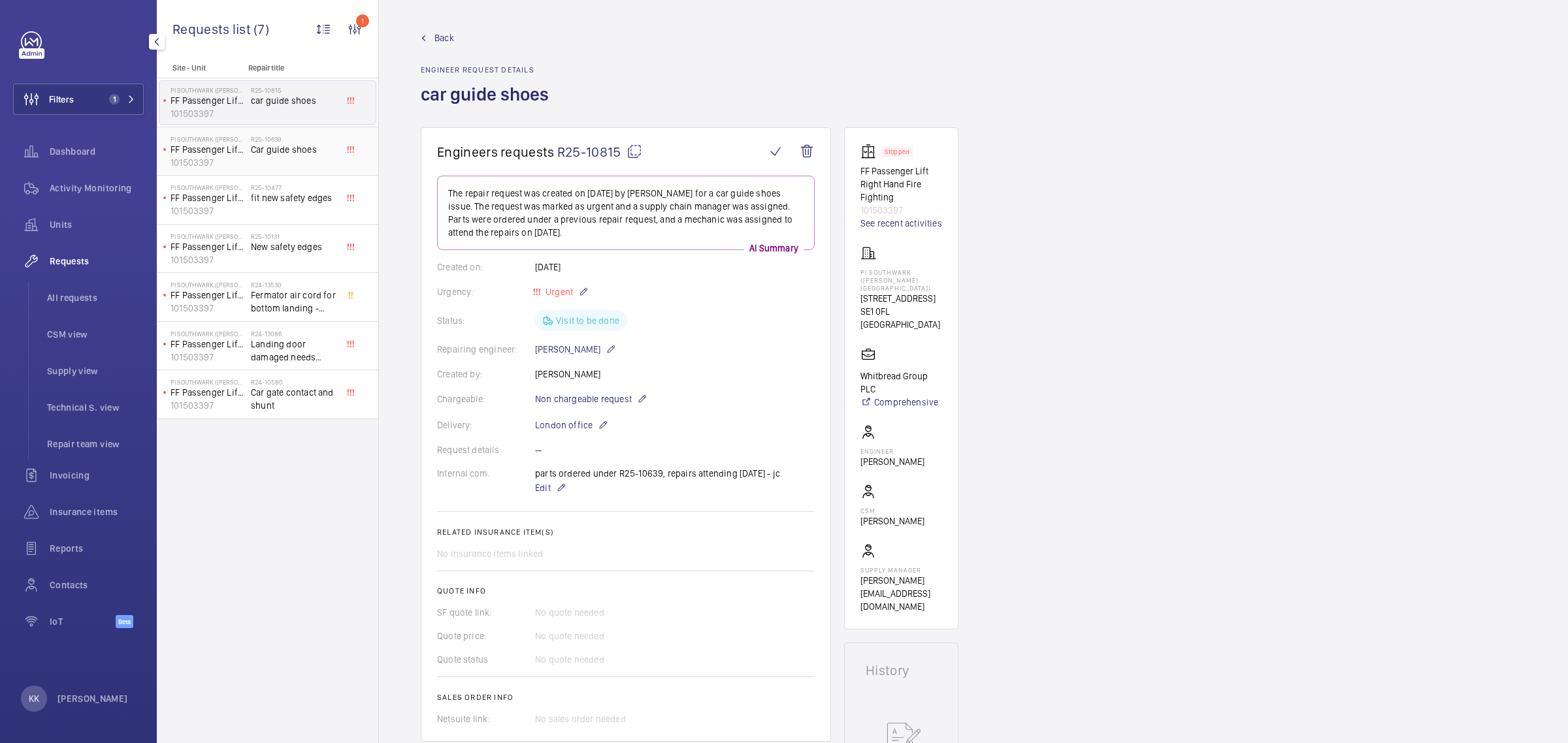
click at [268, 143] on span "Car guide shoes" at bounding box center [294, 149] width 87 height 13
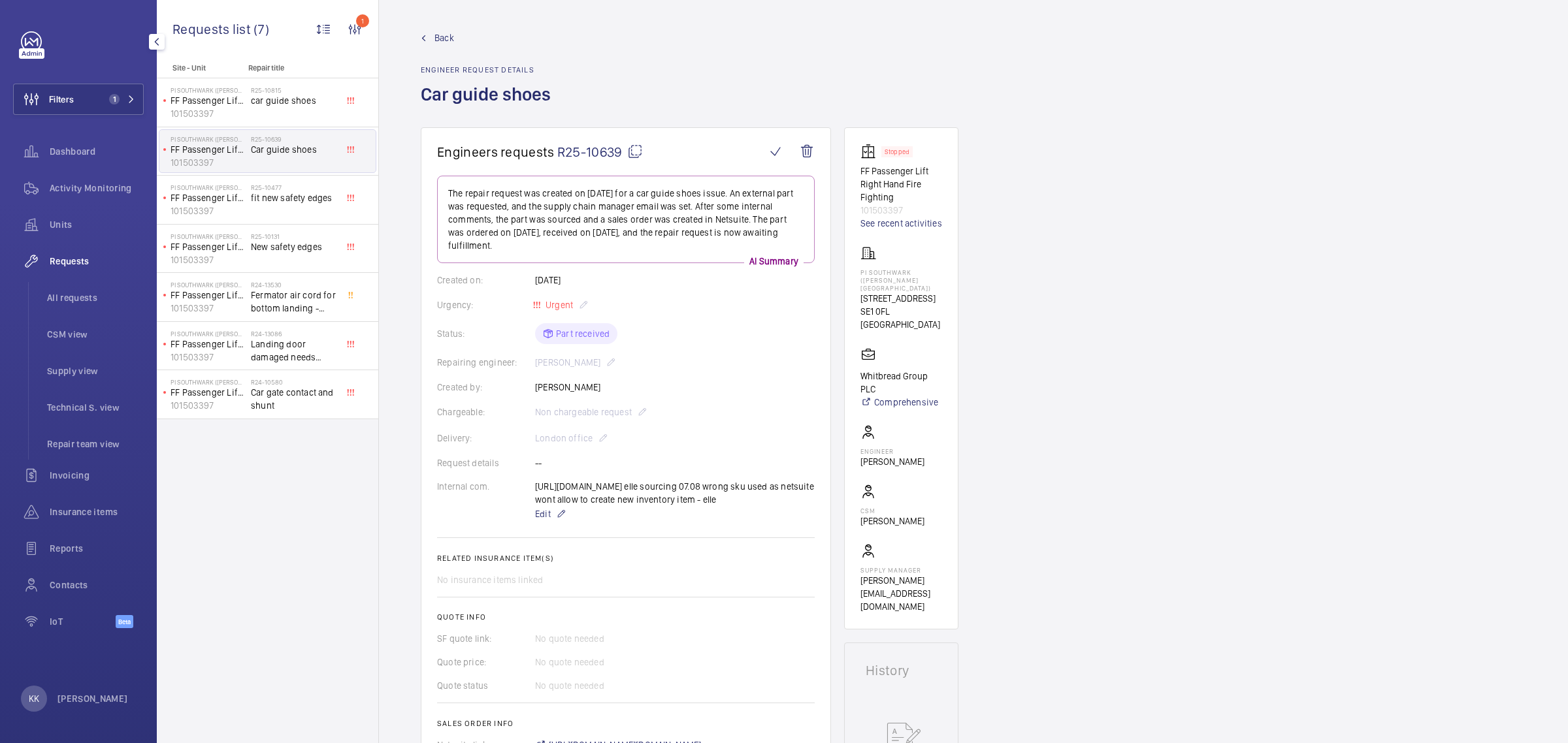
click at [67, 300] on span "All requests" at bounding box center [95, 298] width 97 height 13
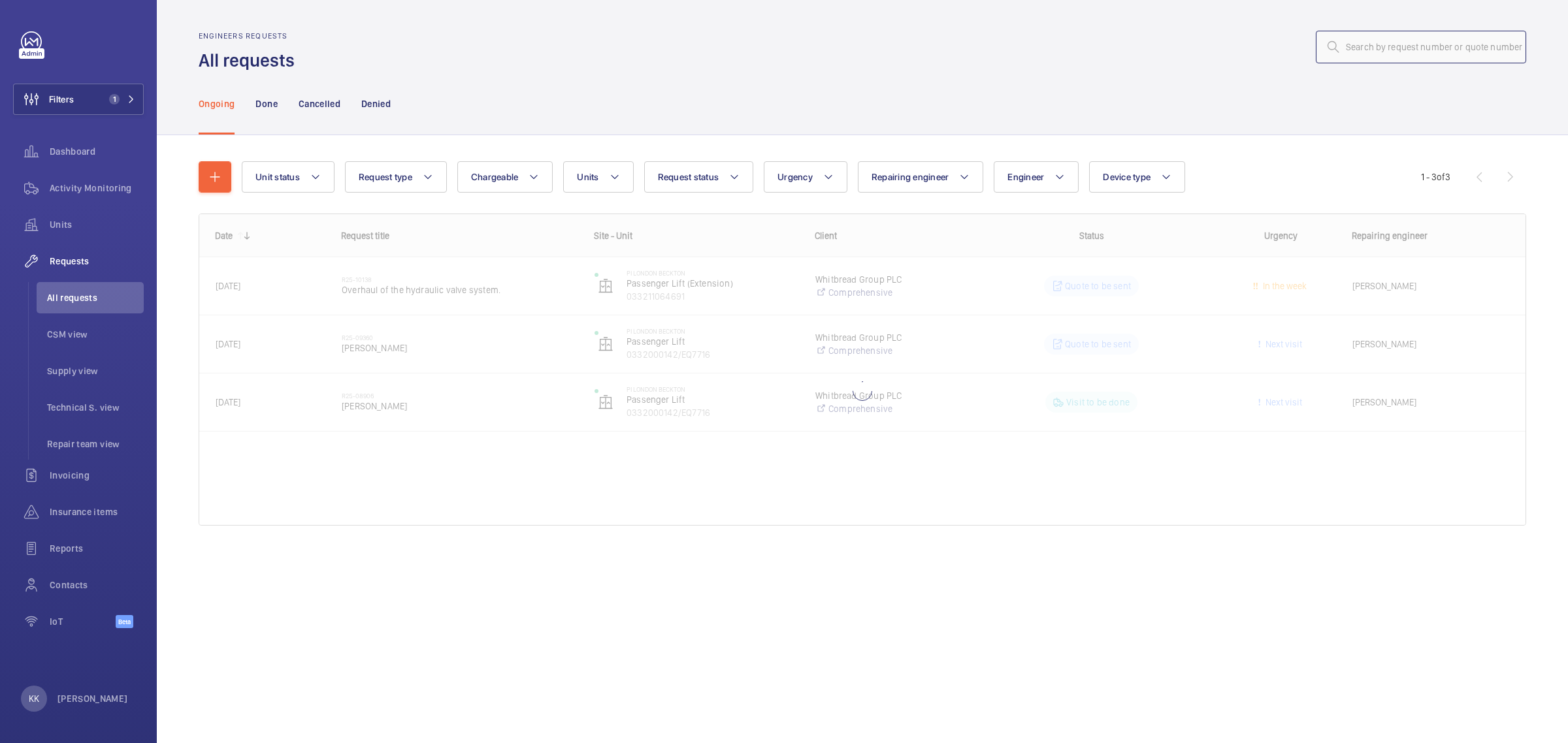
click at [1443, 50] on input "text" at bounding box center [1421, 47] width 210 height 33
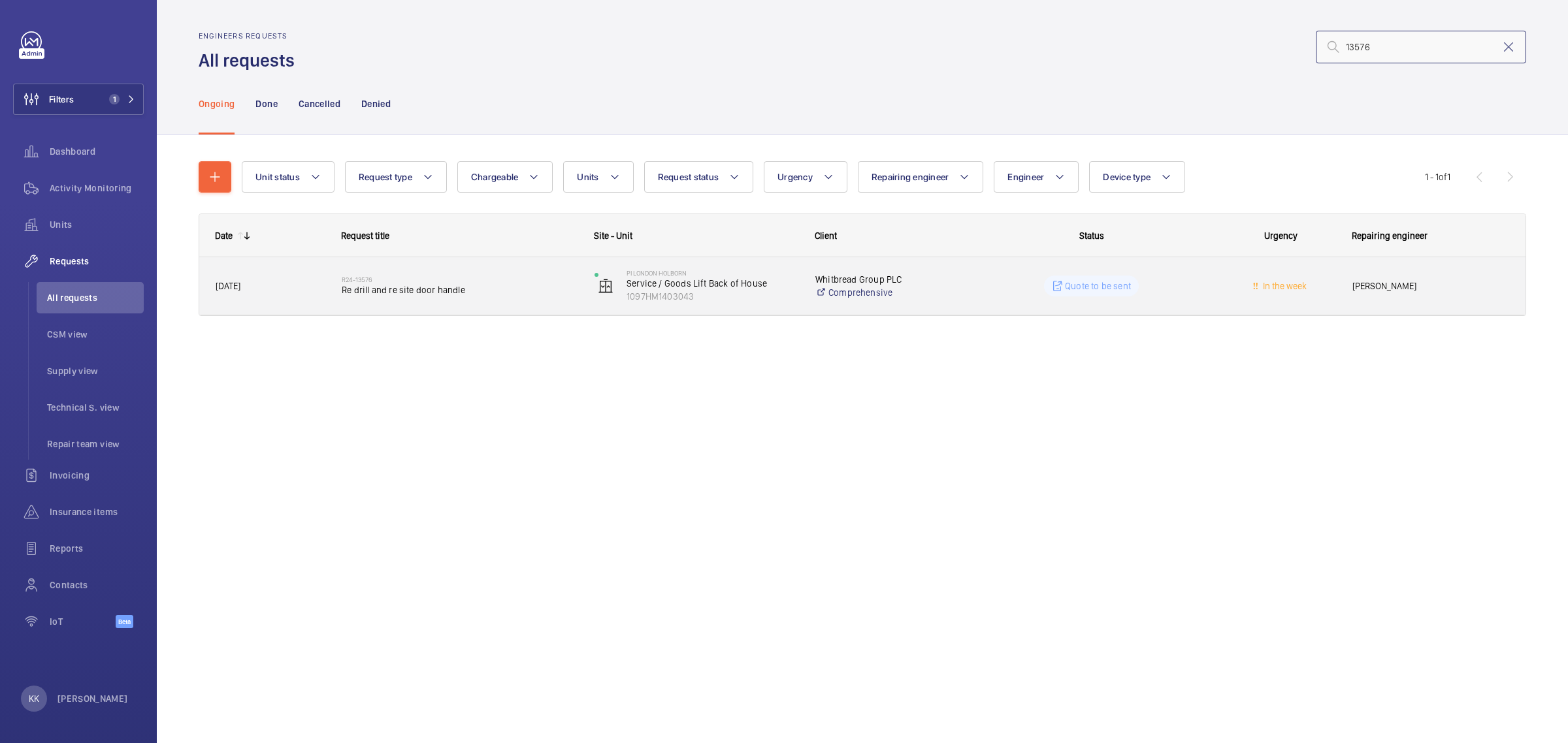
type input "13576"
click at [361, 287] on span "Re drill and re site door handle" at bounding box center [460, 290] width 236 height 13
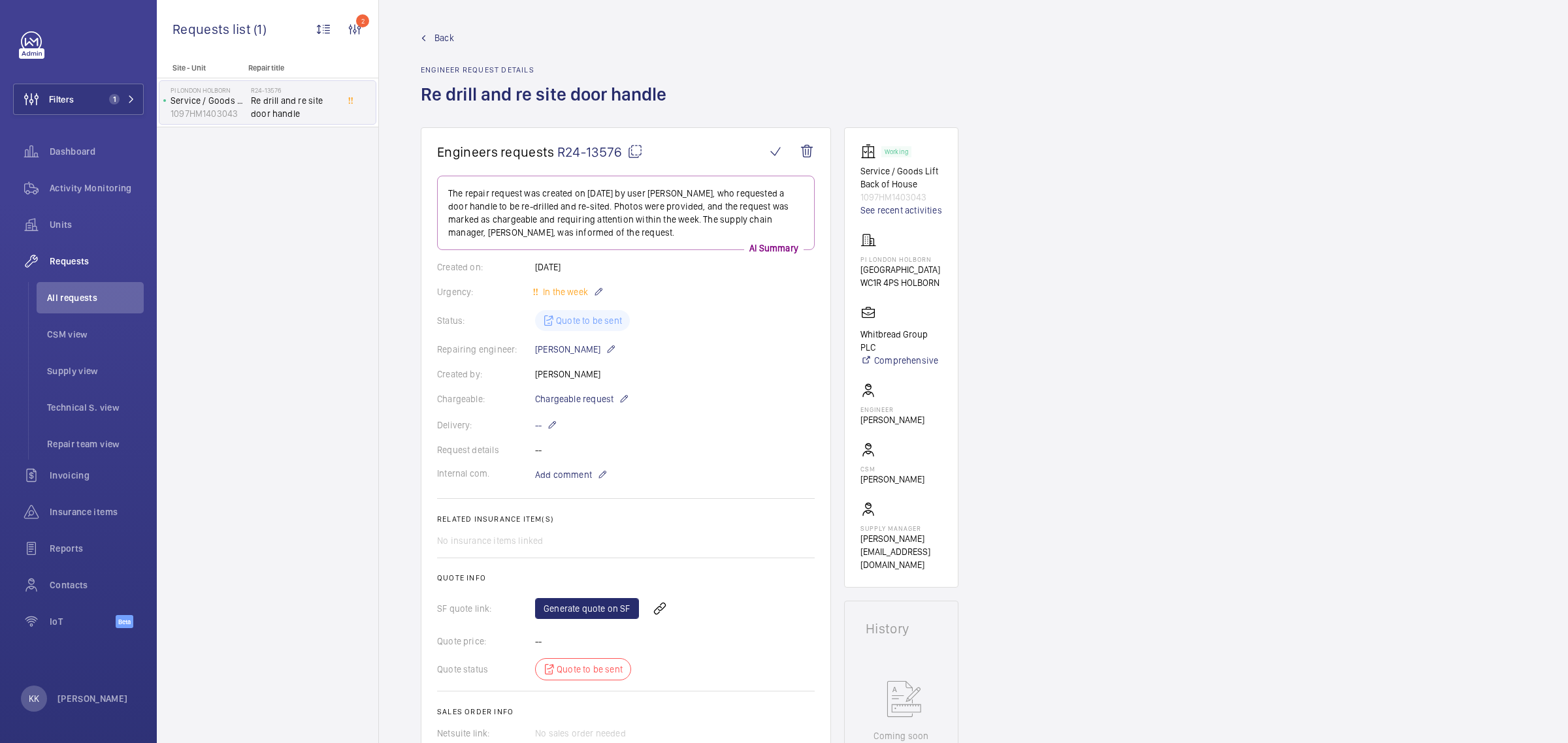
scroll to position [408, 0]
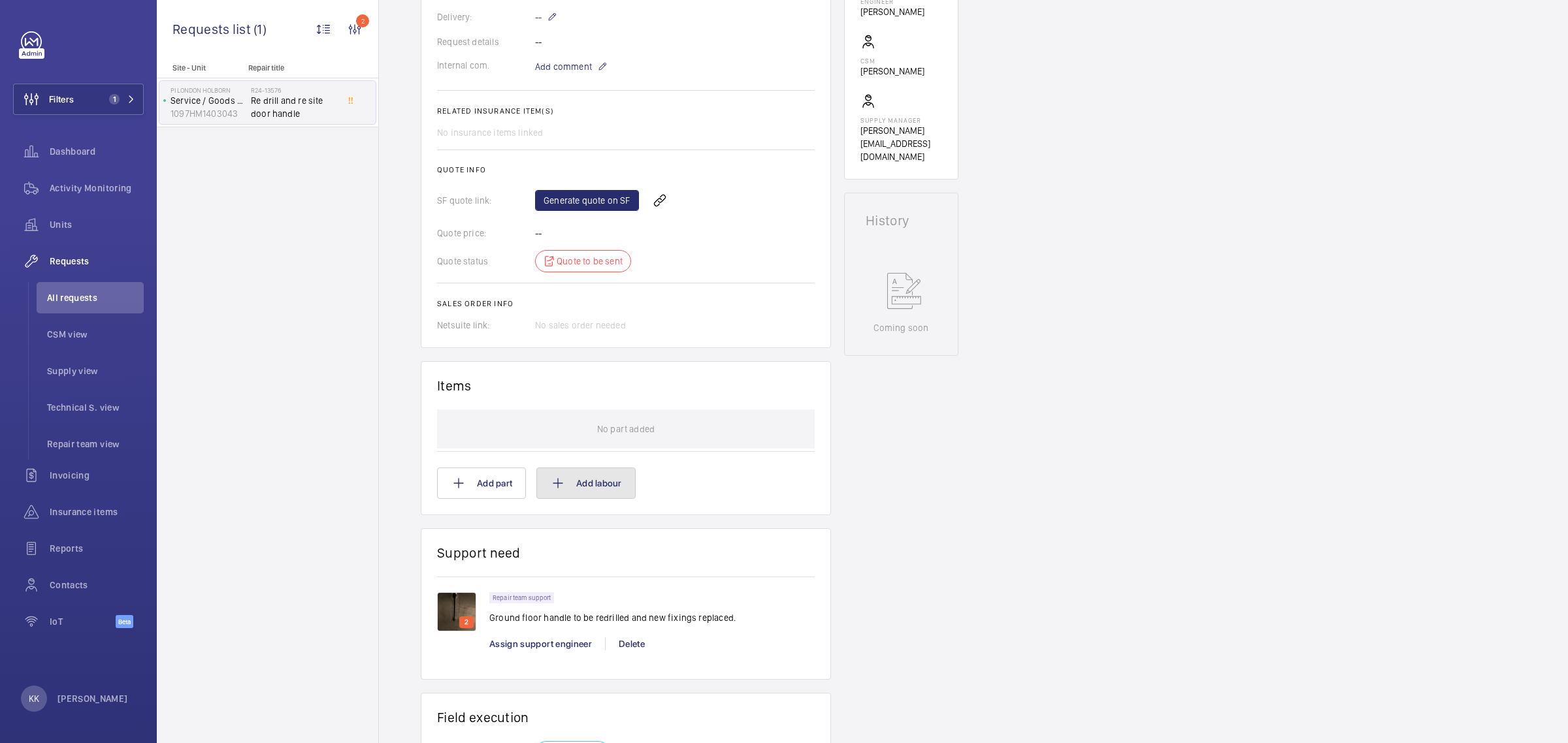
click at [575, 487] on button "Add labour" at bounding box center [586, 483] width 99 height 32
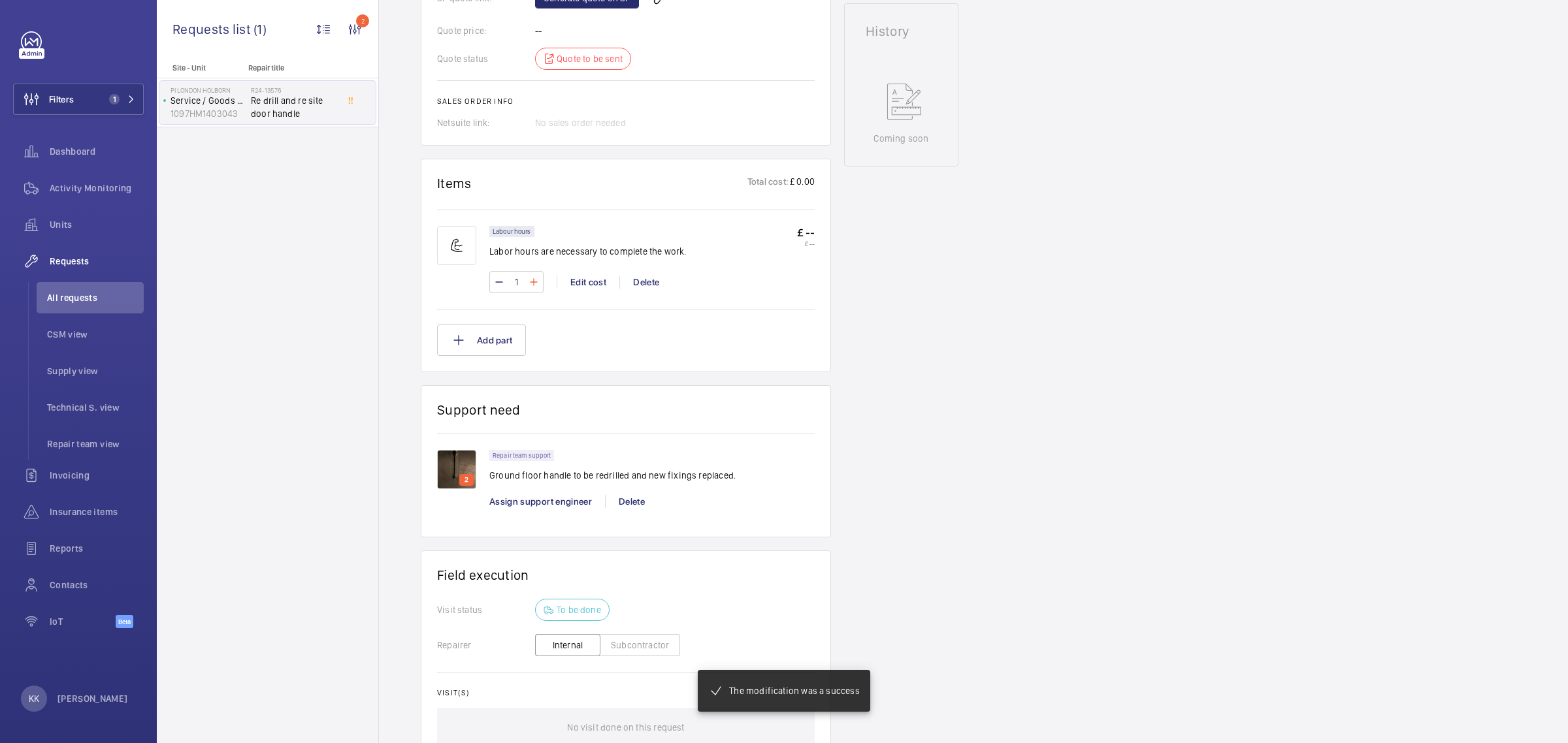
scroll to position [610, 0]
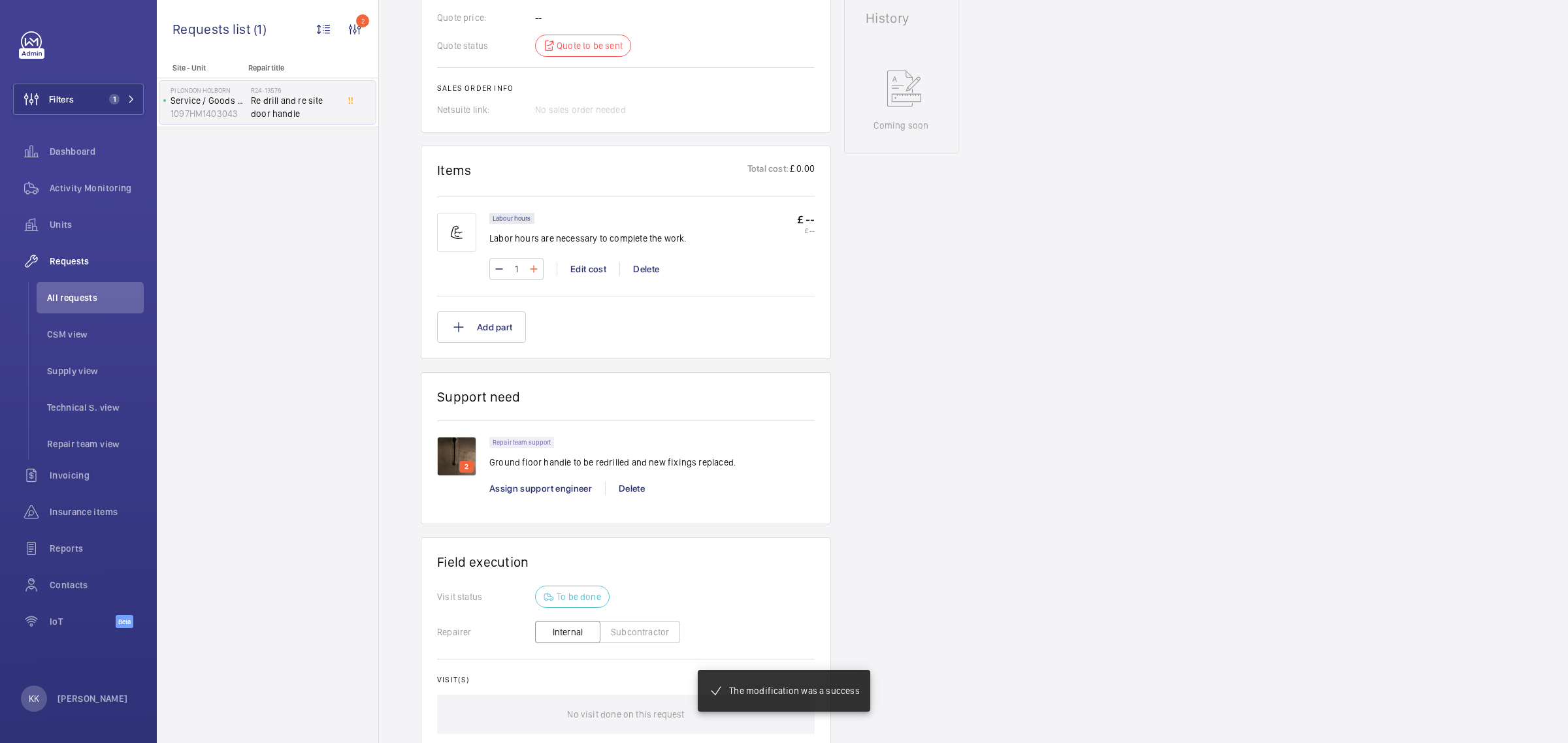
click at [537, 276] on mat-icon at bounding box center [534, 269] width 10 height 15
click at [537, 277] on mat-icon at bounding box center [534, 269] width 10 height 15
type input "4"
click at [905, 332] on div "Working Service / Goods Lift Back of House 1097HM1403043 See recent activities …" at bounding box center [902, 179] width 114 height 1326
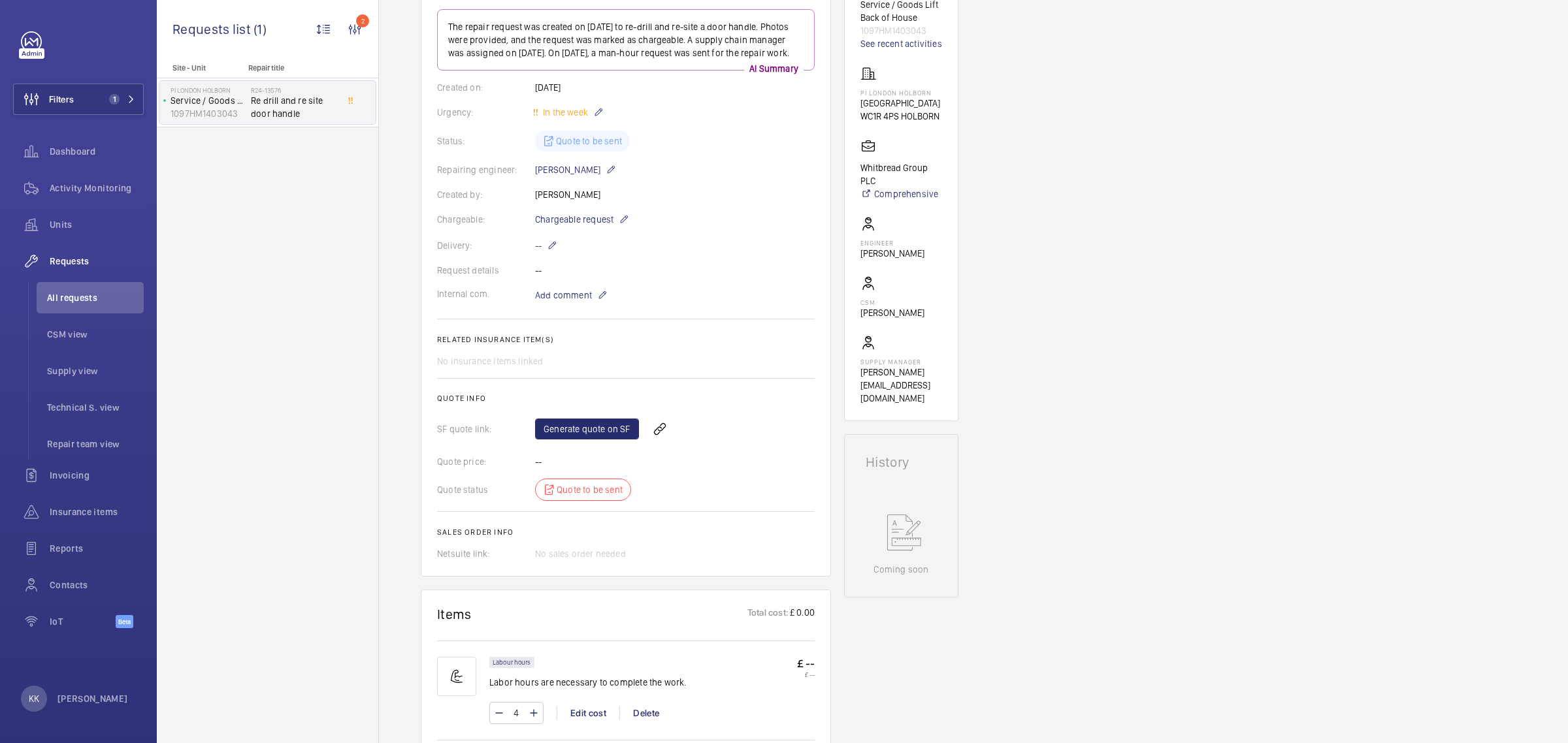
scroll to position [0, 0]
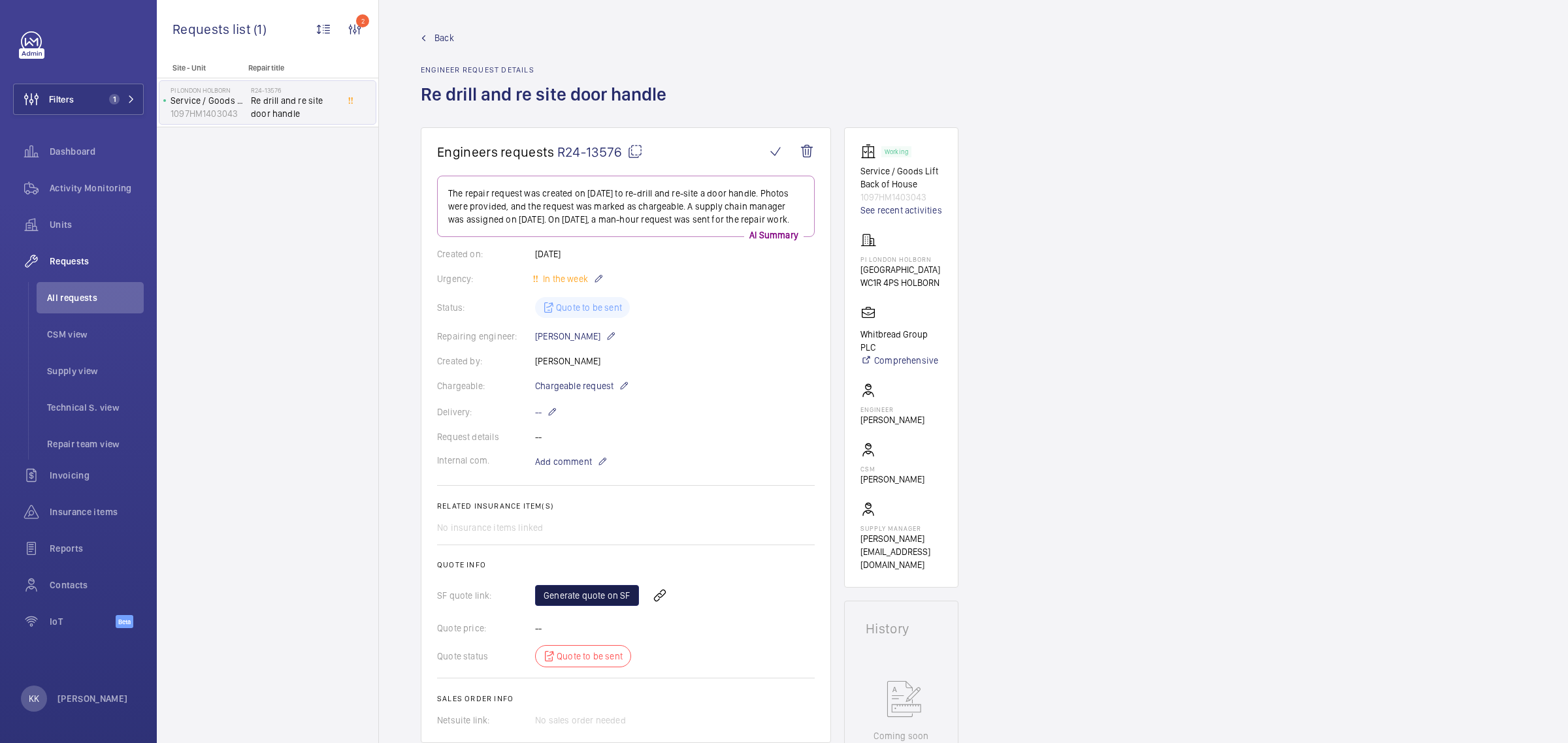
click at [595, 606] on link "Generate quote on SF" at bounding box center [587, 596] width 104 height 21
drag, startPoint x: 665, startPoint y: 93, endPoint x: 412, endPoint y: 97, distance: 253.0
click at [412, 97] on wm-front-admin-header "Back Engineer request details Re drill and re site door handle" at bounding box center [973, 64] width 1189 height 127
copy h1 "Re drill and re site door handle"
click at [774, 331] on wm-front-card-body "The repair request was created on [DATE] to re-drill and re-site a door handle.…" at bounding box center [625, 451] width 378 height 551
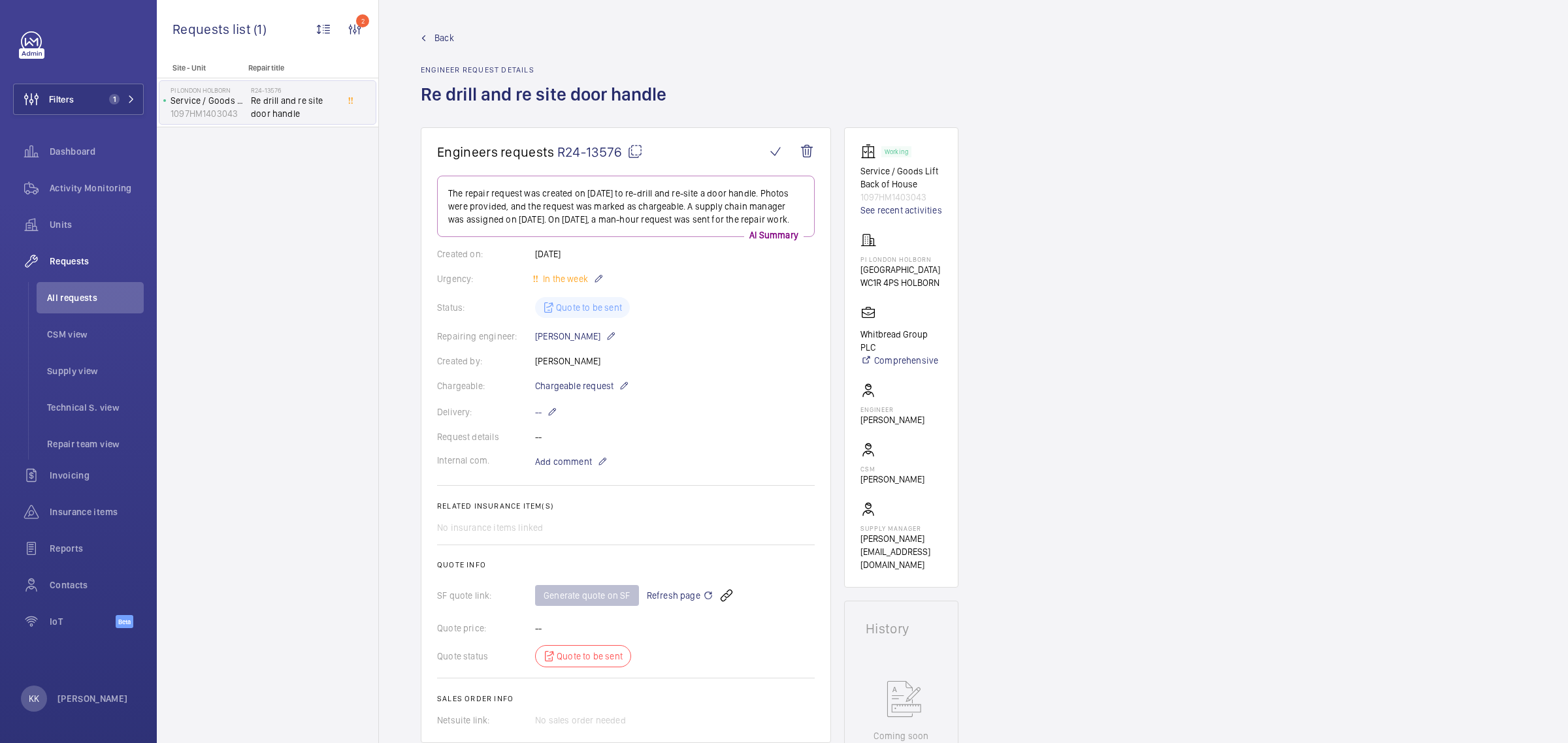
drag, startPoint x: 930, startPoint y: 180, endPoint x: 860, endPoint y: 167, distance: 71.2
click at [861, 167] on p "Service / Goods Lift Back of House" at bounding box center [901, 178] width 81 height 26
copy p "Service / Goods Lift Back of House"
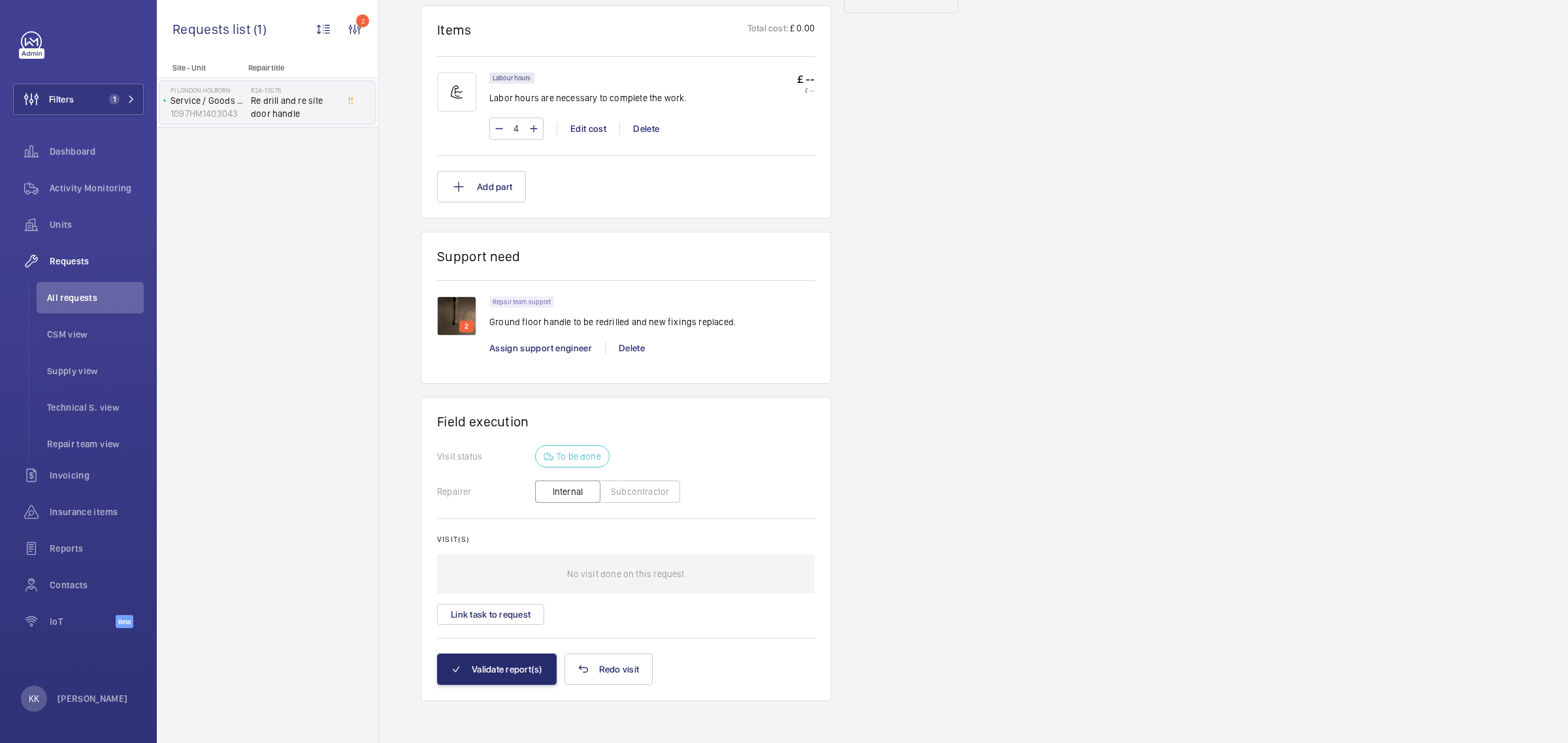
scroll to position [765, 0]
click at [449, 308] on img at bounding box center [456, 316] width 39 height 39
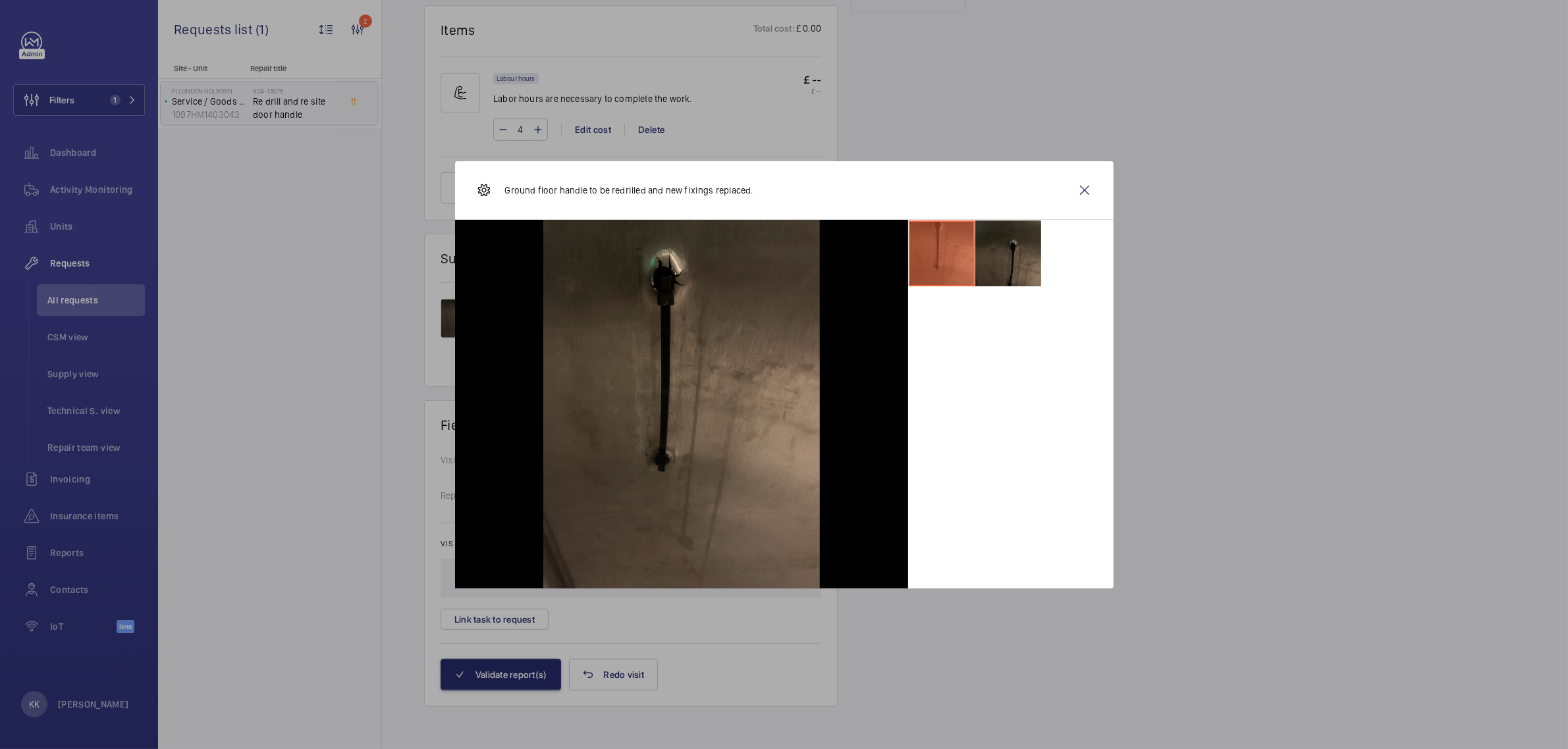
click at [1022, 248] on li at bounding box center [1008, 253] width 66 height 66
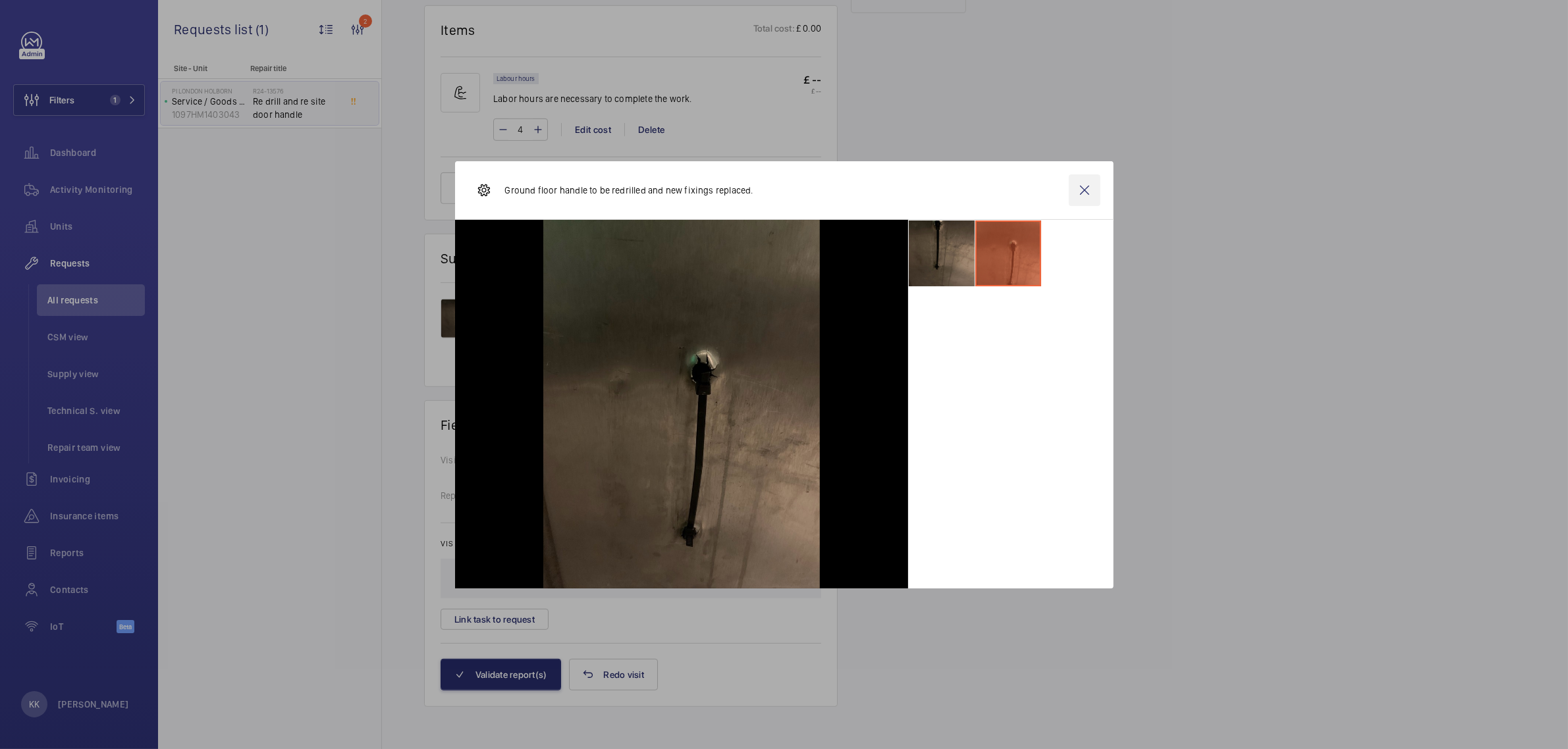
click at [1091, 185] on wm-front-icon-button at bounding box center [1085, 190] width 32 height 32
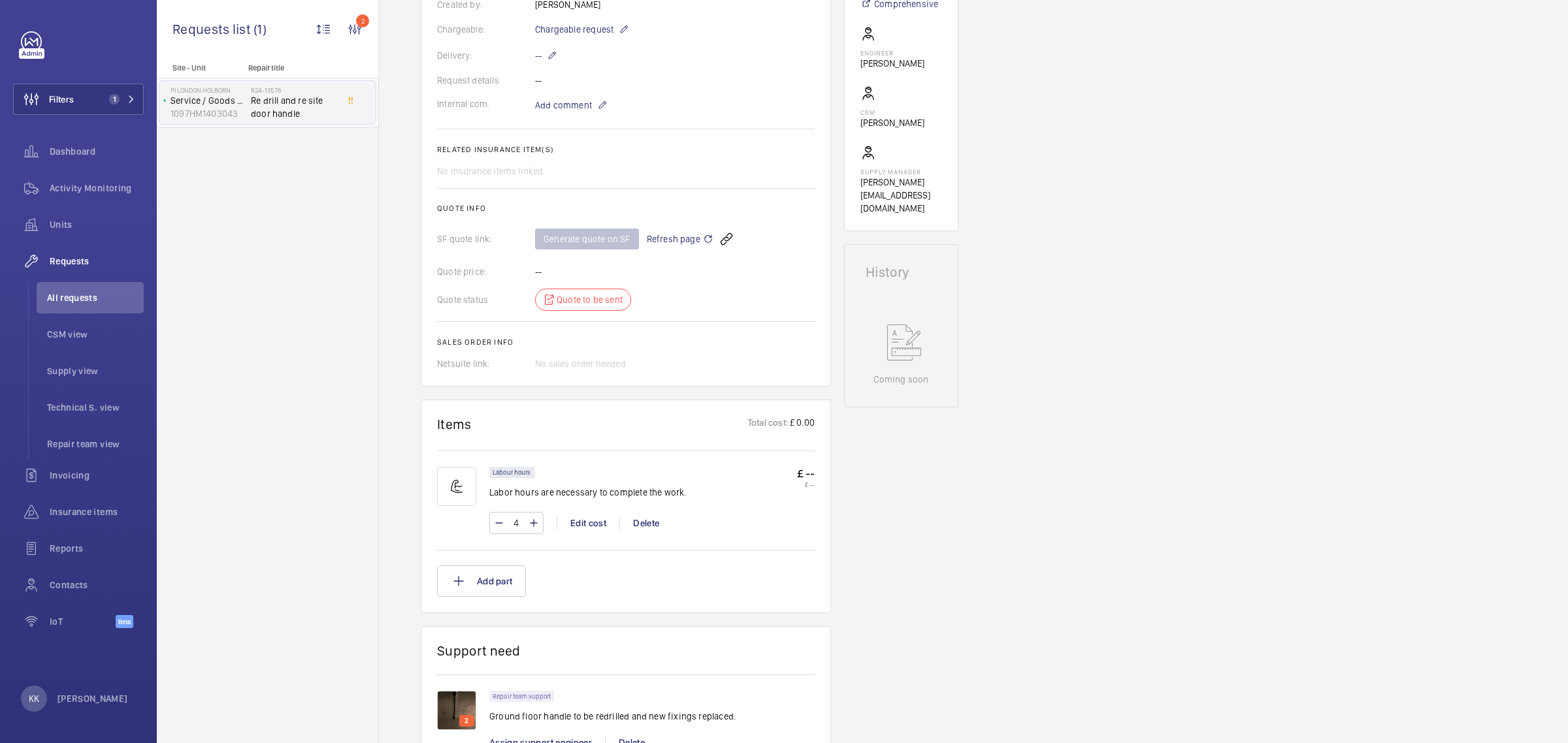
scroll to position [30, 0]
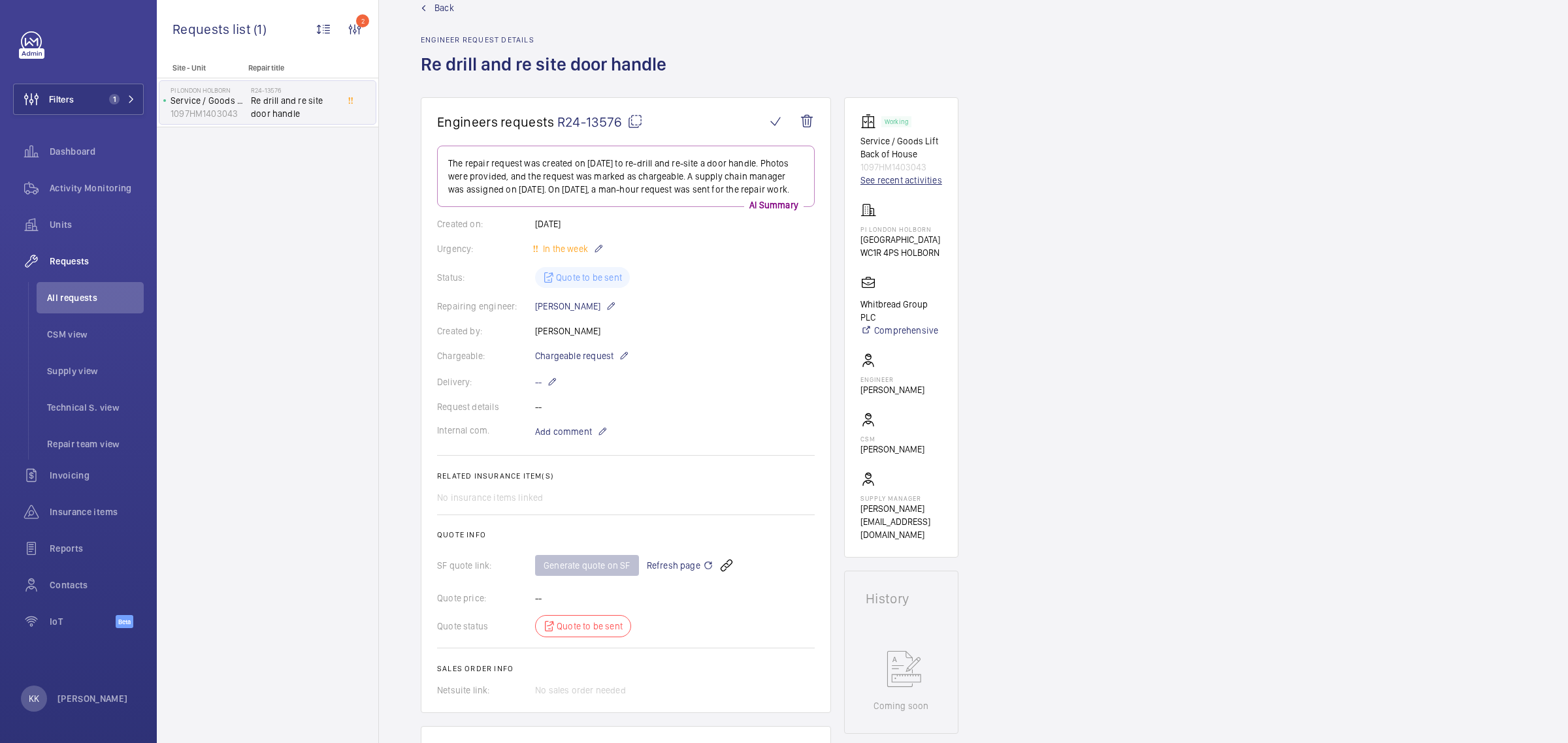
click at [871, 183] on link "See recent activities" at bounding box center [901, 180] width 81 height 13
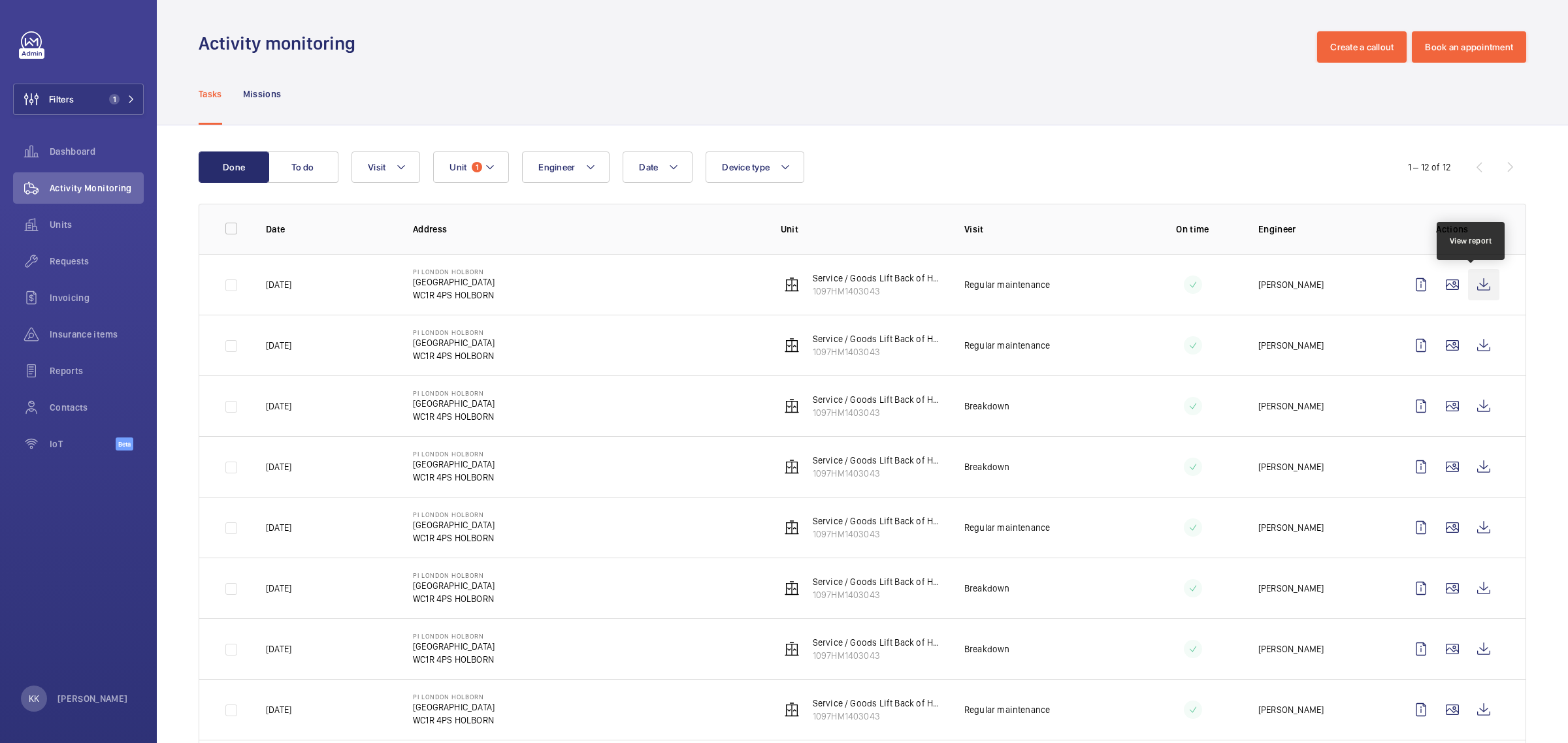
click at [1471, 280] on wm-front-icon-button at bounding box center [1484, 284] width 32 height 32
click at [1478, 350] on wm-front-icon-button at bounding box center [1484, 345] width 32 height 32
click at [520, 73] on div "Tasks Missions" at bounding box center [862, 94] width 1328 height 62
click at [778, 86] on div "Tasks Missions" at bounding box center [862, 94] width 1328 height 62
click at [779, 86] on div "Tasks Missions" at bounding box center [862, 94] width 1328 height 62
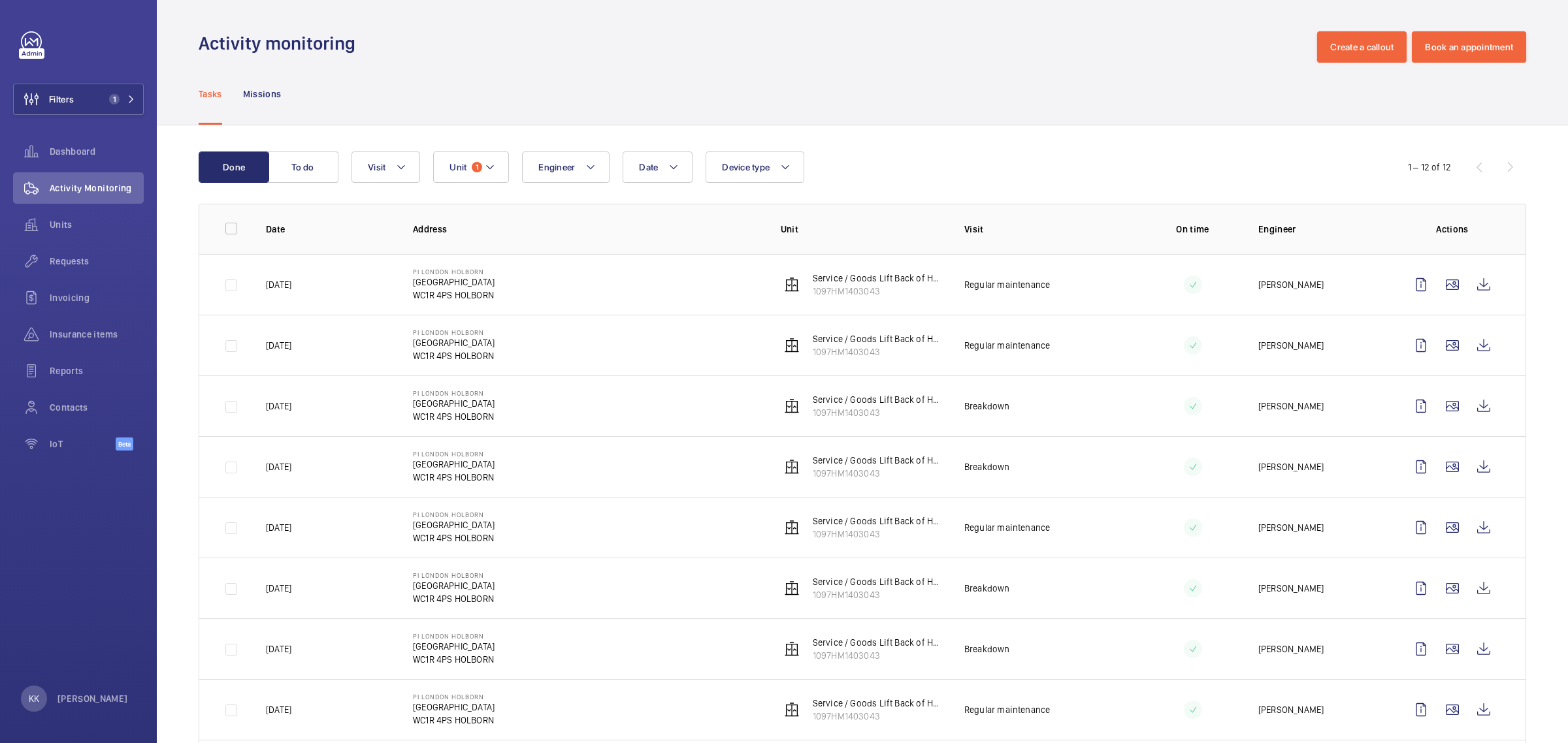
click at [979, 81] on div "Tasks Missions" at bounding box center [862, 94] width 1328 height 62
click at [520, 57] on div "Activity monitoring Create a callout Book an appointment" at bounding box center [862, 47] width 1328 height 32
click at [485, 155] on button "Unit 1" at bounding box center [471, 167] width 76 height 32
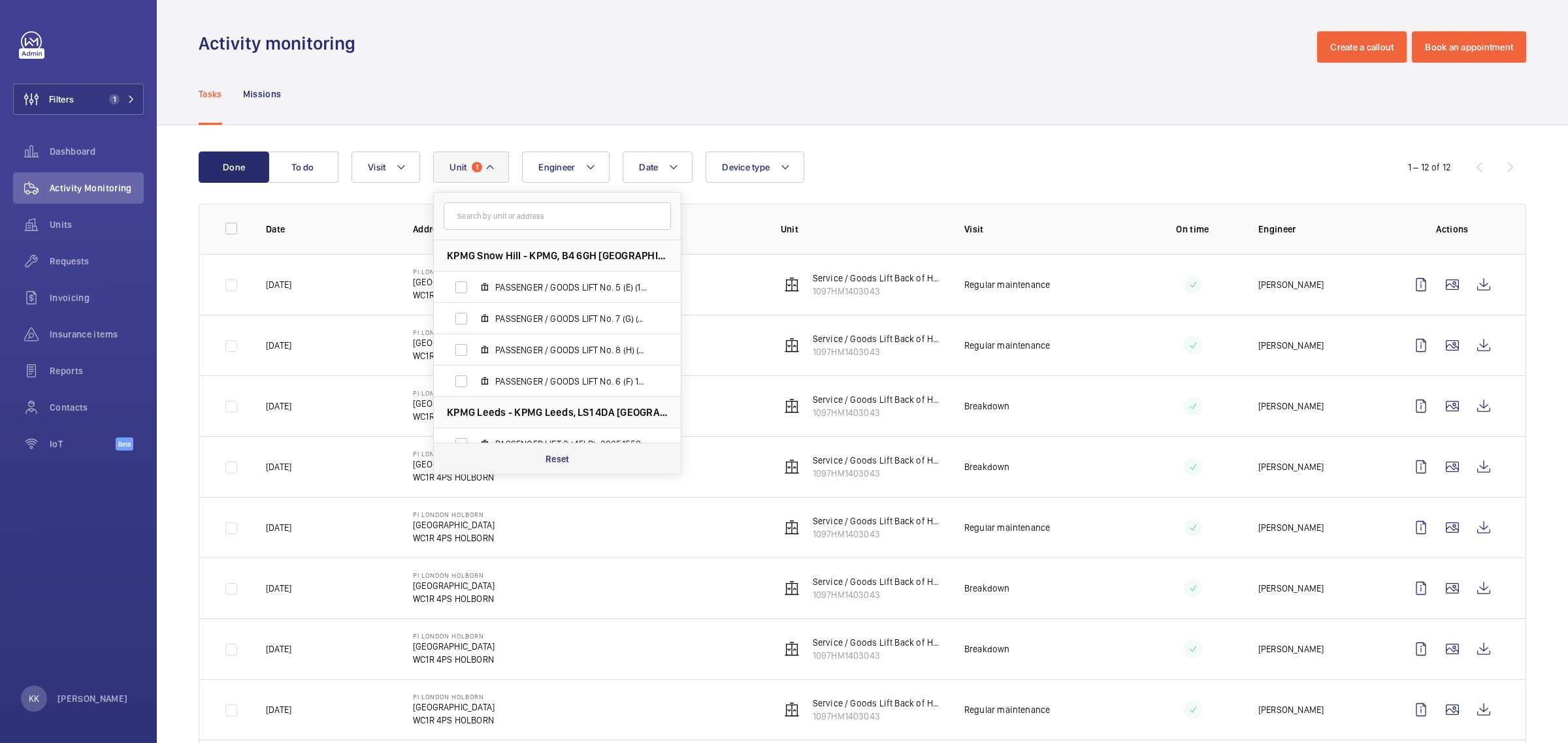
click at [562, 459] on p "Reset" at bounding box center [557, 459] width 24 height 13
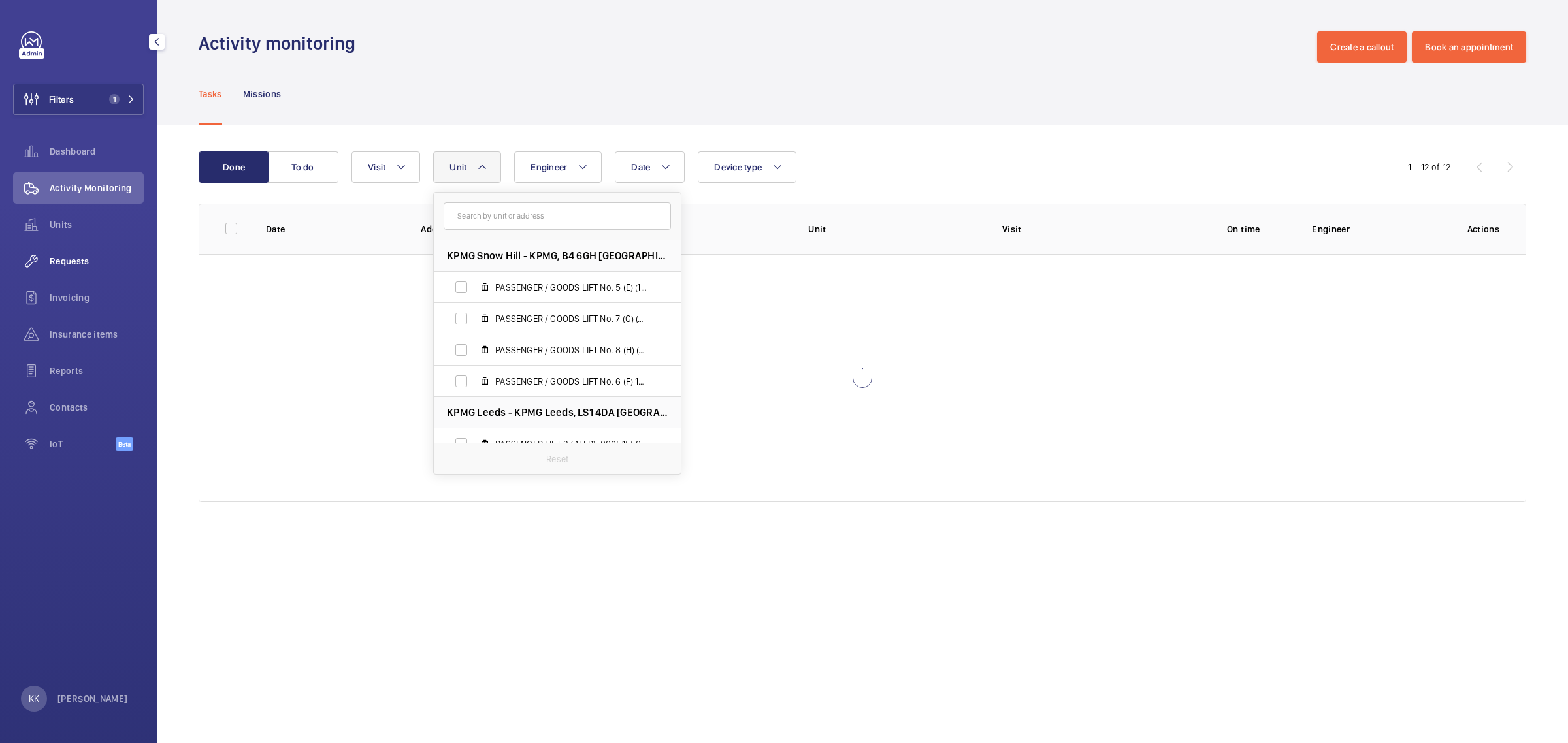
click at [52, 250] on div "Requests" at bounding box center [78, 261] width 130 height 32
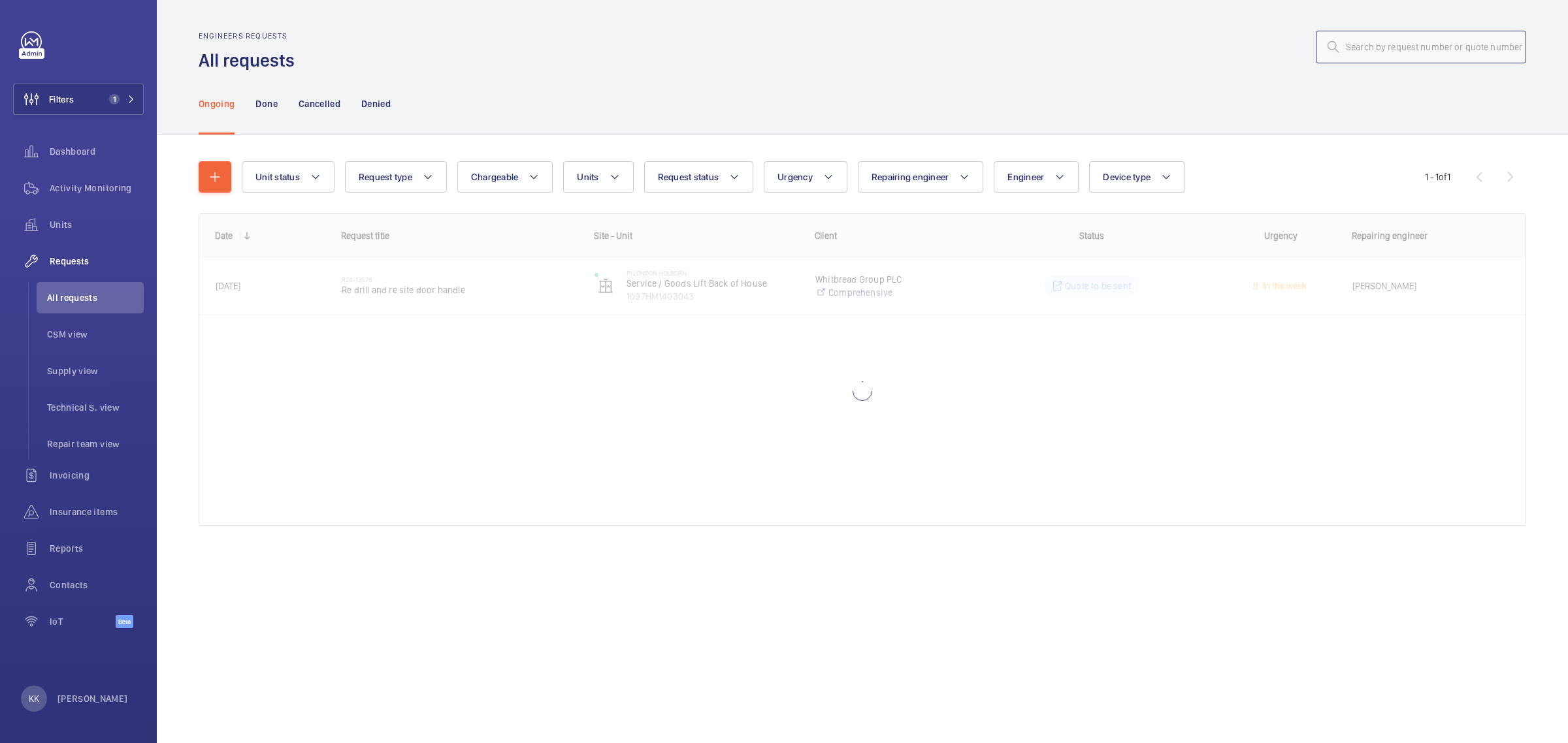
click at [1380, 51] on input "text" at bounding box center [1421, 47] width 210 height 33
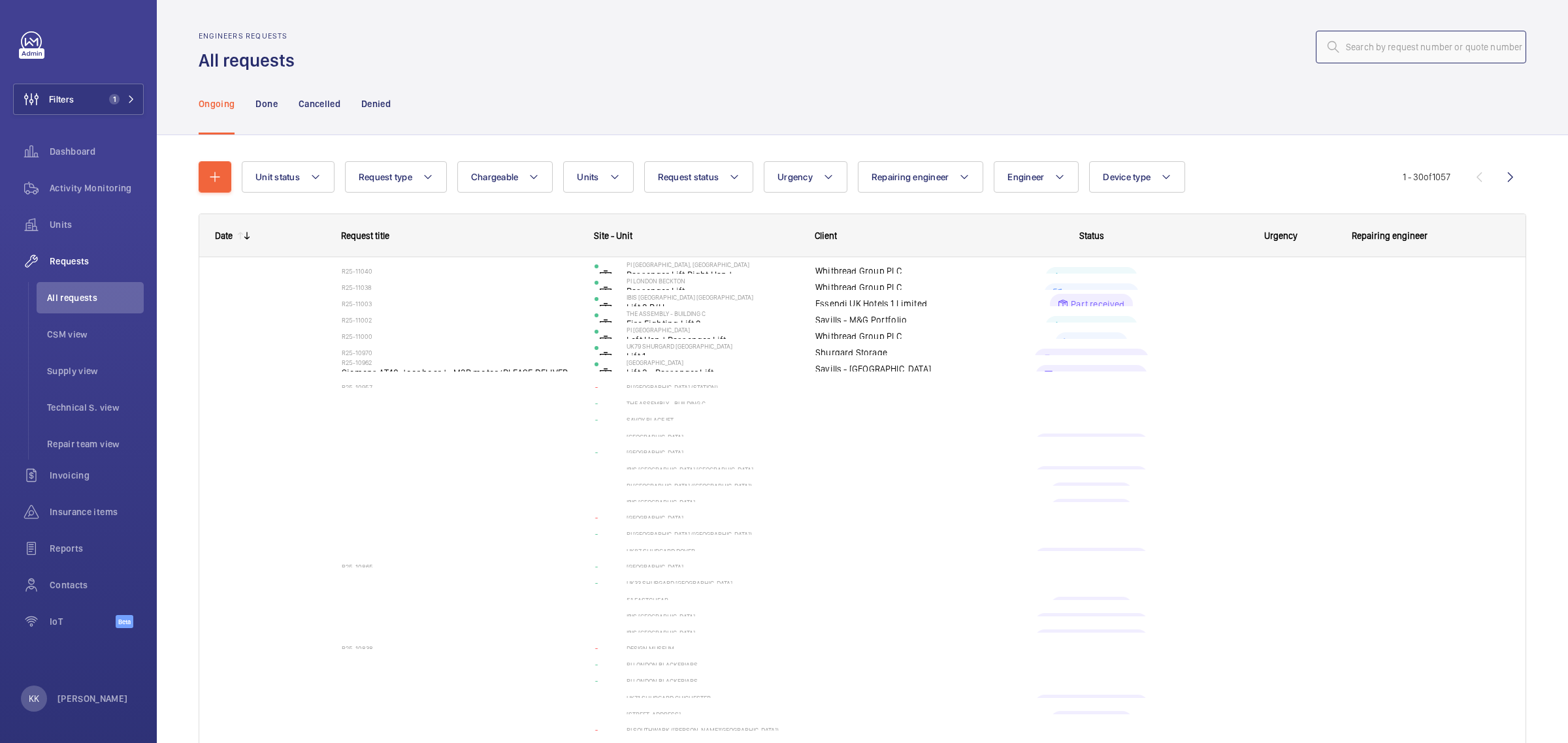
paste input "06556"
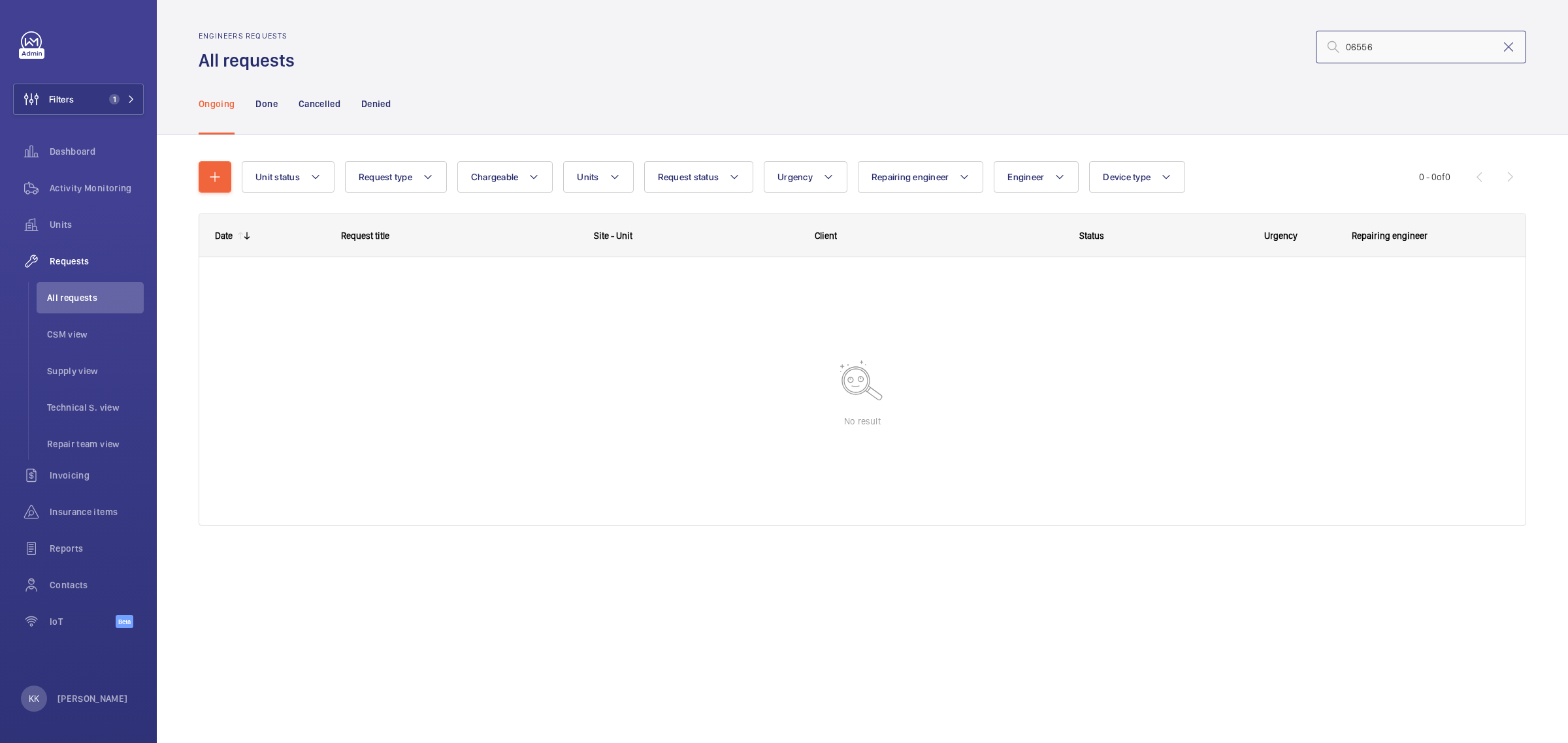
type input "06556"
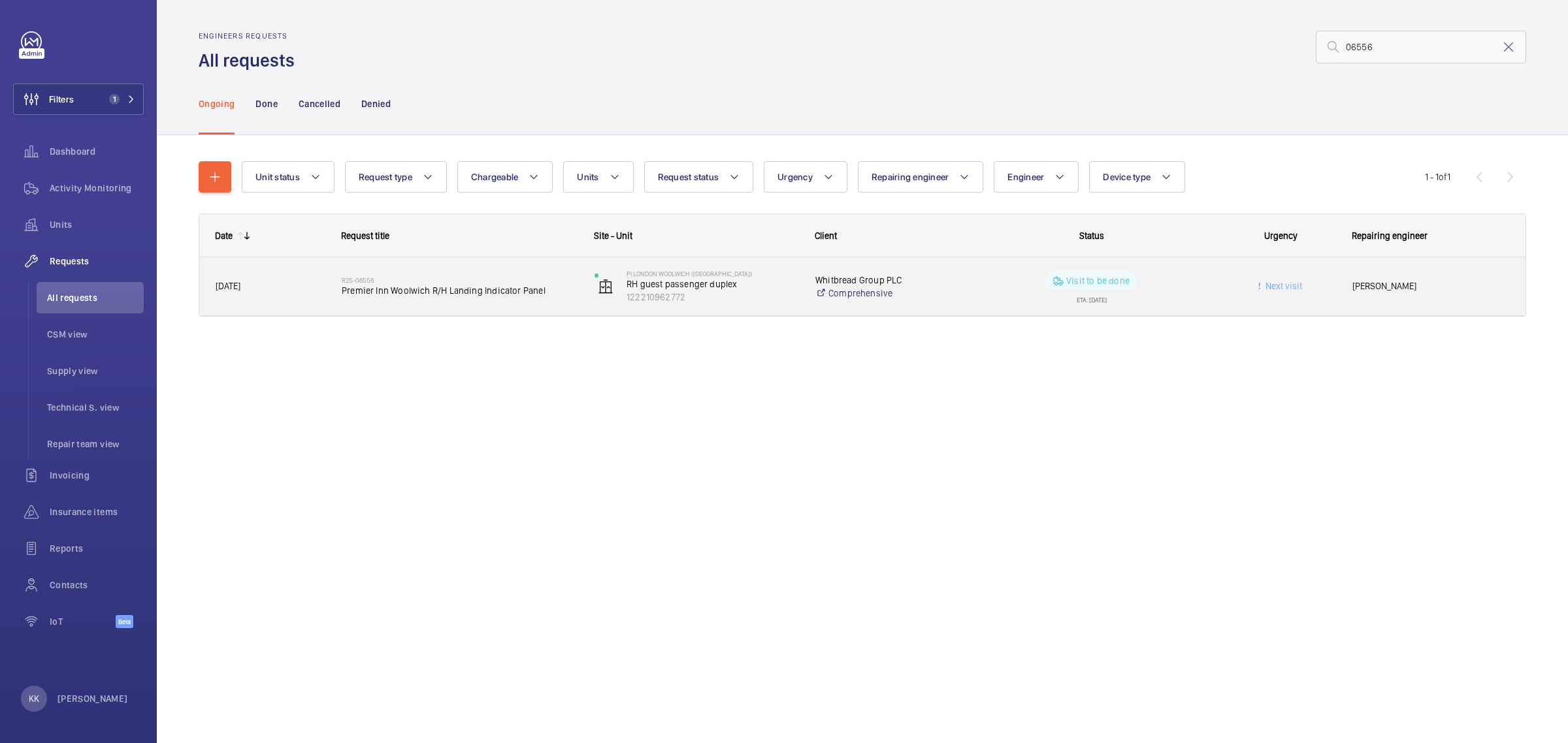
click at [369, 292] on span "Premier Inn Woolwich R/H Landing Indicator Panel" at bounding box center [460, 291] width 236 height 13
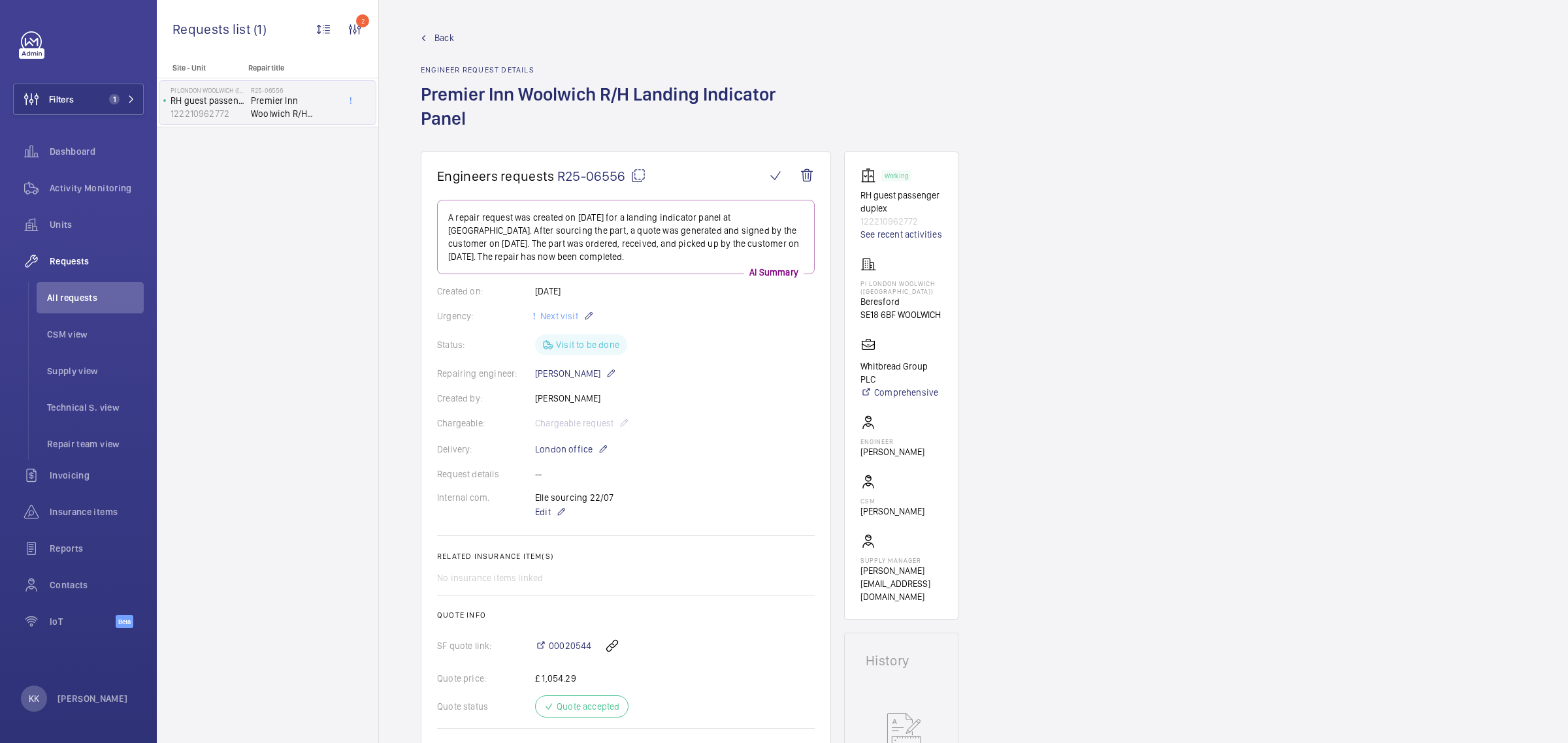
click at [881, 235] on link "See recent activities" at bounding box center [901, 234] width 81 height 13
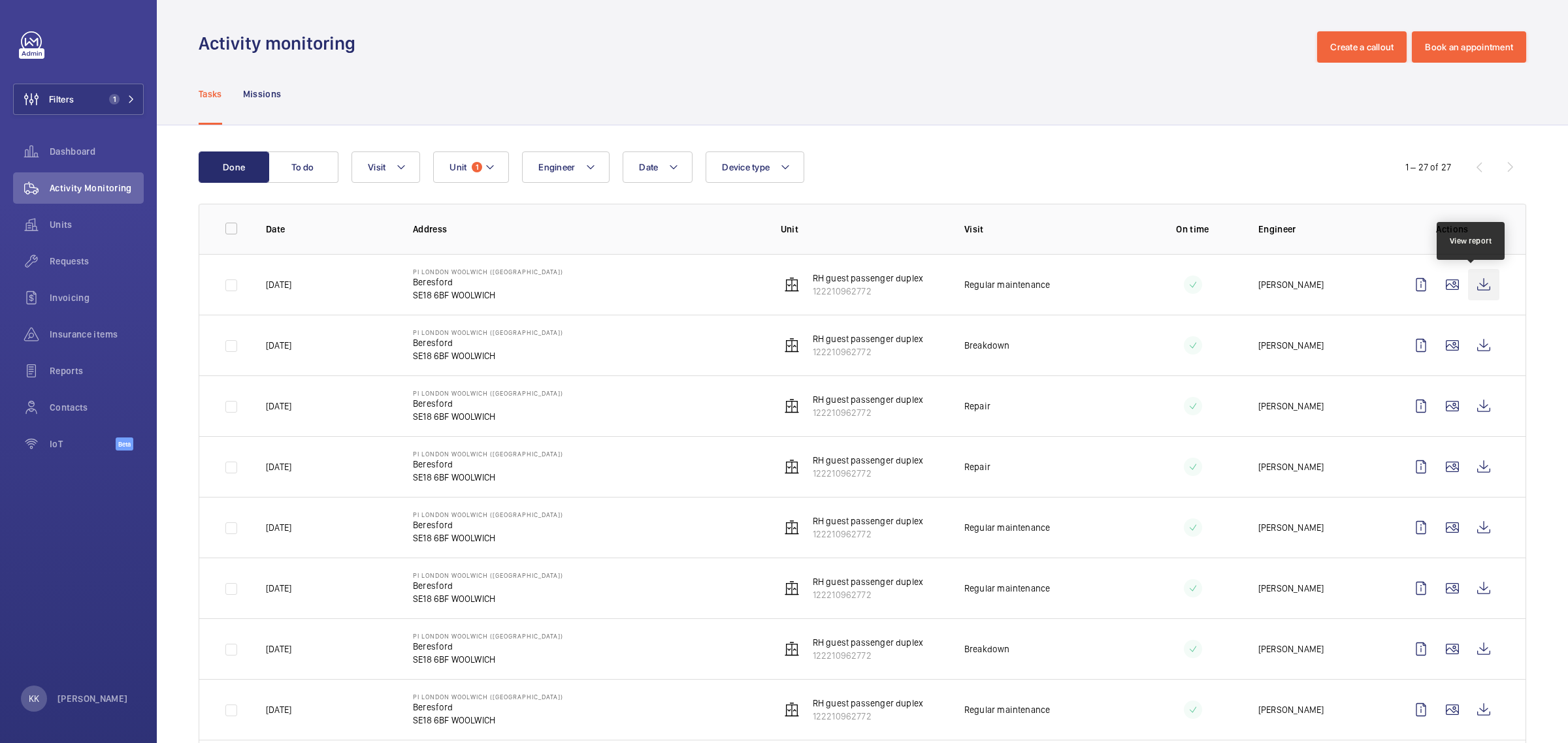
click at [1474, 287] on wm-front-icon-button at bounding box center [1484, 284] width 32 height 32
click at [1468, 347] on wm-front-icon-button at bounding box center [1484, 345] width 32 height 32
click at [1471, 415] on wm-front-icon-button at bounding box center [1484, 406] width 32 height 32
click at [1476, 471] on wm-front-icon-button at bounding box center [1484, 467] width 32 height 32
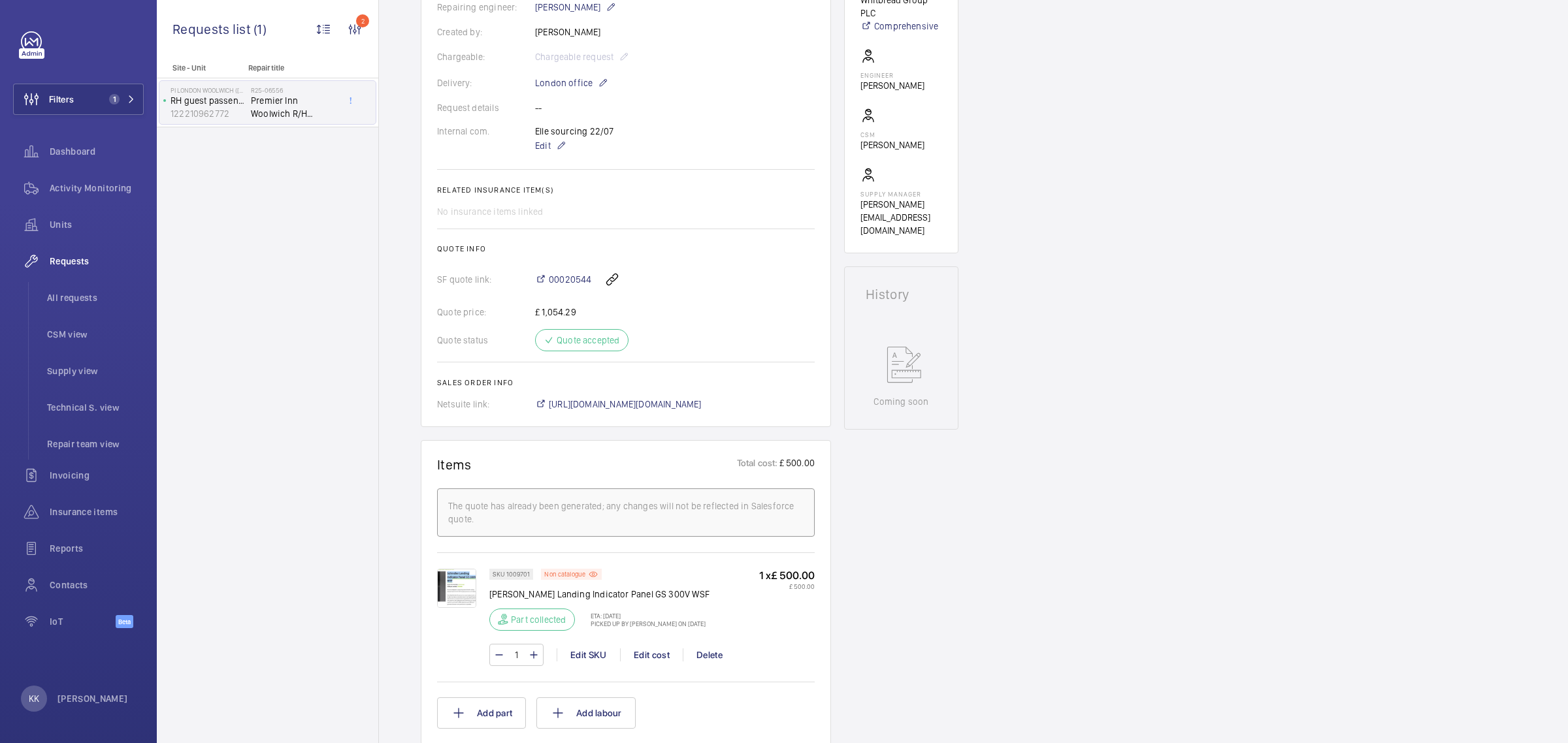
scroll to position [408, 0]
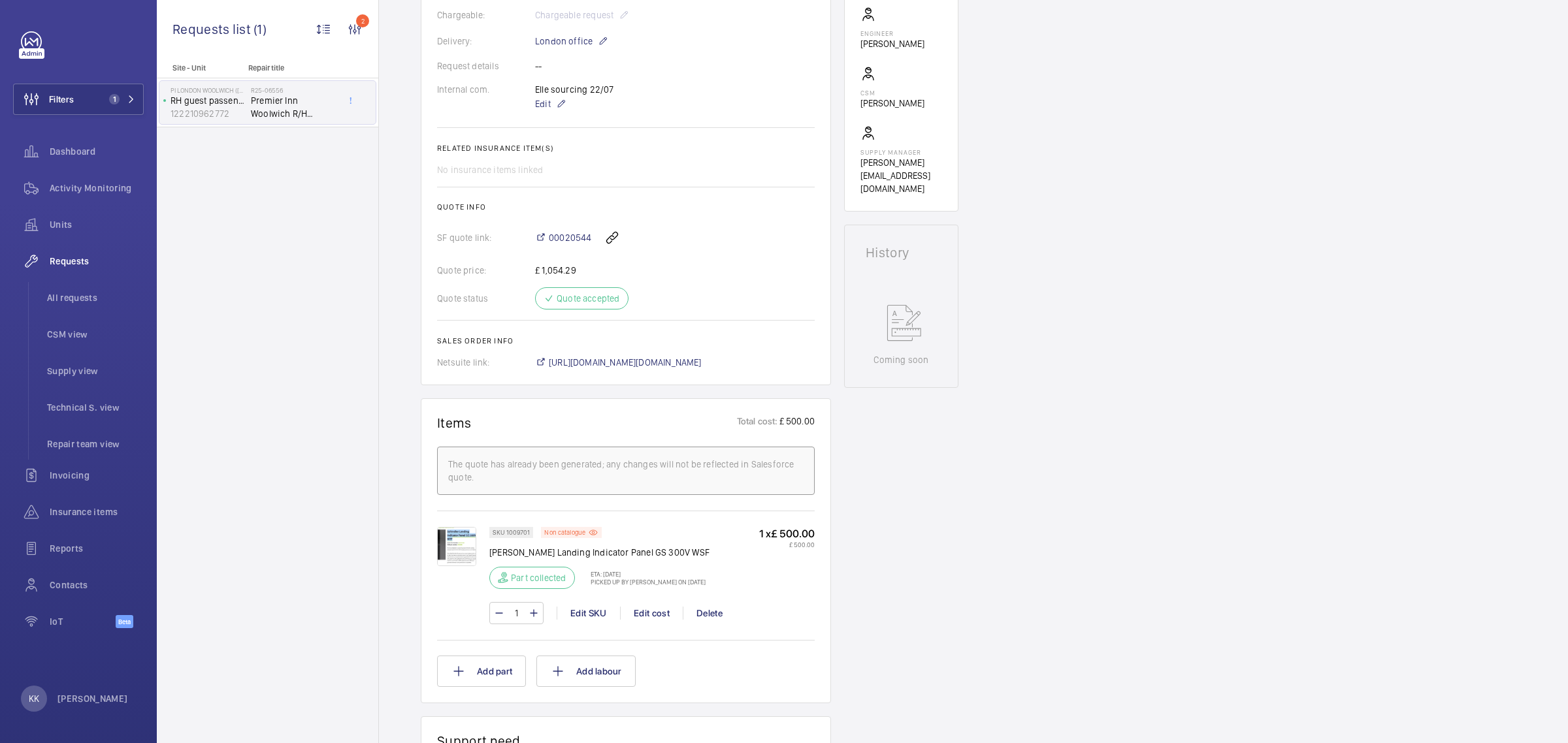
click at [1160, 510] on div "Engineers requests R25-06556 A repair request was created on [DATE] for a landi…" at bounding box center [973, 483] width 1189 height 1479
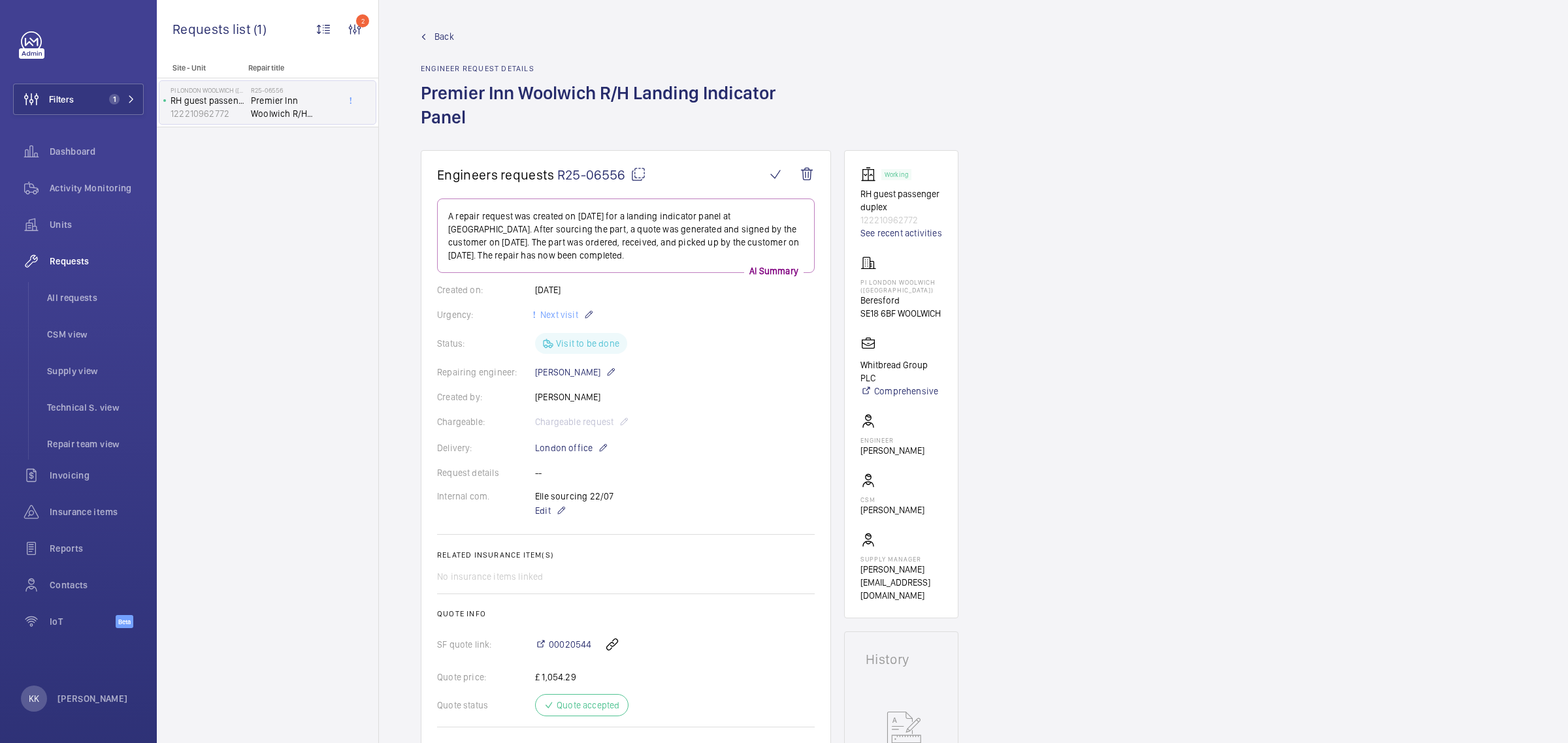
scroll to position [0, 0]
click at [775, 180] on wm-front-icon-button at bounding box center [776, 175] width 32 height 32
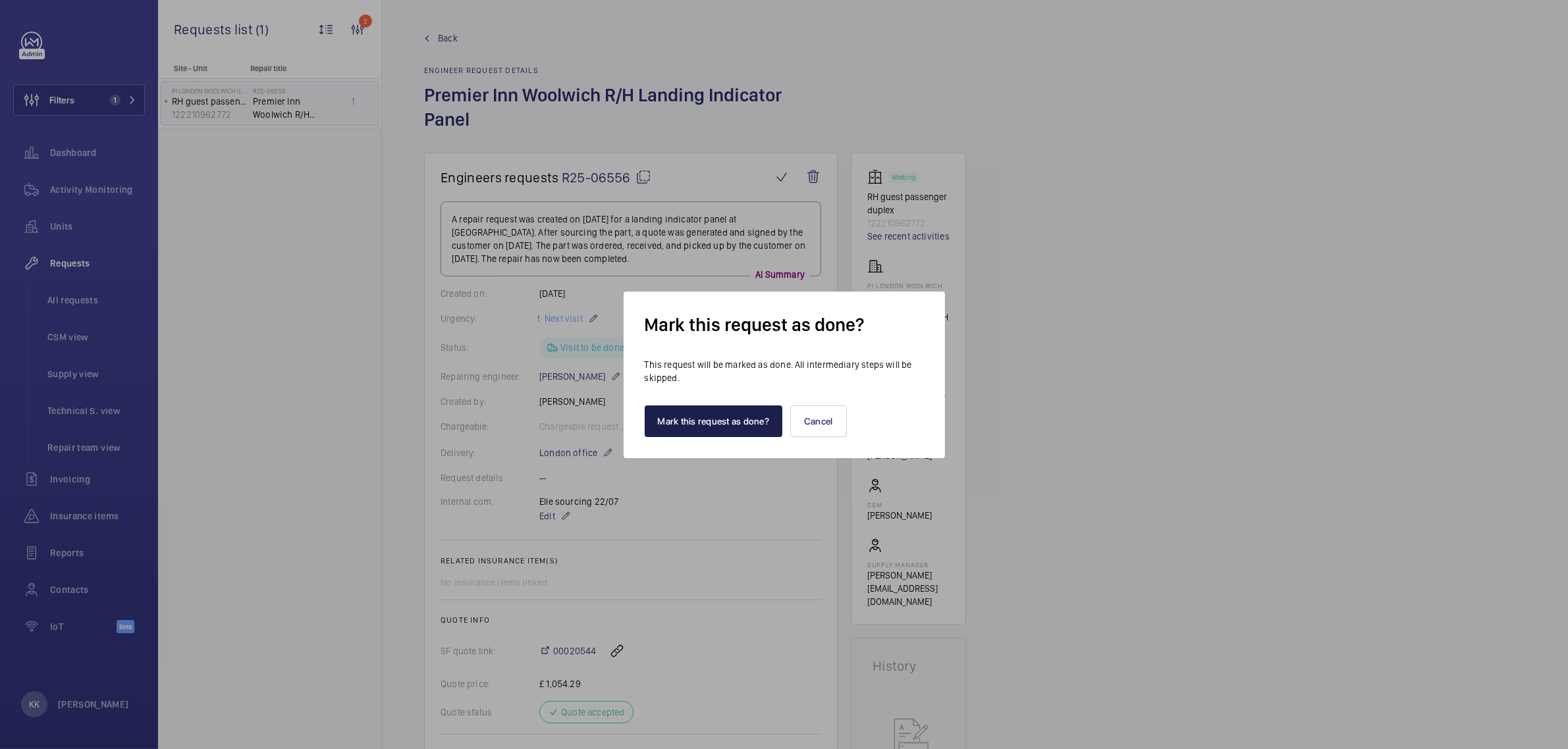
click at [680, 419] on button "Mark this request as done?" at bounding box center [714, 421] width 138 height 32
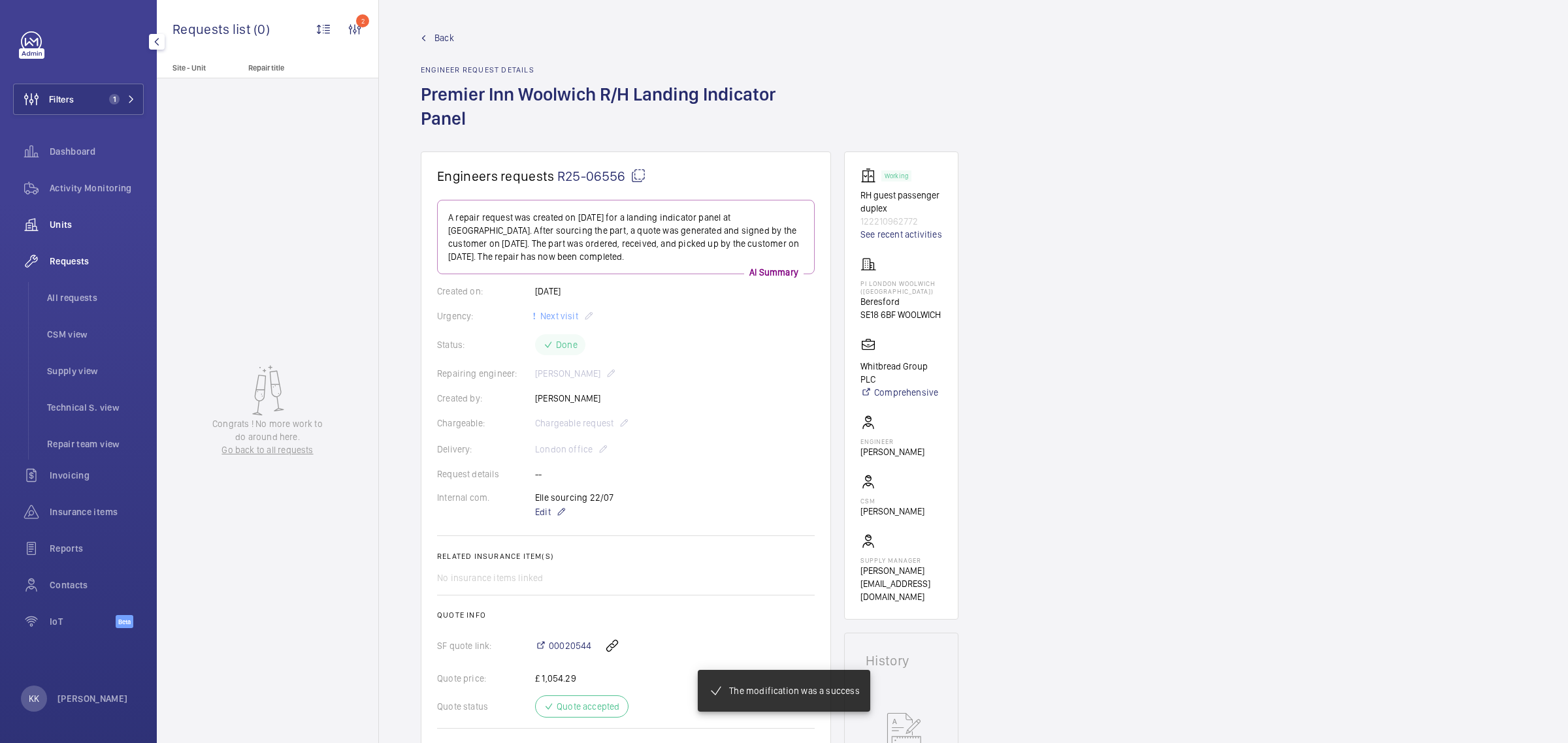
click at [73, 215] on div "Units" at bounding box center [78, 224] width 130 height 32
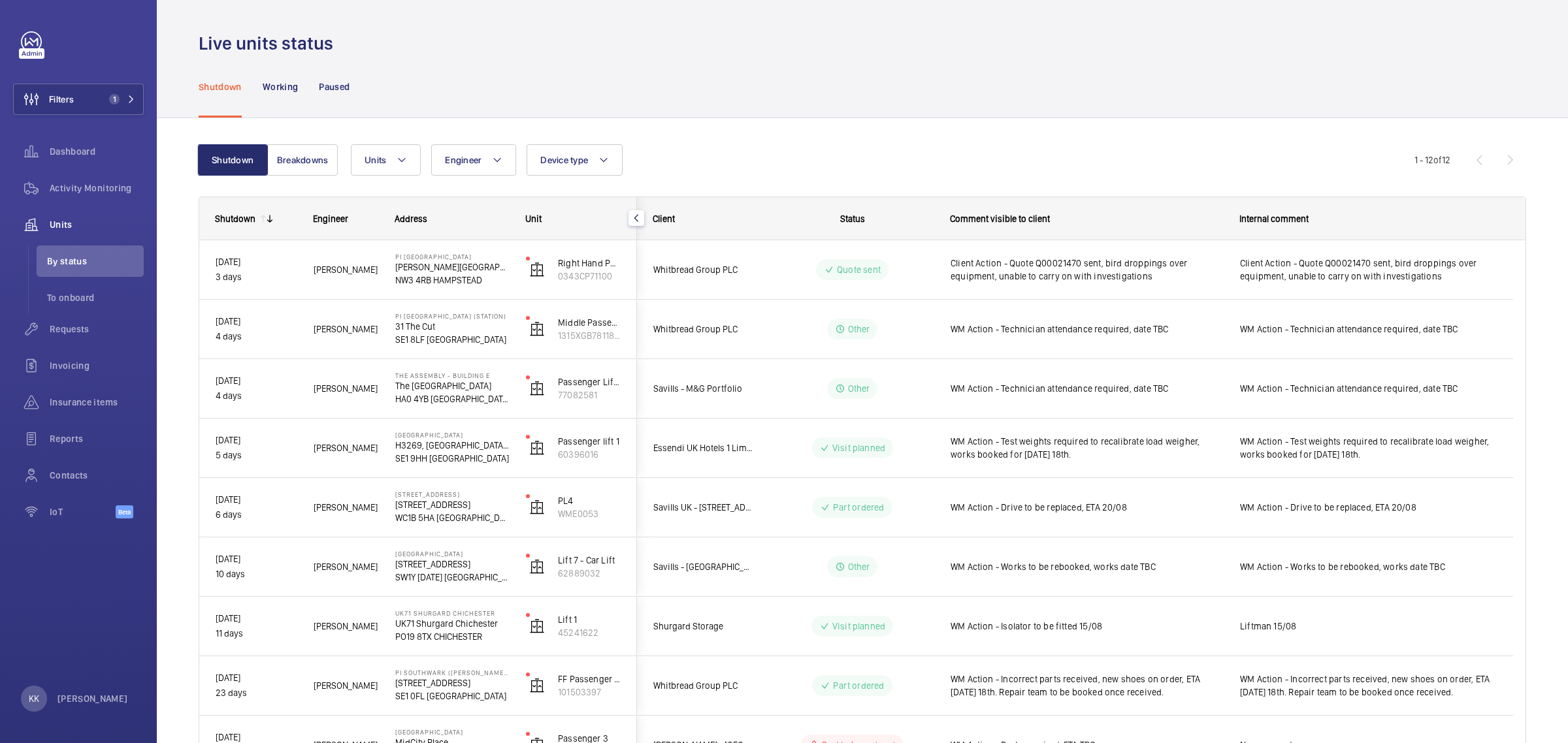
click at [759, 103] on div "Shutdown Working Paused" at bounding box center [862, 86] width 1328 height 62
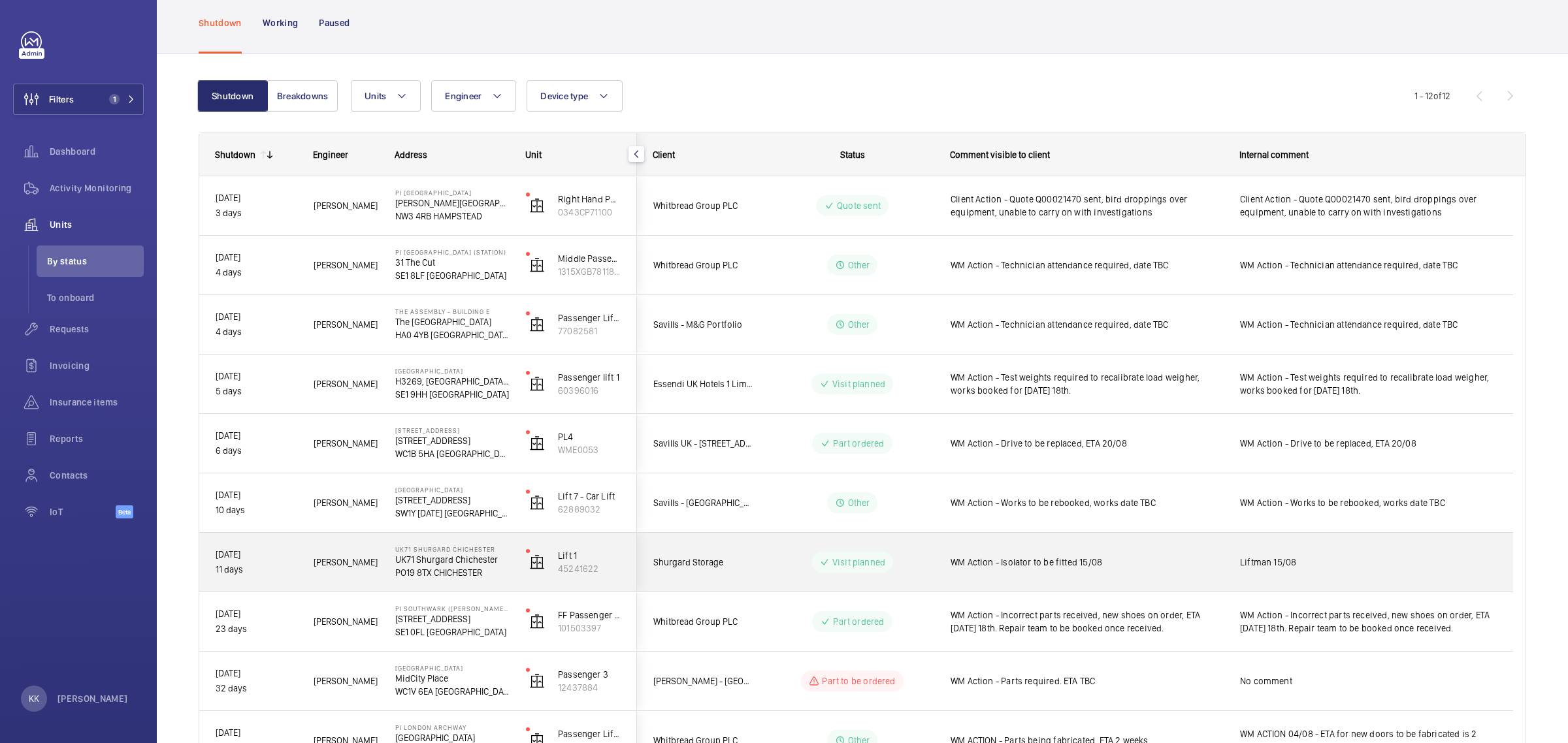
scroll to position [81, 0]
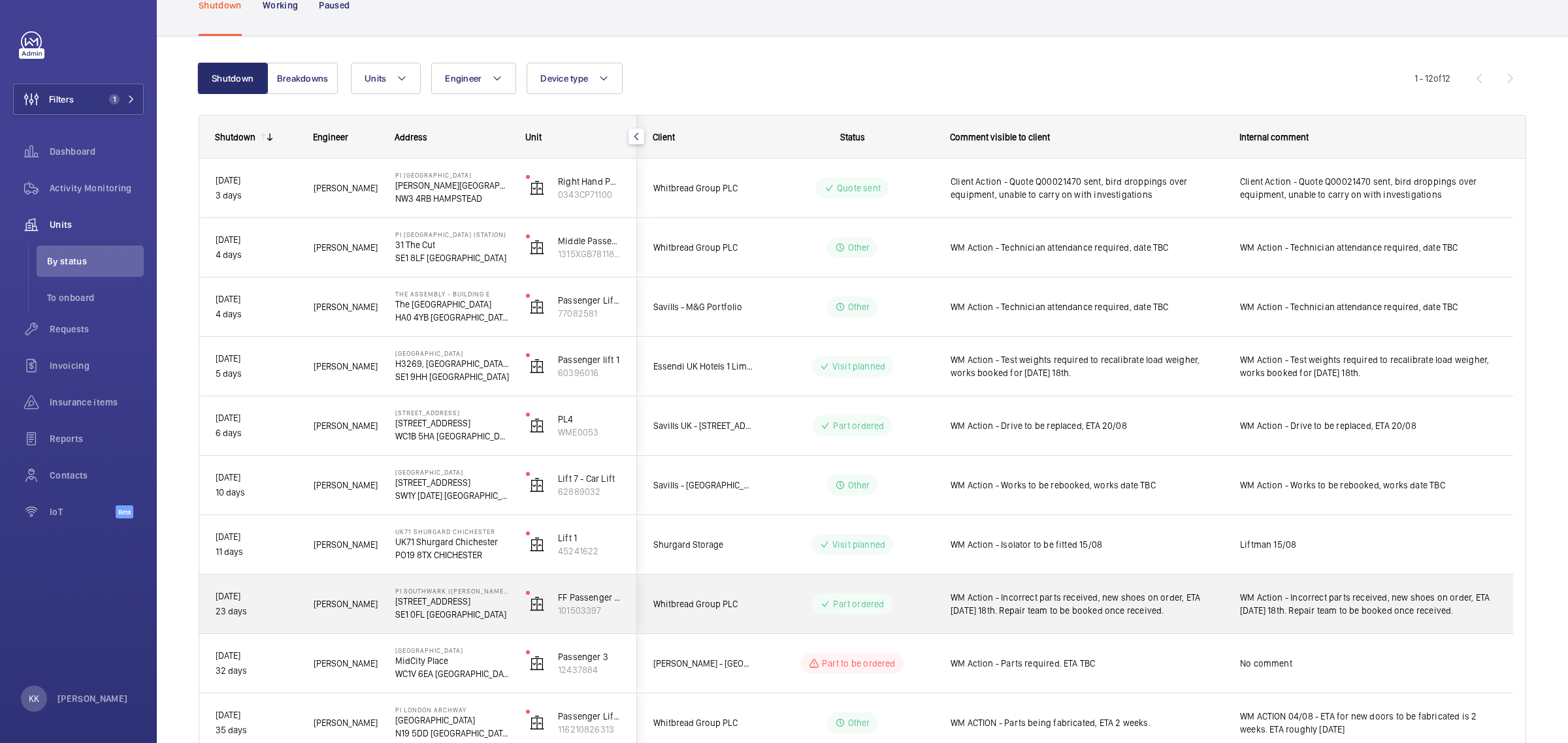
click at [1075, 624] on div "WM Action - Incorrect parts received, new shoes on order, ETA [DATE] 18th. Repa…" at bounding box center [1079, 604] width 288 height 56
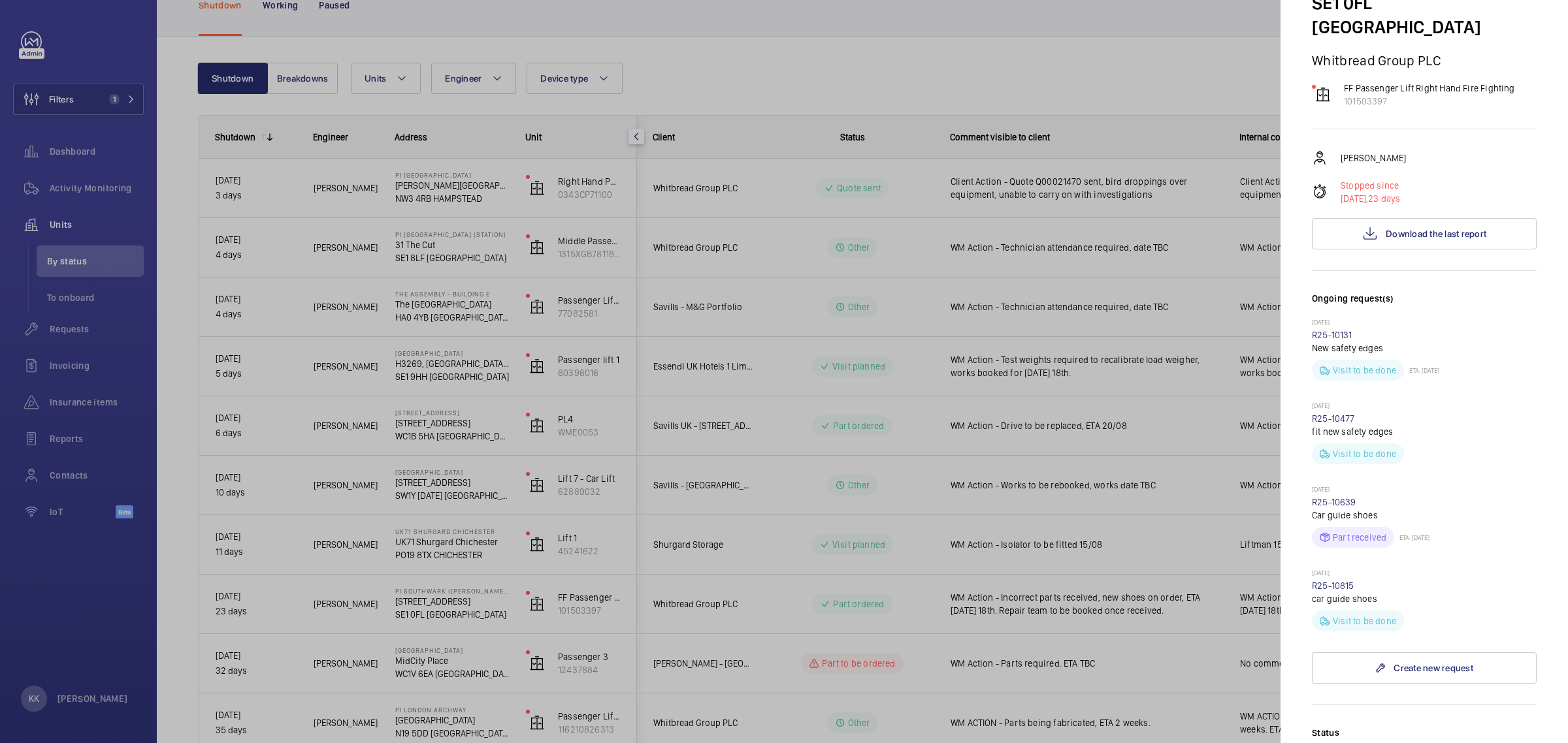
scroll to position [163, 0]
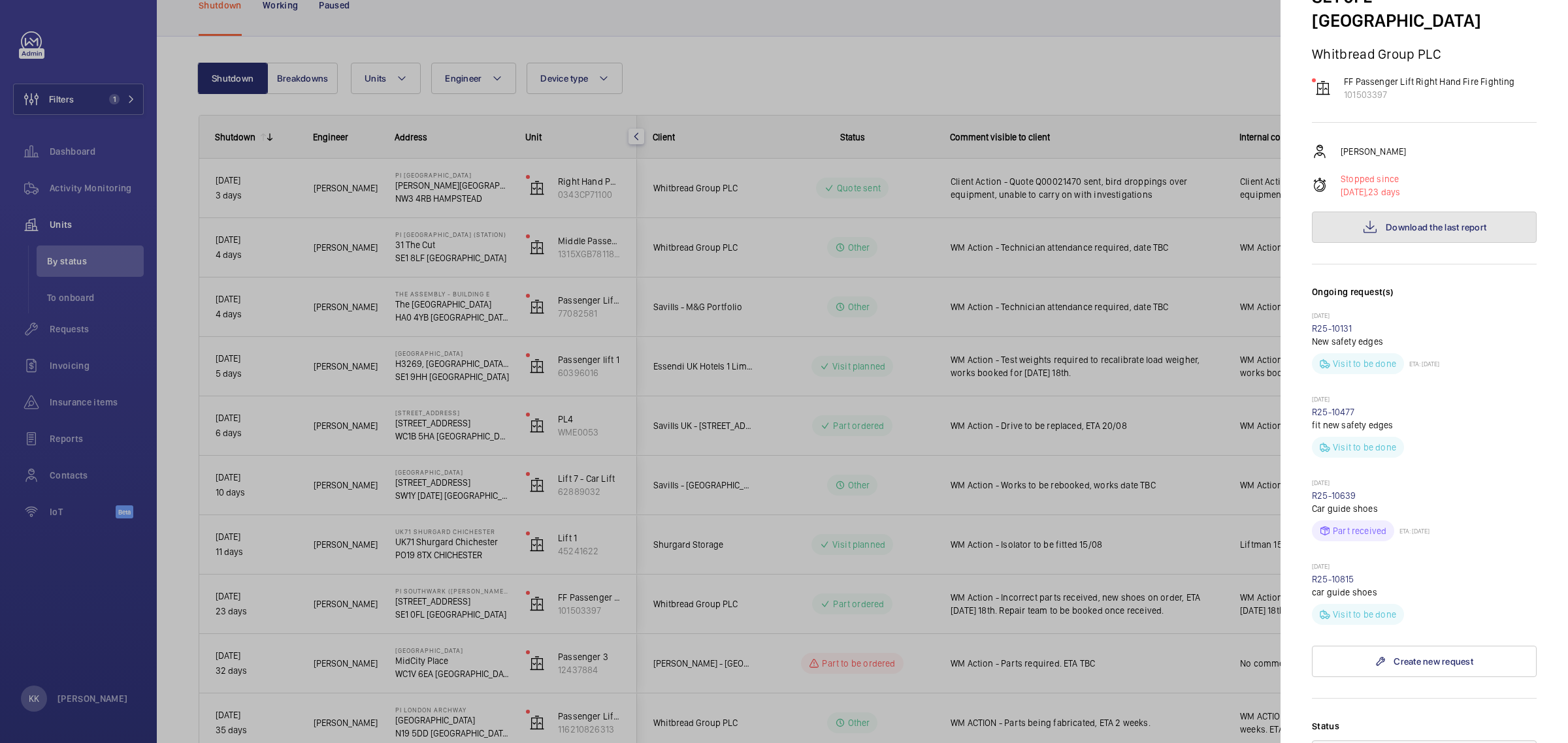
click at [1451, 222] on span "Download the last report" at bounding box center [1436, 227] width 100 height 10
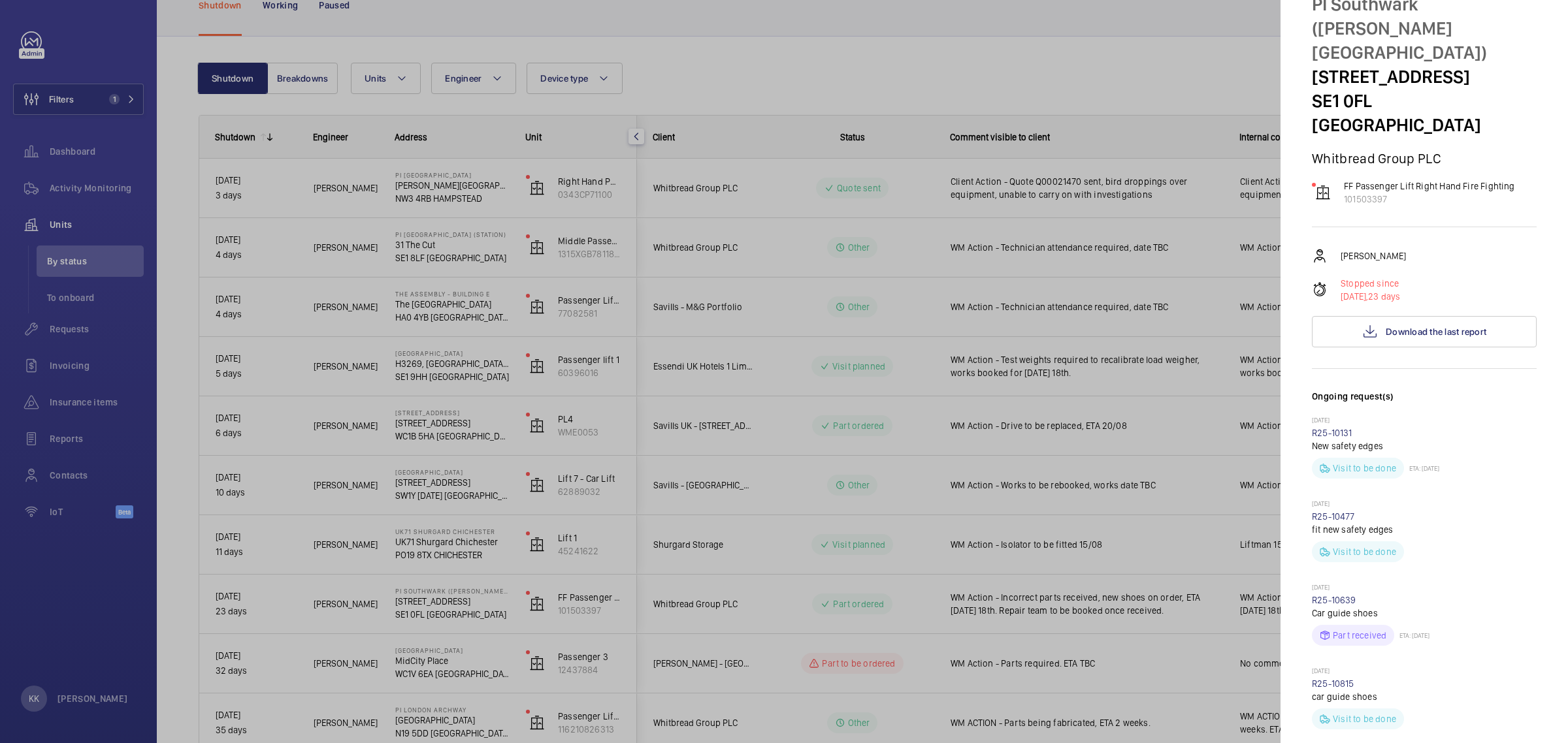
scroll to position [0, 0]
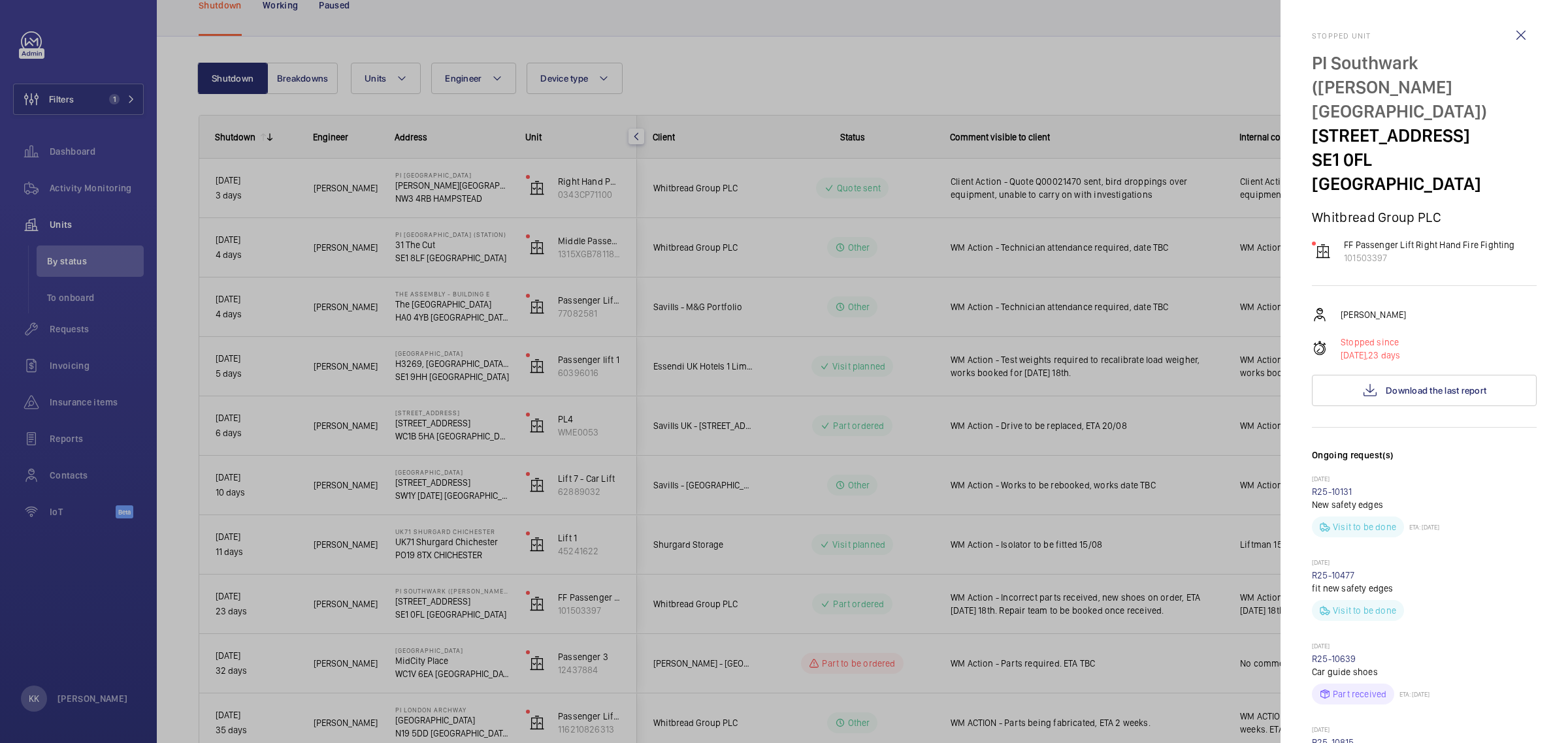
click at [1125, 34] on div at bounding box center [784, 372] width 1568 height 743
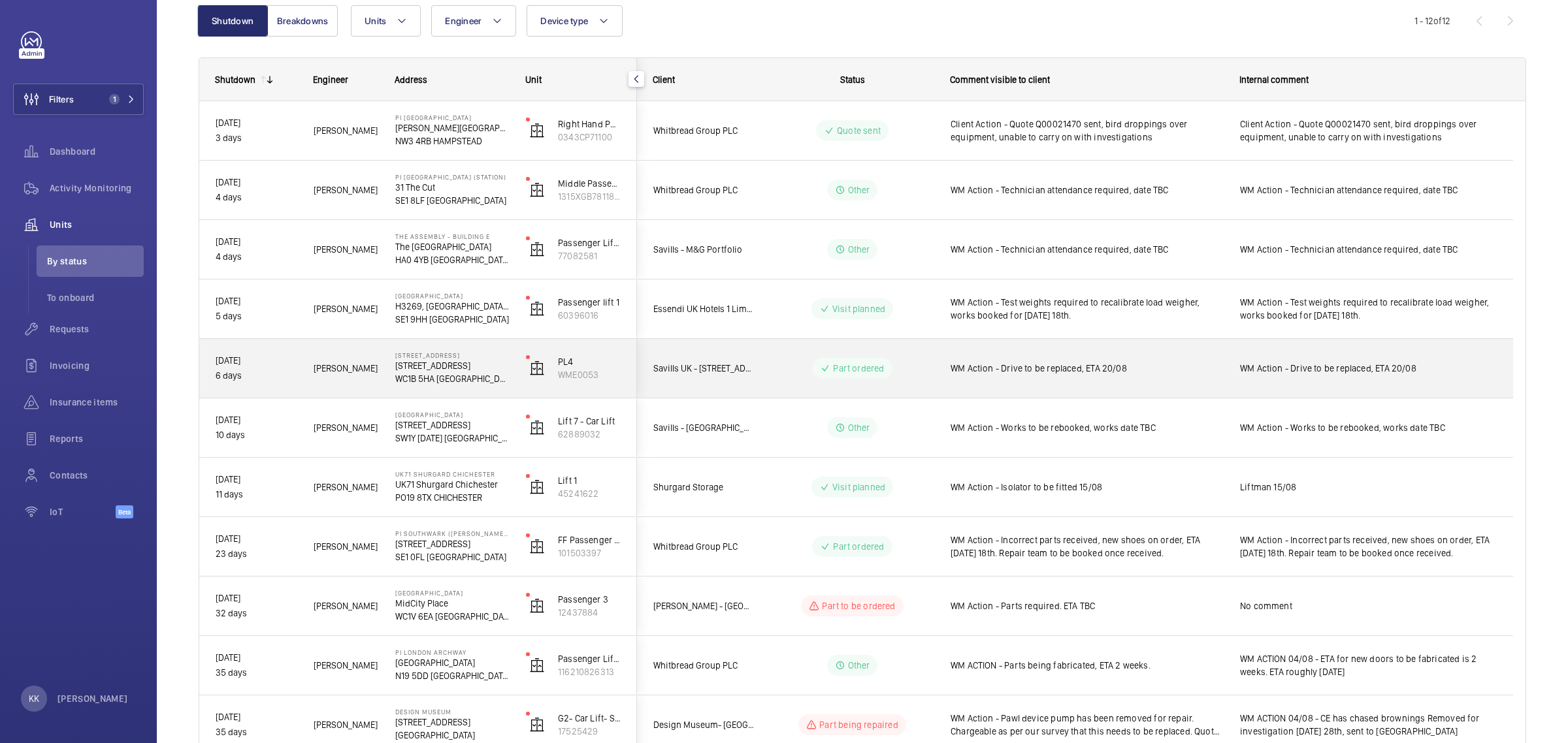
scroll to position [163, 0]
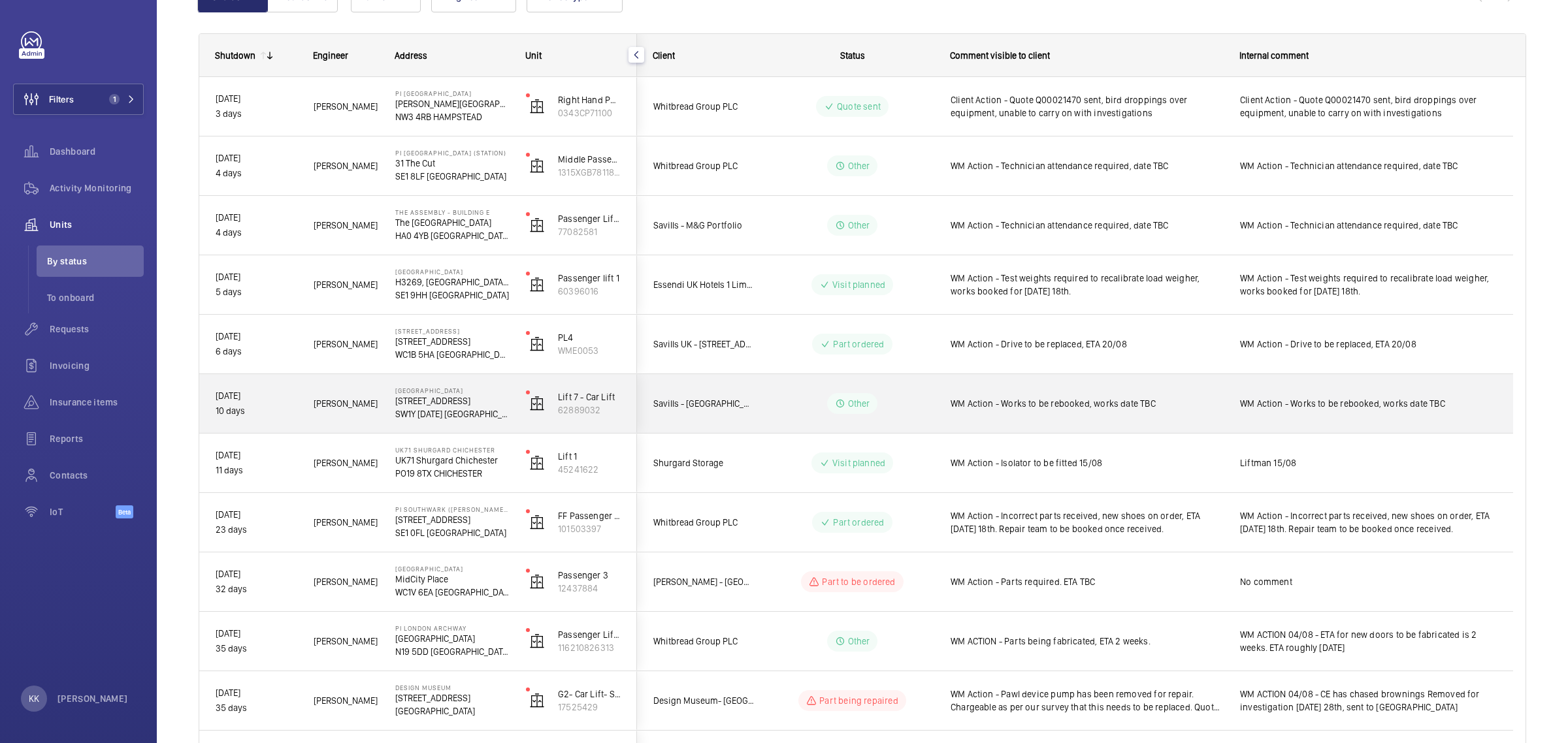
click at [1025, 410] on div "WM Action - Works to be rebooked, works date TBC" at bounding box center [1087, 403] width 273 height 30
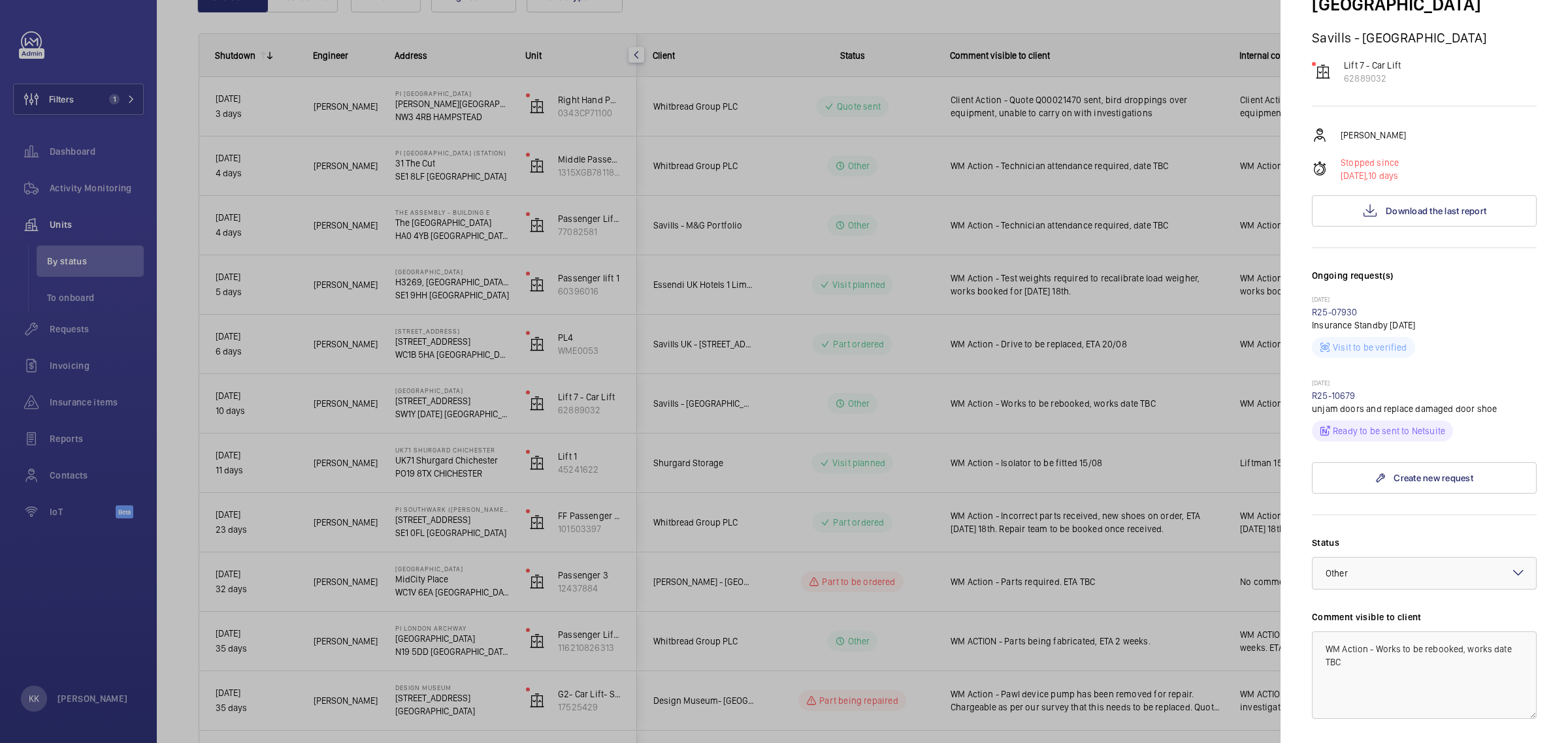
scroll to position [245, 0]
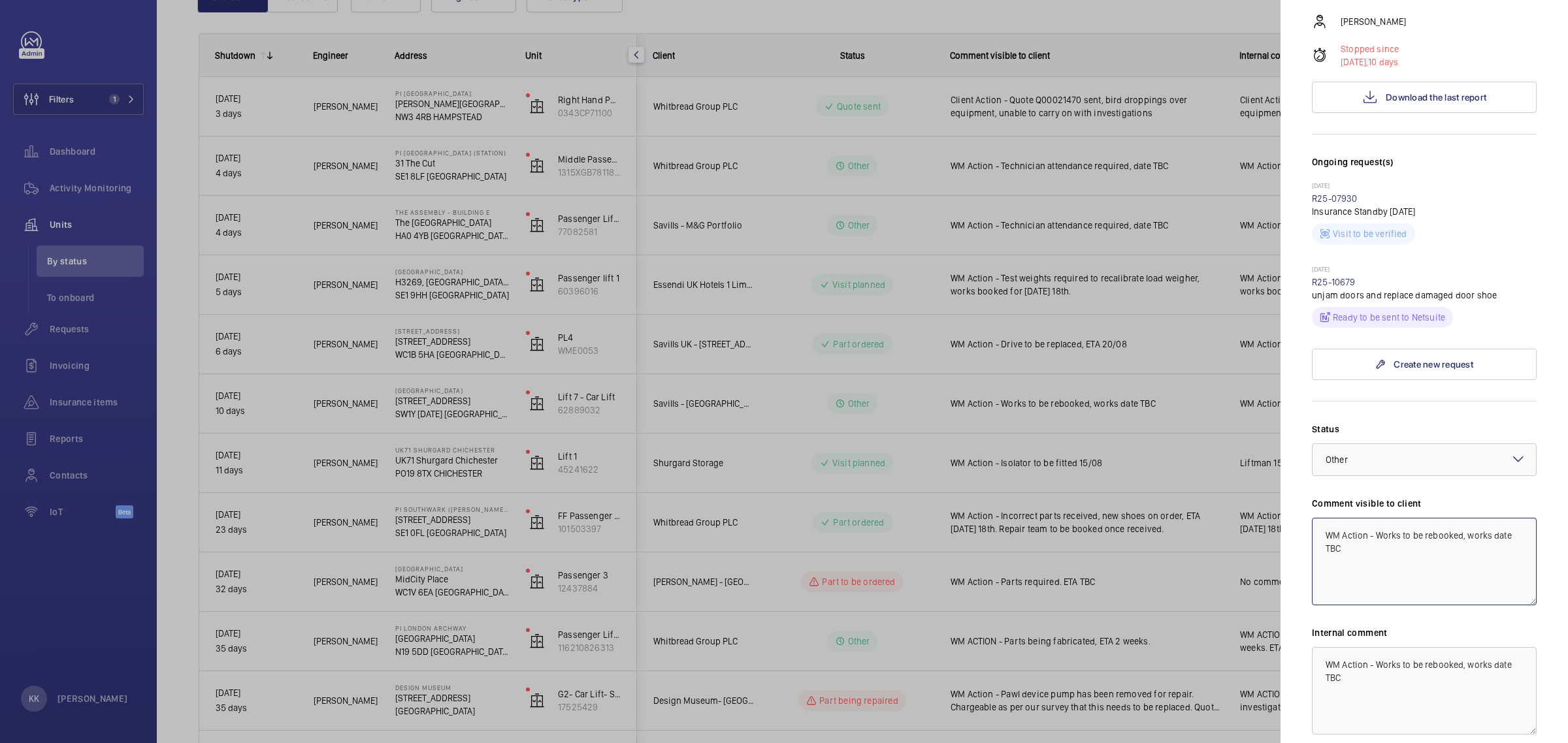
click at [1496, 518] on textarea "WM Action - Works to be rebooked, works date TBC" at bounding box center [1424, 561] width 225 height 87
drag, startPoint x: 1350, startPoint y: 531, endPoint x: 1324, endPoint y: 527, distance: 26.3
click at [1324, 527] on textarea "WM Action - Works to be rebooked, works date TBC" at bounding box center [1424, 561] width 225 height 87
click at [1431, 520] on textarea "WM Action - Works to be rebooked, works date TBC" at bounding box center [1424, 561] width 225 height 87
drag, startPoint x: 1403, startPoint y: 514, endPoint x: 1561, endPoint y: 563, distance: 165.4
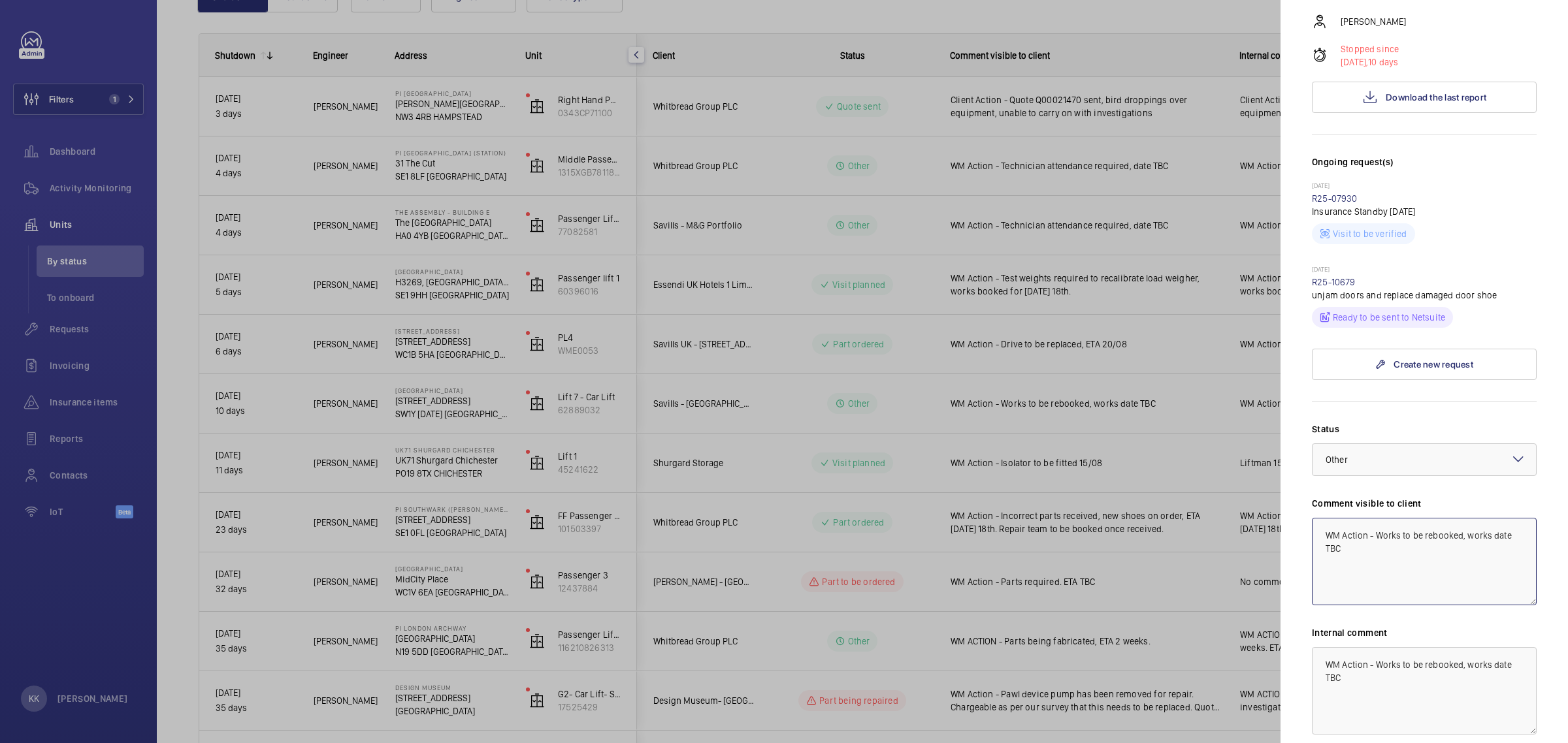
click at [1567, 563] on mat-sidenav "Stopped unit [GEOGRAPHIC_DATA] [STREET_ADDRESS][DATE] Savills - [GEOGRAPHIC_DAT…" at bounding box center [1424, 372] width 287 height 743
click at [1461, 518] on textarea "WM Action - Works booked for [DATE] 20th" at bounding box center [1424, 561] width 225 height 87
drag, startPoint x: 1448, startPoint y: 525, endPoint x: 1230, endPoint y: 462, distance: 226.9
click at [1230, 462] on mat-sidenav-container "Filters 1 Dashboard Activity Monitoring Units By status To onboard Requests Inv…" at bounding box center [784, 372] width 1568 height 743
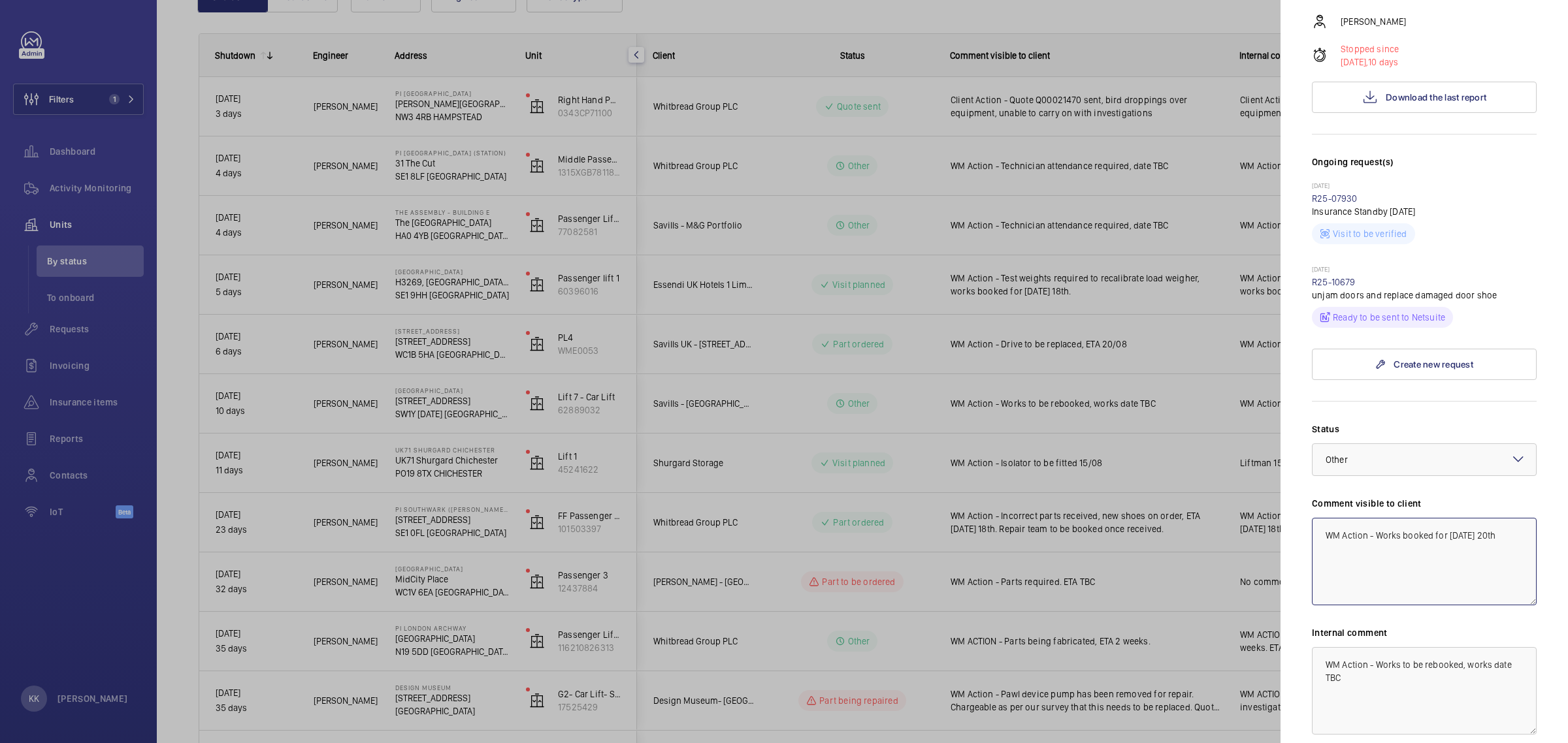
type textarea "WM Action - Works booked for [DATE] 20th"
paste textarea "booked for [DATE] 20th"
drag, startPoint x: 1409, startPoint y: 663, endPoint x: 1249, endPoint y: 612, distance: 167.9
click at [1249, 612] on mat-sidenav-container "Filters 1 Dashboard Activity Monitoring Units By status To onboard Requests Inv…" at bounding box center [784, 372] width 1568 height 743
click at [1330, 454] on span "Other" at bounding box center [1337, 459] width 22 height 10
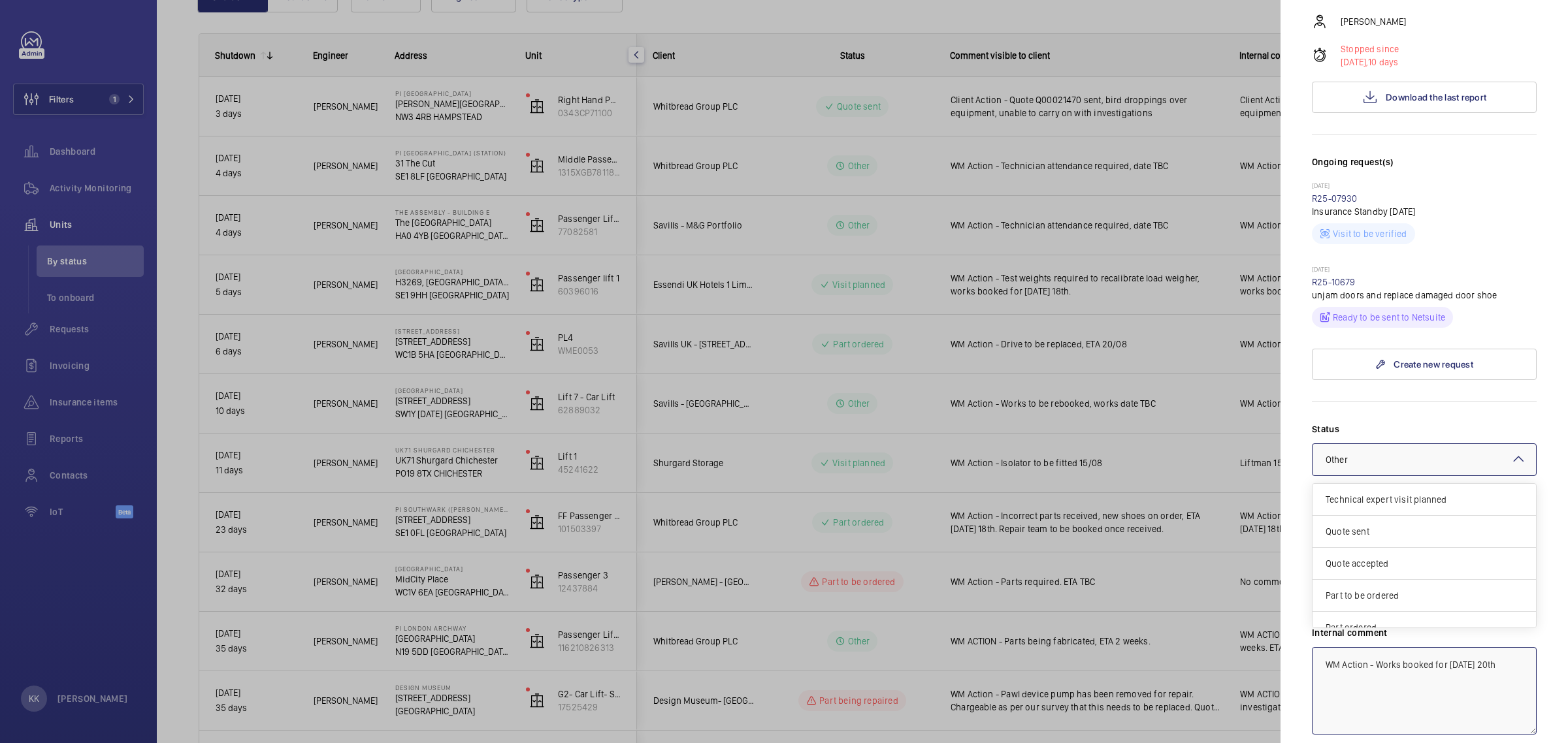
scroll to position [112, 0]
click at [1369, 574] on span "Visit planned" at bounding box center [1424, 580] width 197 height 13
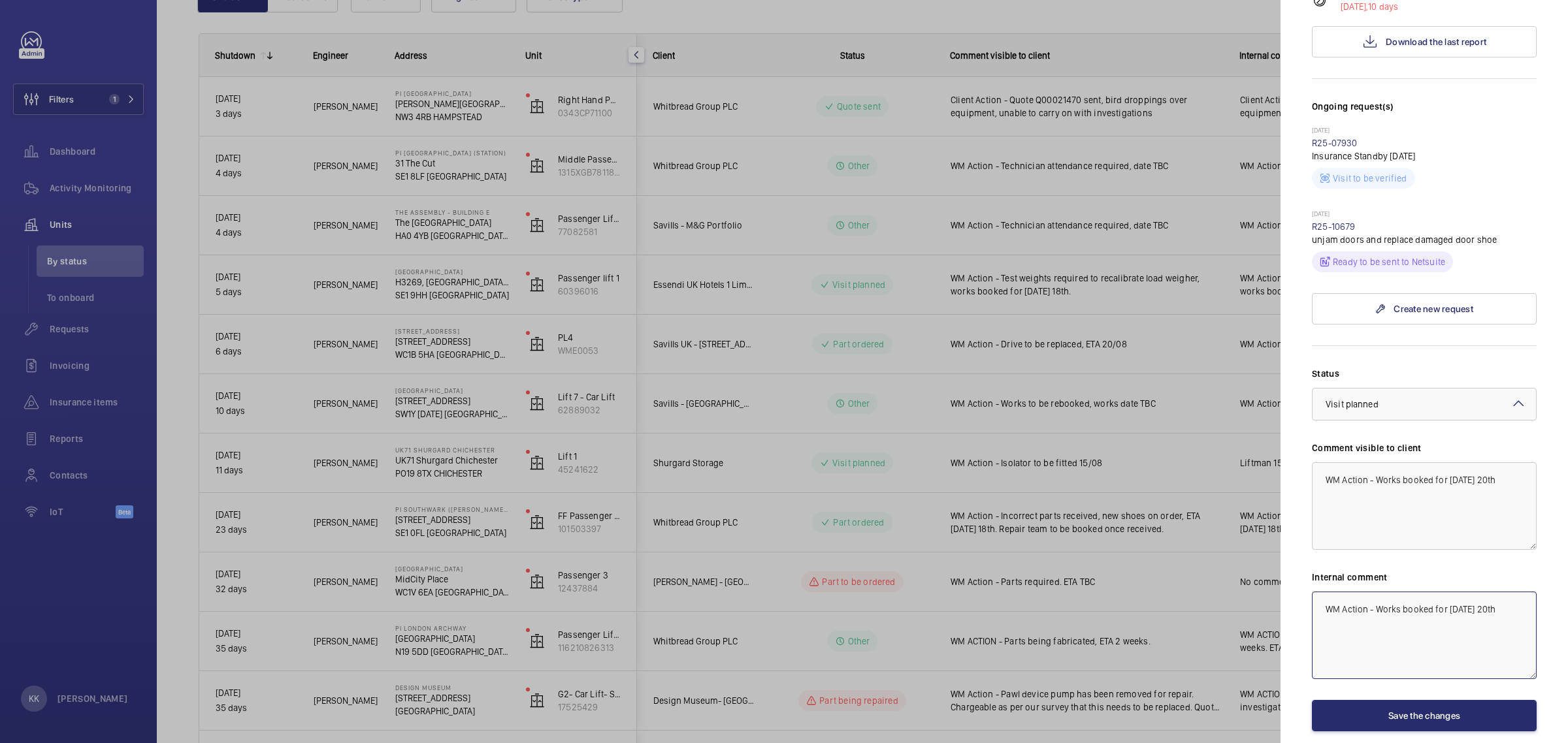
scroll to position [327, 0]
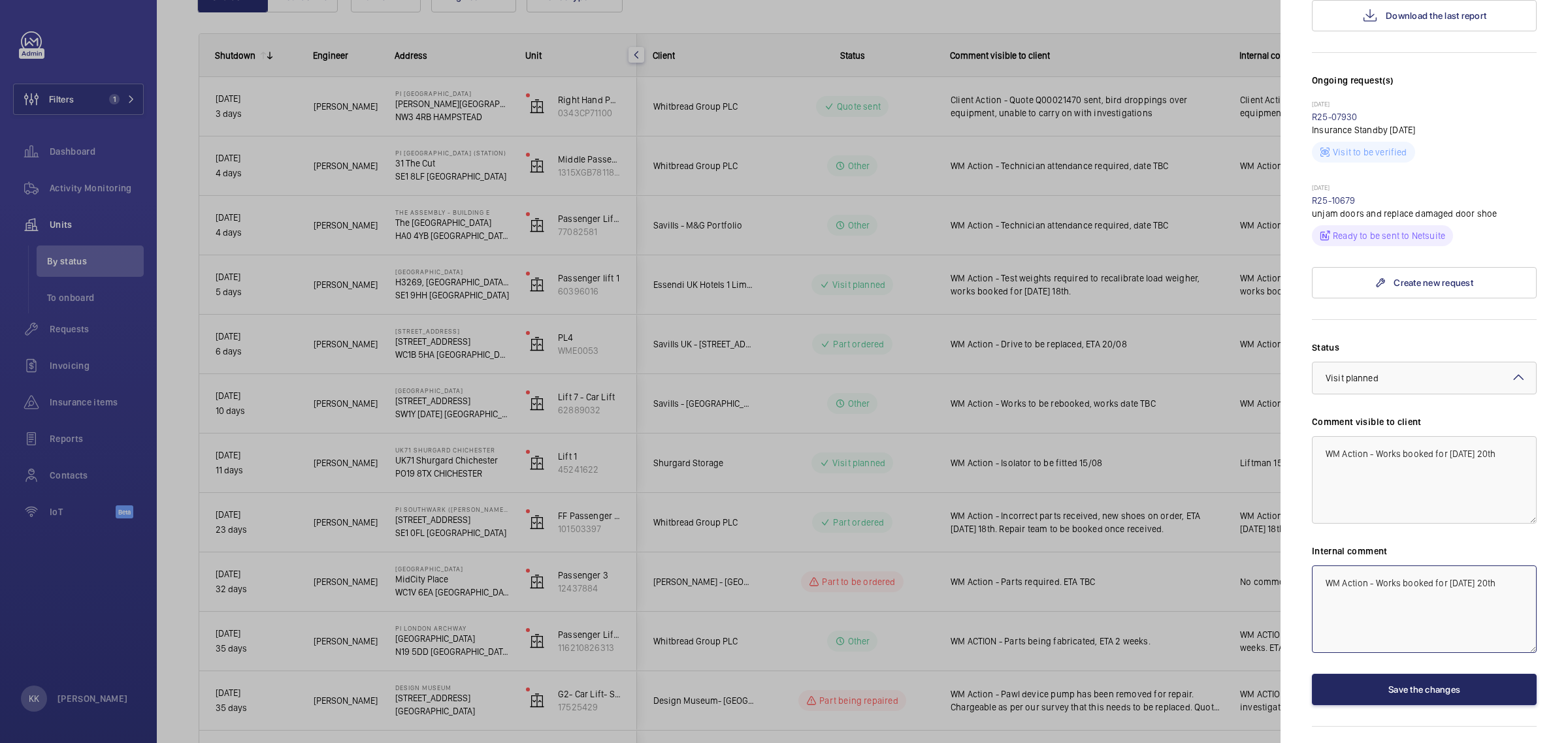
type textarea "WM Action - Works booked for [DATE] 20th"
click at [1413, 674] on button "Save the changes" at bounding box center [1424, 690] width 225 height 32
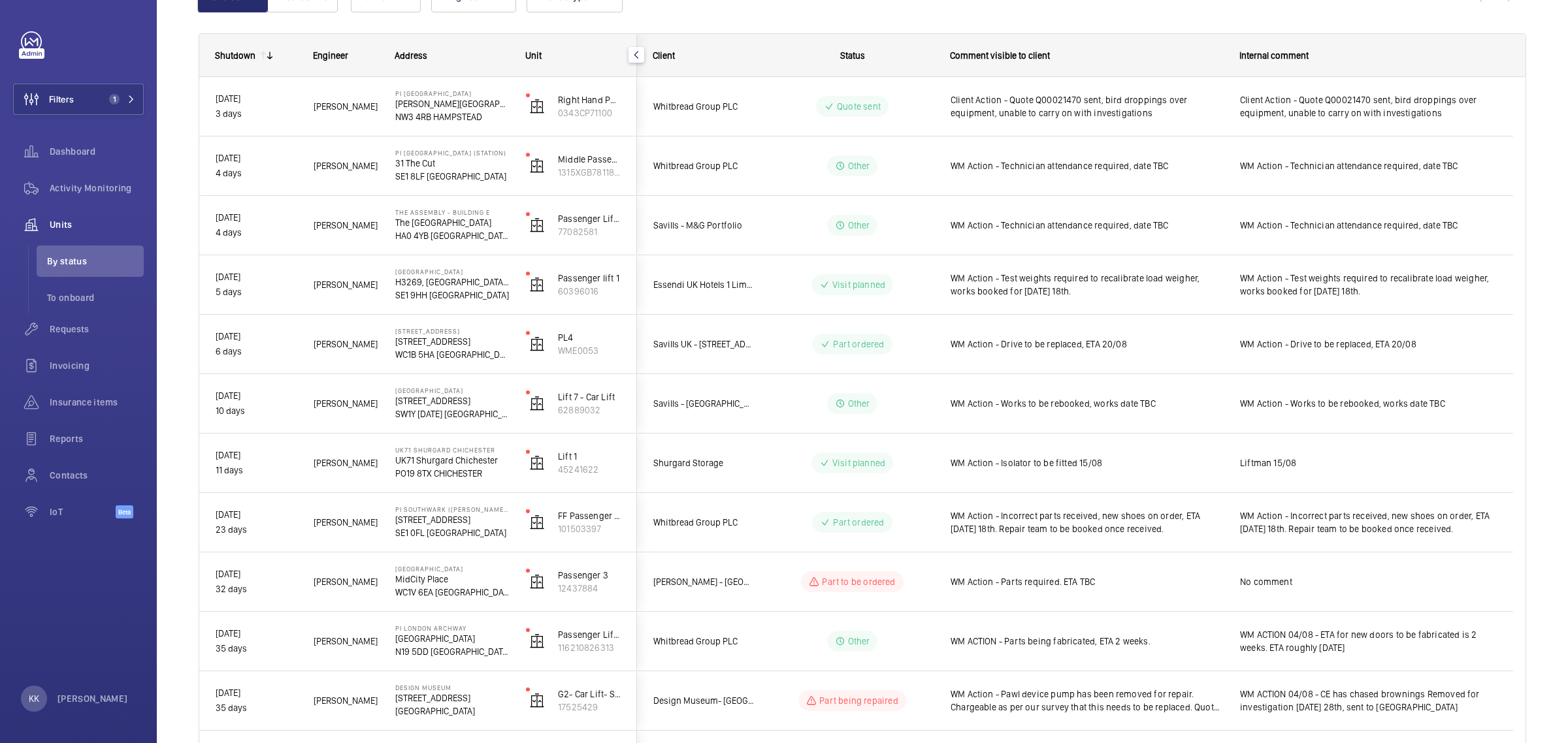
scroll to position [0, 0]
